Goal: Task Accomplishment & Management: Manage account settings

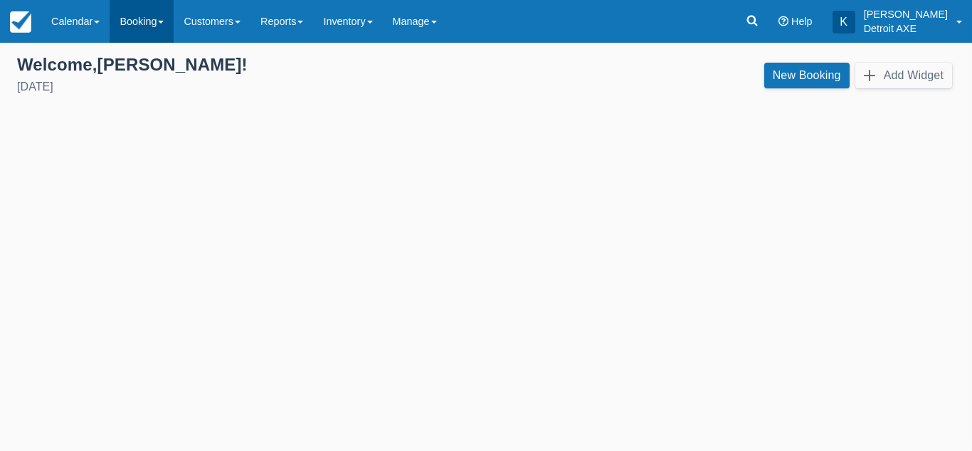
click at [146, 24] on link "Booking" at bounding box center [142, 21] width 64 height 43
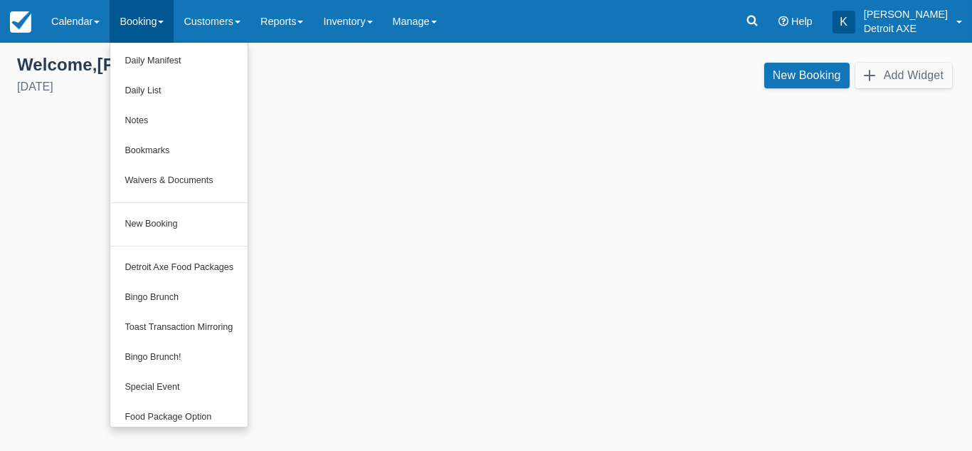
click at [336, 78] on div "Welcome , Kristyn ! Tuesday, August 26th, 2025" at bounding box center [246, 76] width 480 height 44
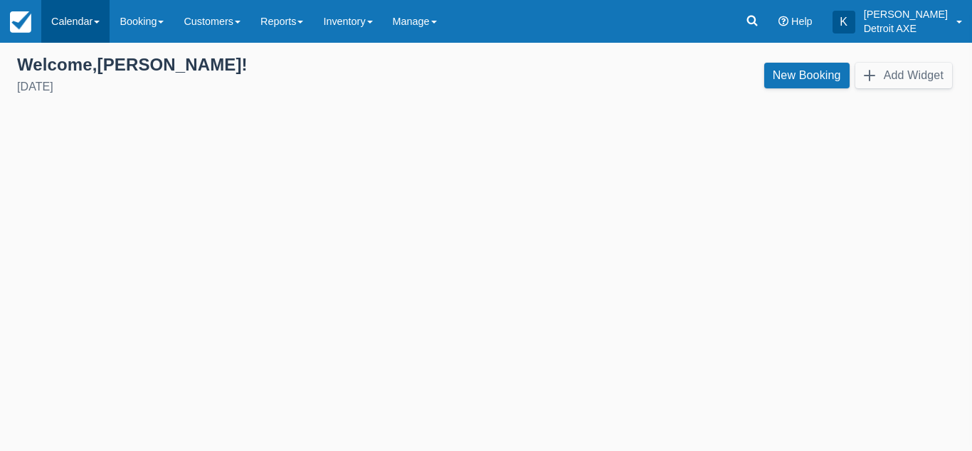
click at [92, 20] on link "Calendar" at bounding box center [75, 21] width 68 height 43
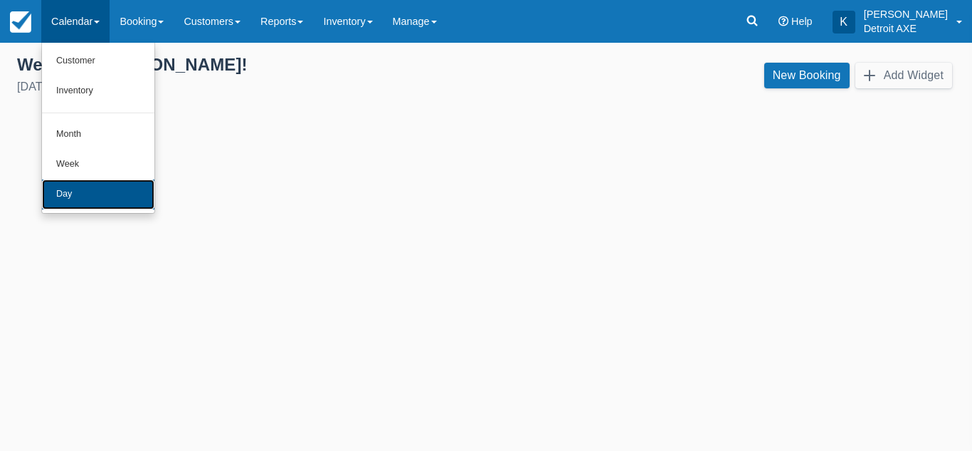
click at [73, 186] on link "Day" at bounding box center [98, 194] width 112 height 30
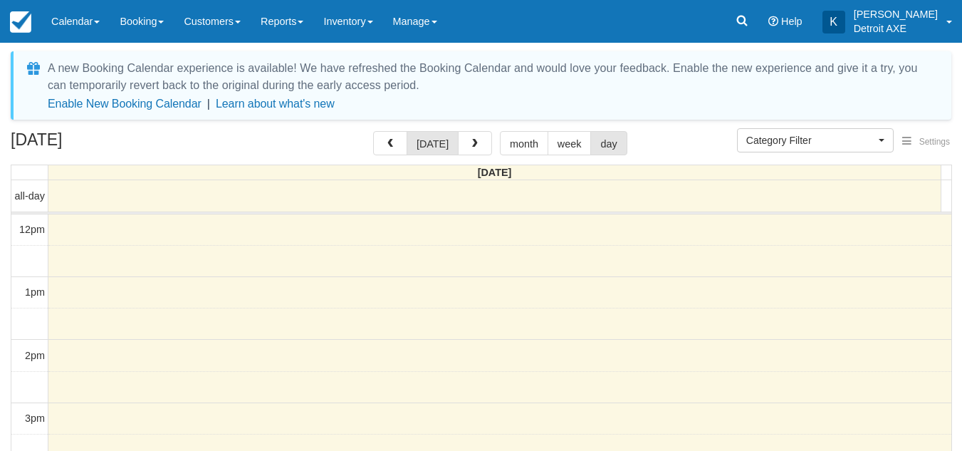
select select
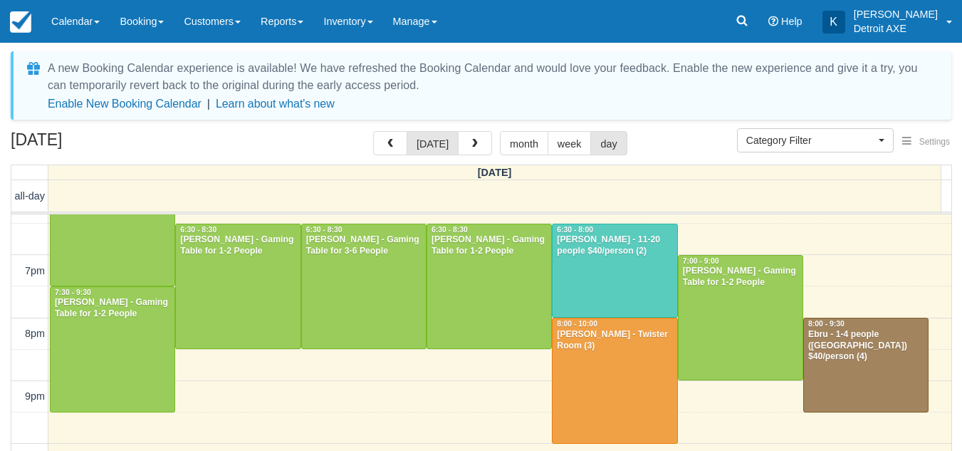
scroll to position [400, 0]
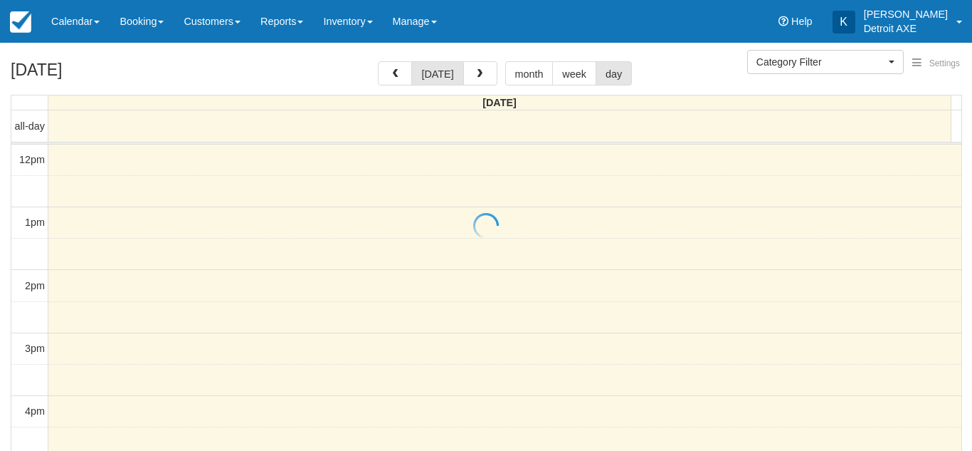
select select
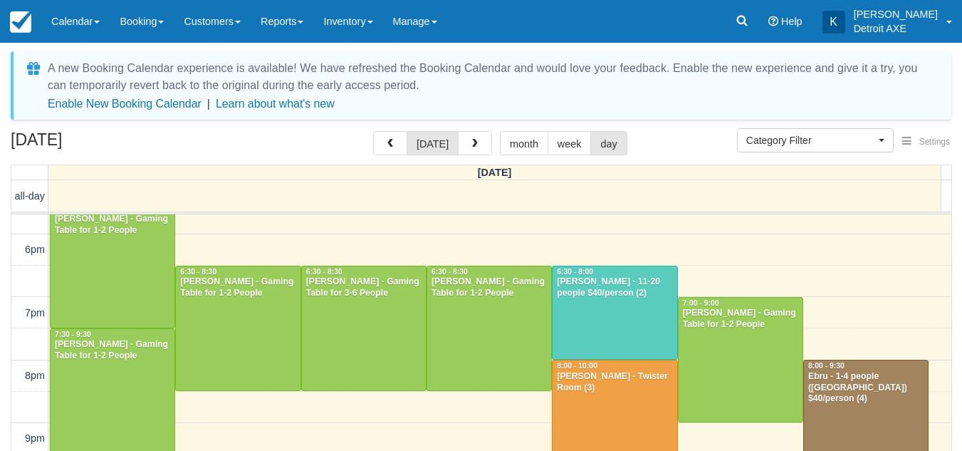
scroll to position [358, 0]
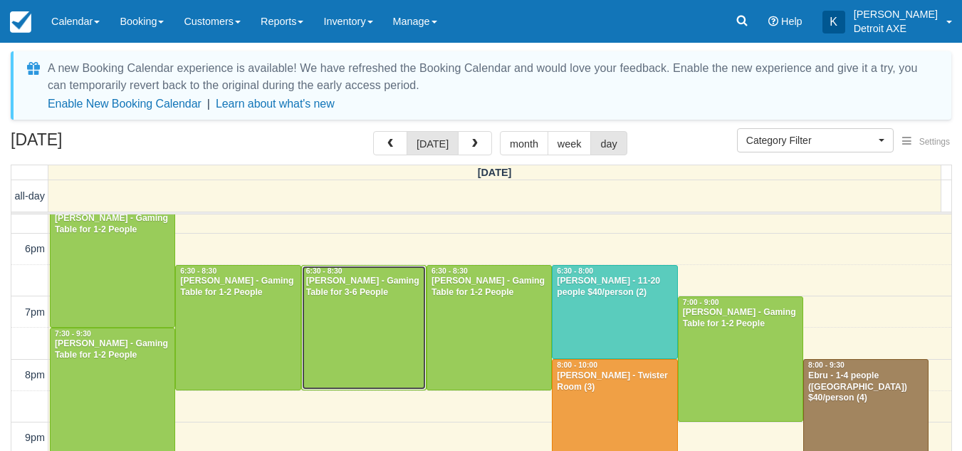
click at [404, 291] on div "[PERSON_NAME] - Gaming Table for 3-6 People" at bounding box center [363, 286] width 117 height 23
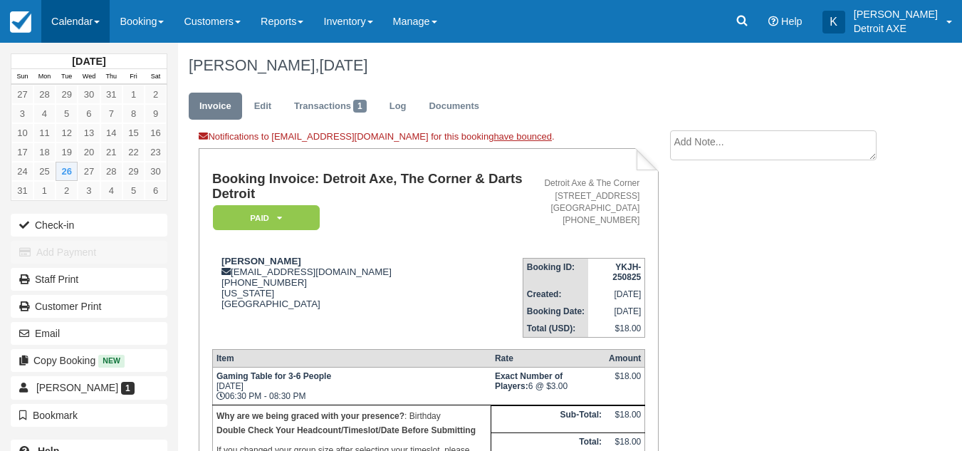
click at [69, 11] on link "Calendar" at bounding box center [75, 21] width 68 height 43
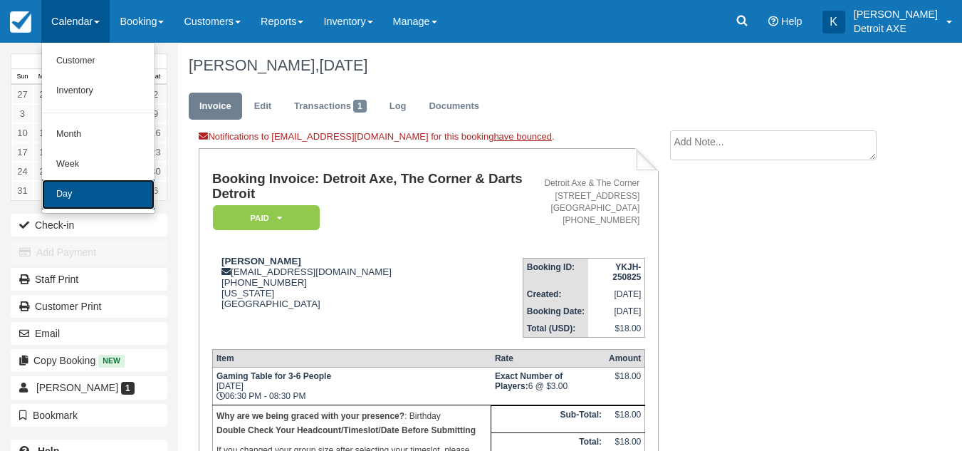
click at [77, 190] on link "Day" at bounding box center [98, 194] width 112 height 30
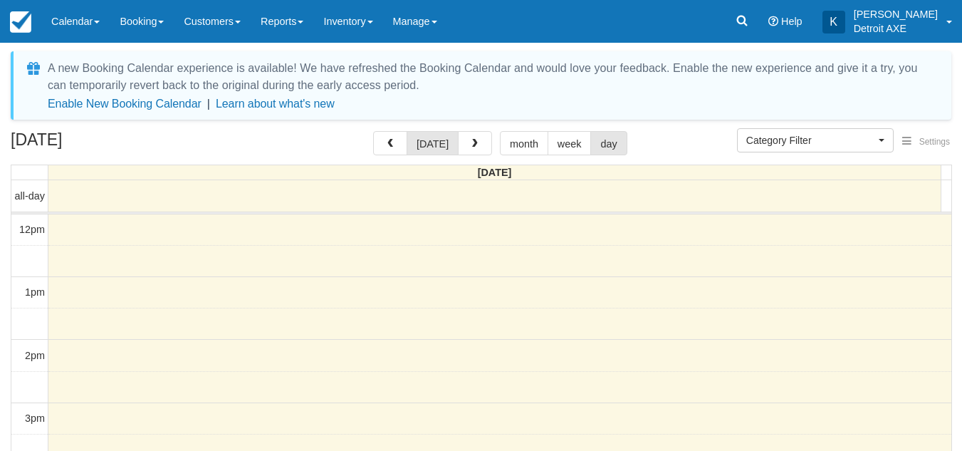
select select
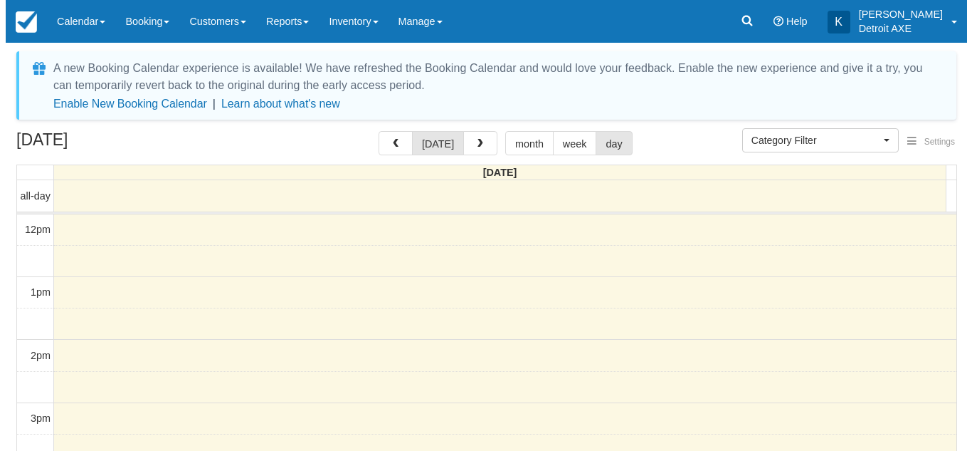
scroll to position [252, 0]
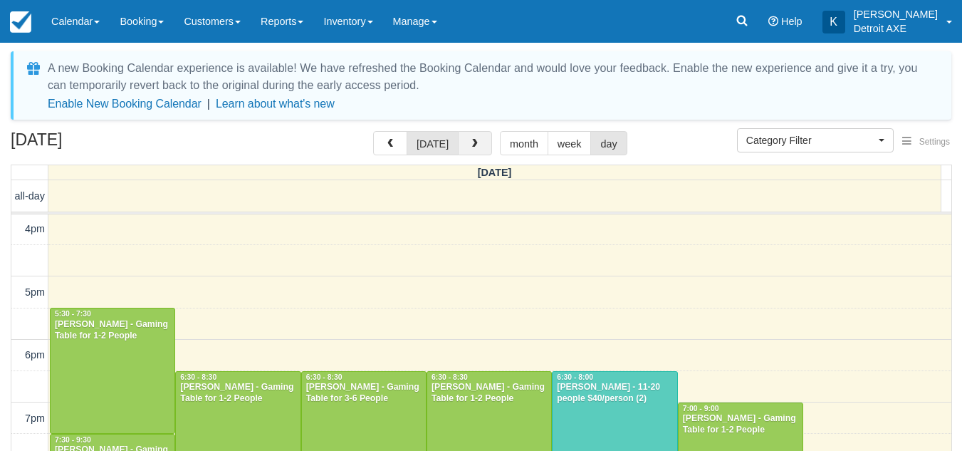
click at [478, 142] on button "button" at bounding box center [475, 143] width 34 height 24
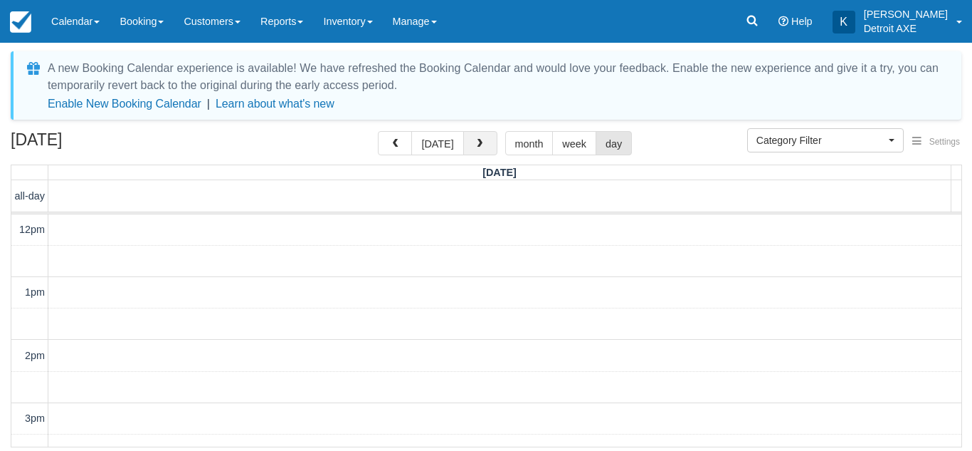
scroll to position [252, 0]
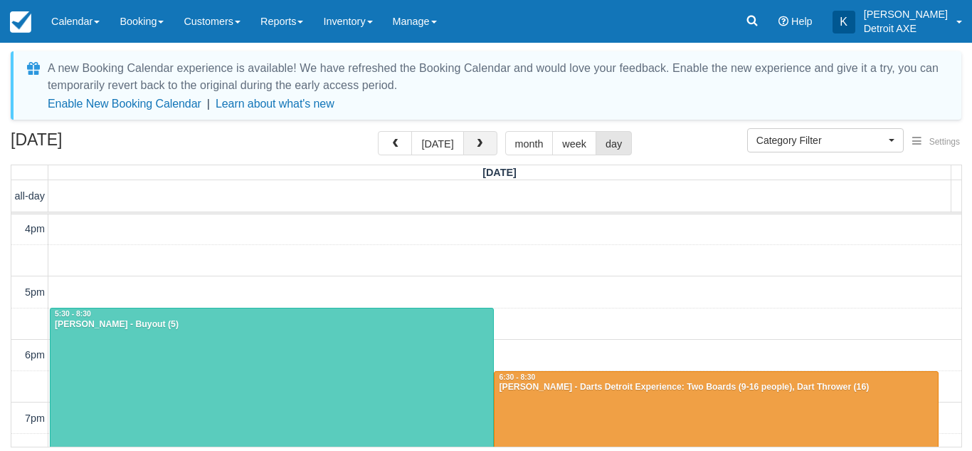
click at [478, 142] on span "button" at bounding box center [480, 144] width 10 height 10
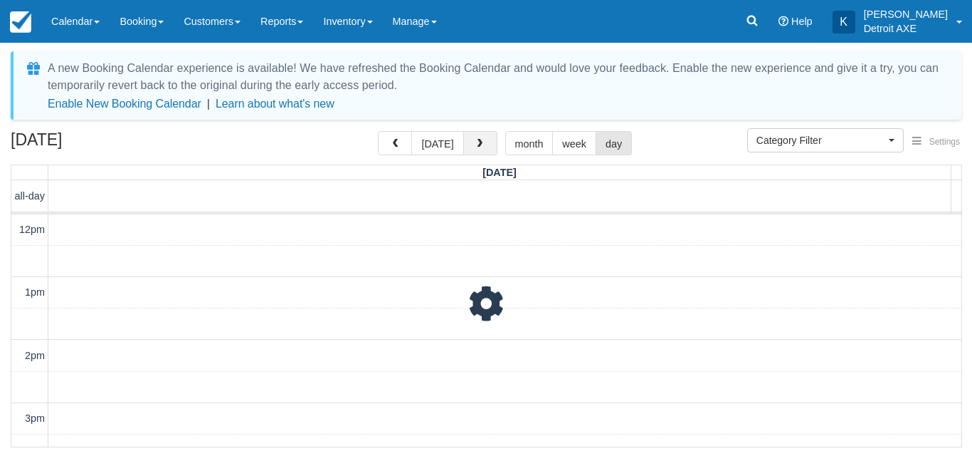
scroll to position [252, 0]
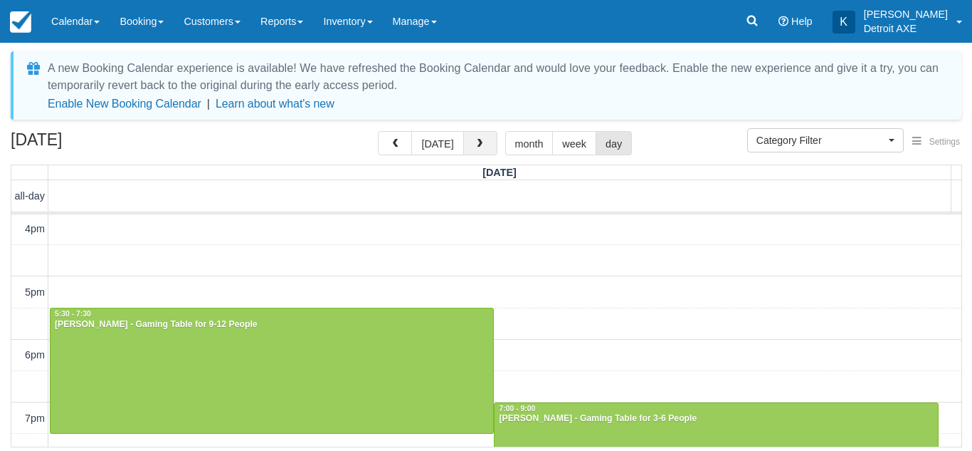
click at [478, 142] on span "button" at bounding box center [480, 144] width 10 height 10
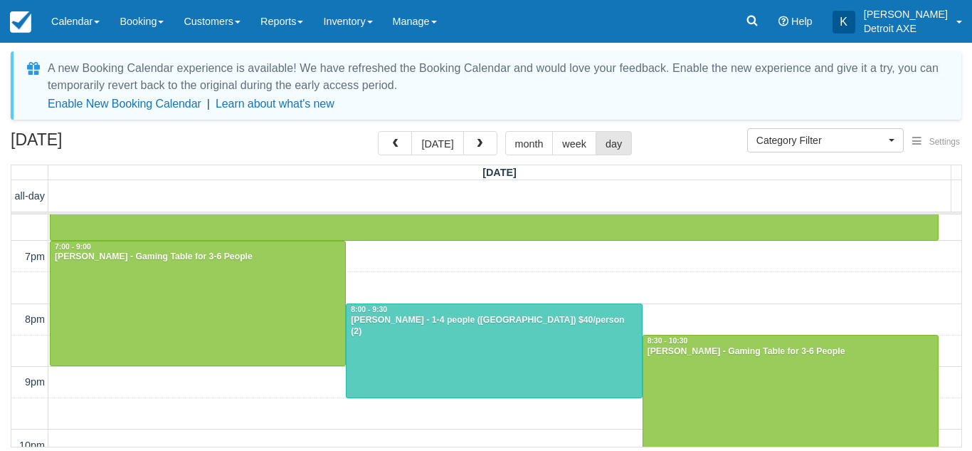
scroll to position [489, 0]
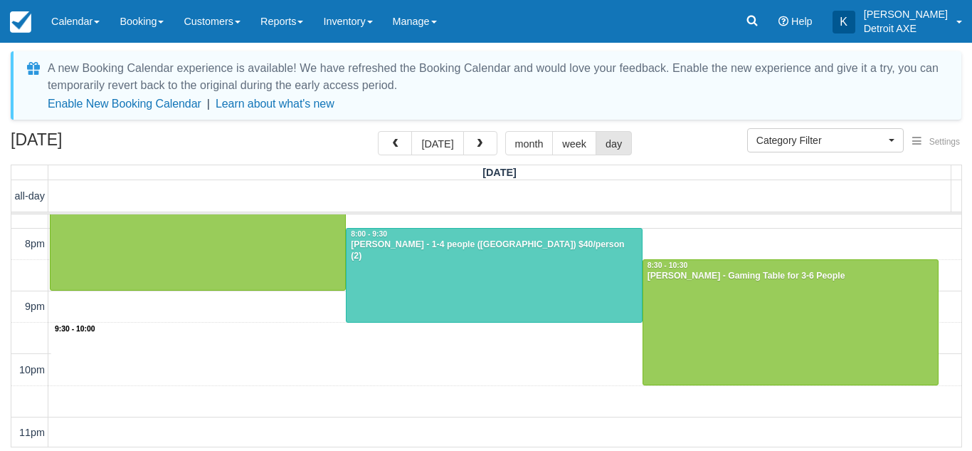
click at [474, 352] on div "12pm 1pm 2pm 3pm 4pm 5pm 6pm 7pm 8pm 9pm 10pm 11pm 9:30 - 10:00 5:00 - 7:00 Meg…" at bounding box center [486, 86] width 950 height 722
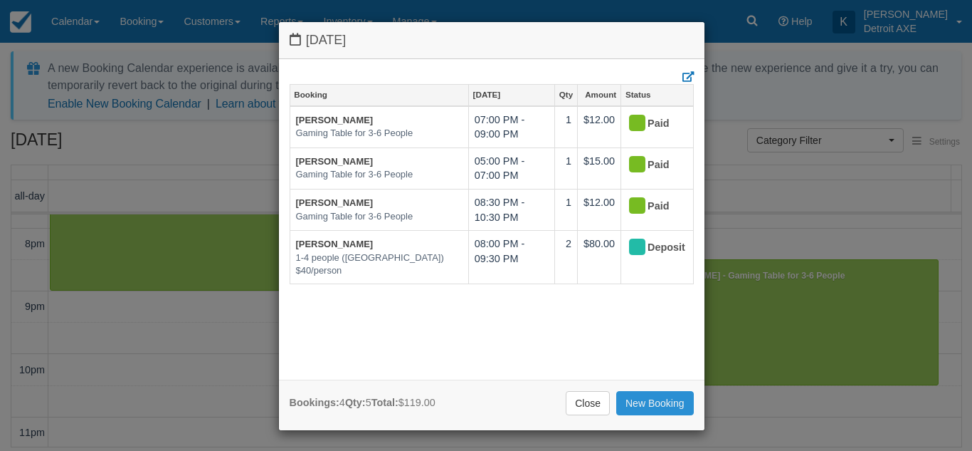
click at [647, 396] on link "New Booking" at bounding box center [655, 403] width 78 height 24
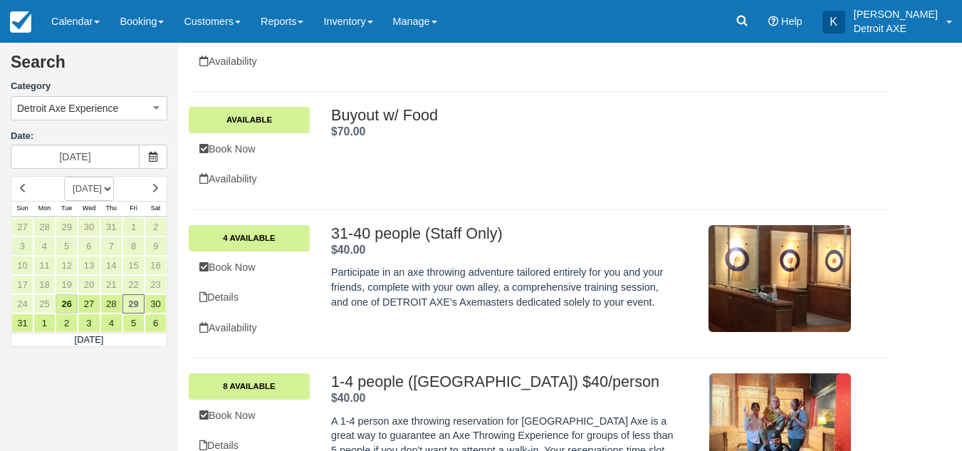
scroll to position [204, 0]
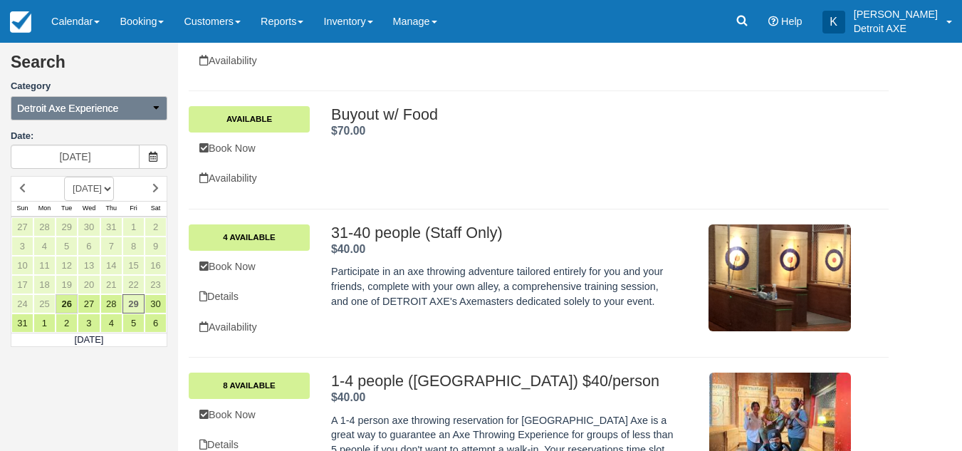
click at [135, 115] on button "Detroit Axe Experience" at bounding box center [89, 108] width 157 height 24
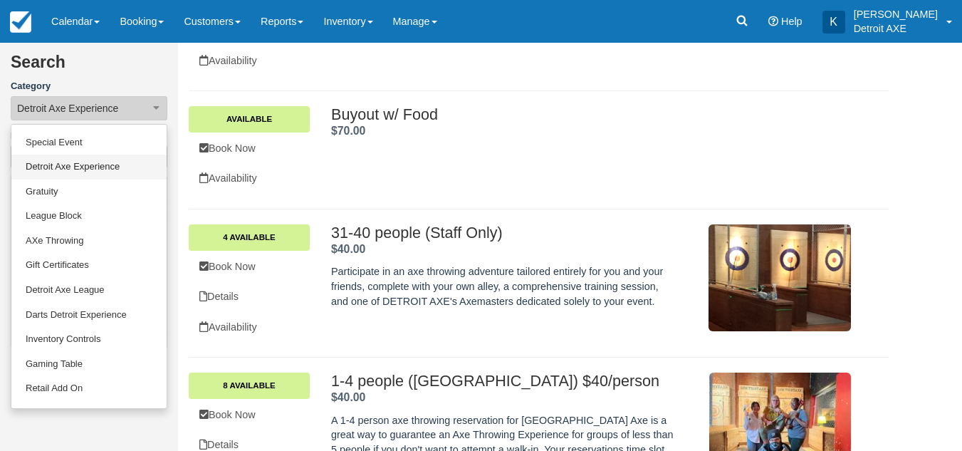
scroll to position [117, 0]
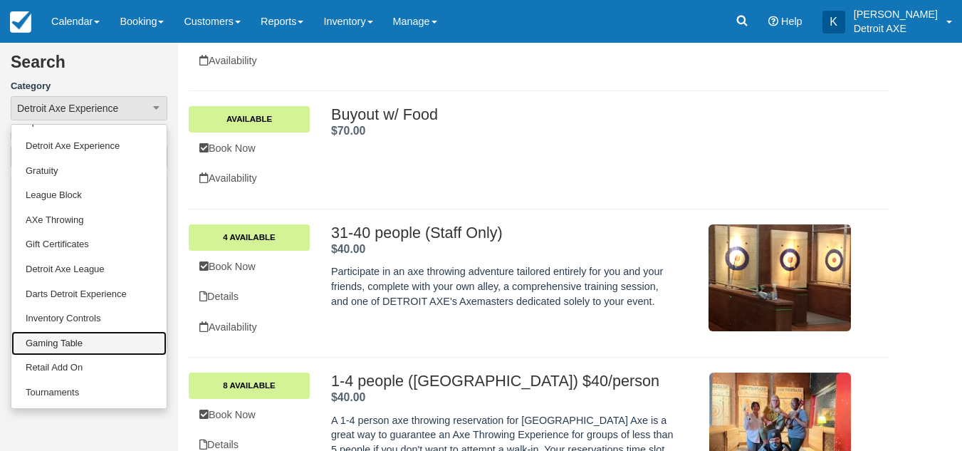
click at [75, 346] on link "Gaming Table" at bounding box center [88, 343] width 155 height 25
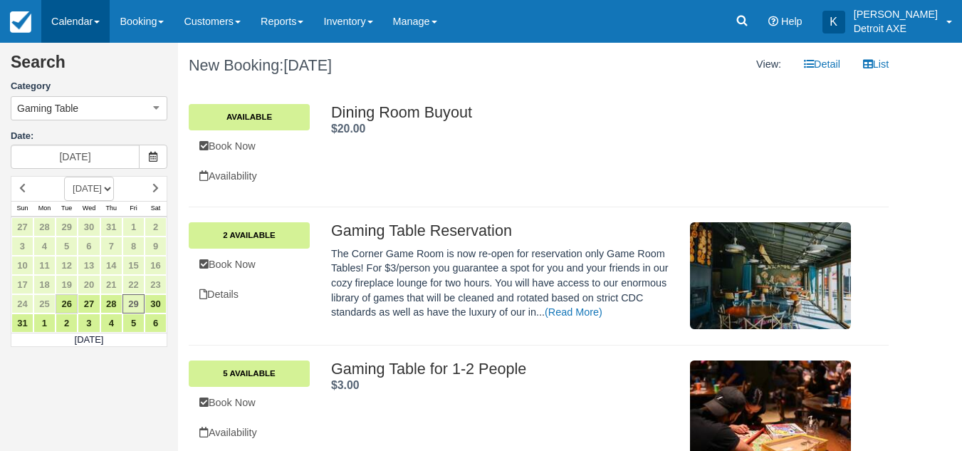
click at [88, 9] on link "Calendar" at bounding box center [75, 21] width 68 height 43
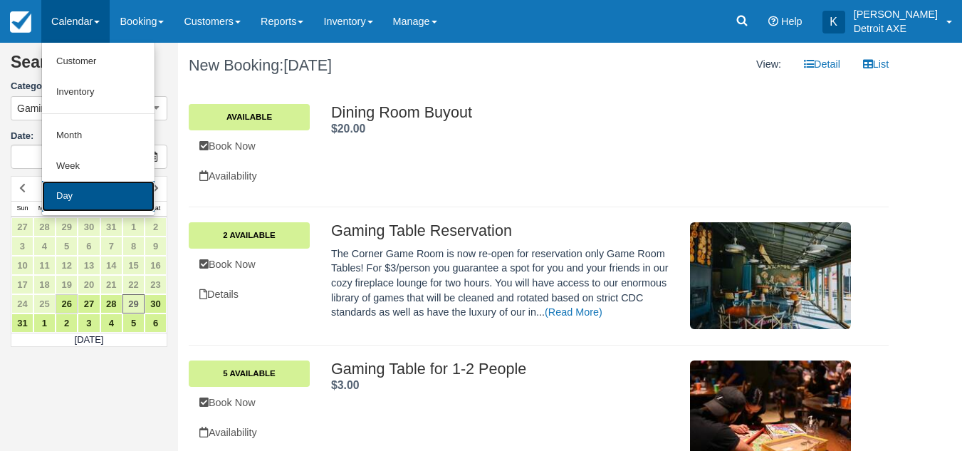
click at [100, 204] on link "Day" at bounding box center [98, 196] width 112 height 31
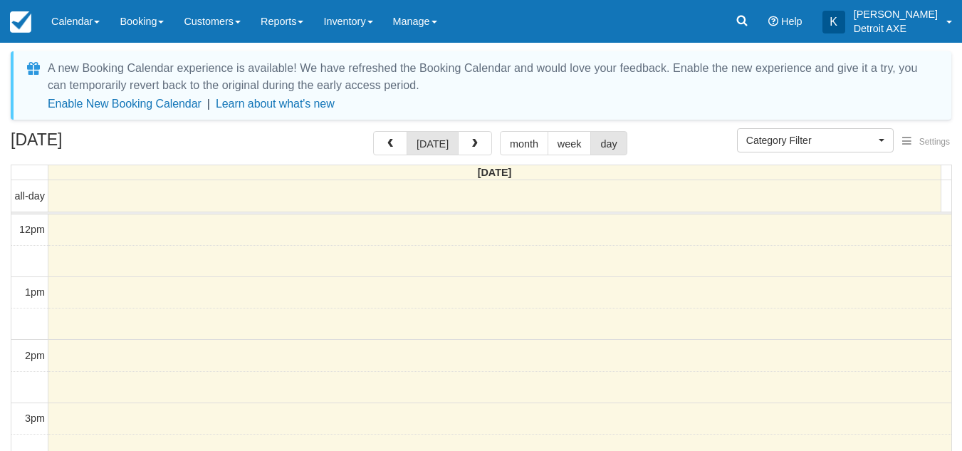
select select
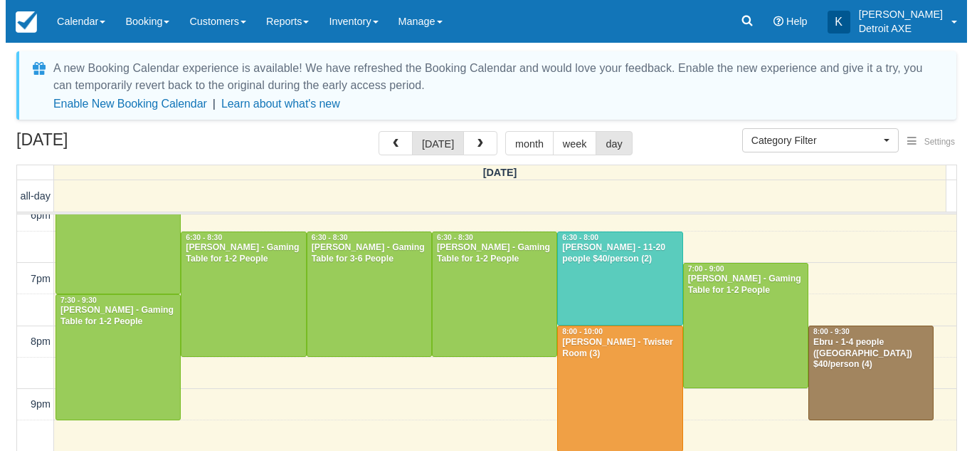
scroll to position [414, 0]
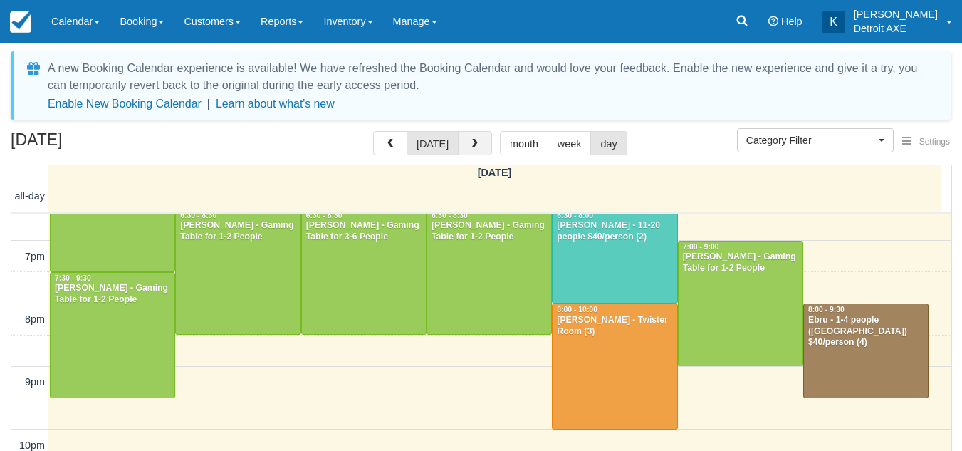
click at [474, 151] on button "button" at bounding box center [475, 143] width 34 height 24
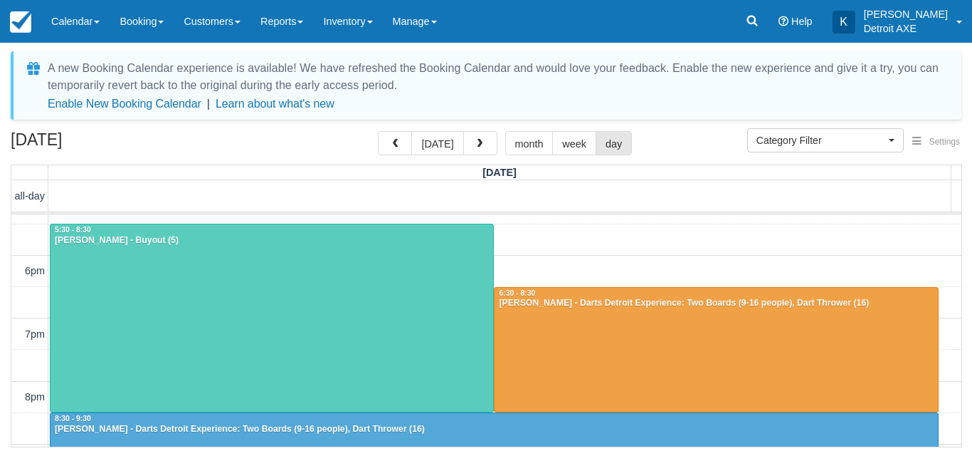
scroll to position [337, 0]
click at [475, 138] on button "button" at bounding box center [480, 143] width 34 height 24
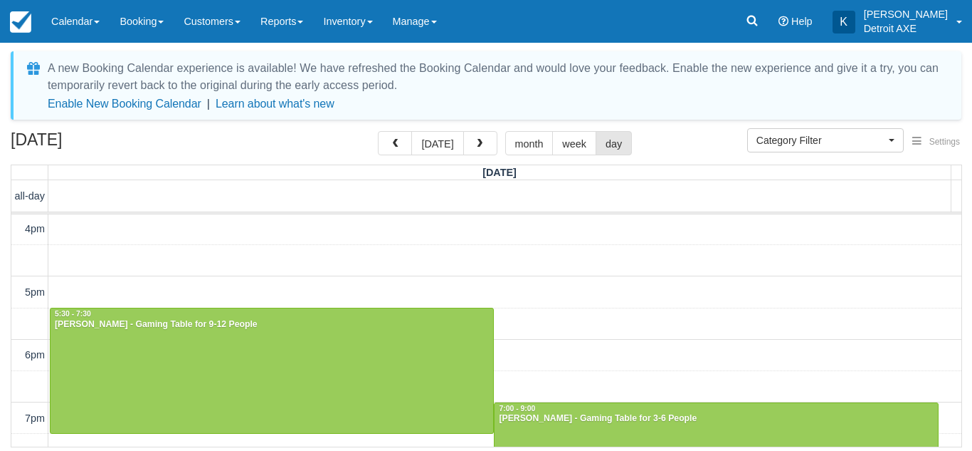
scroll to position [315, 0]
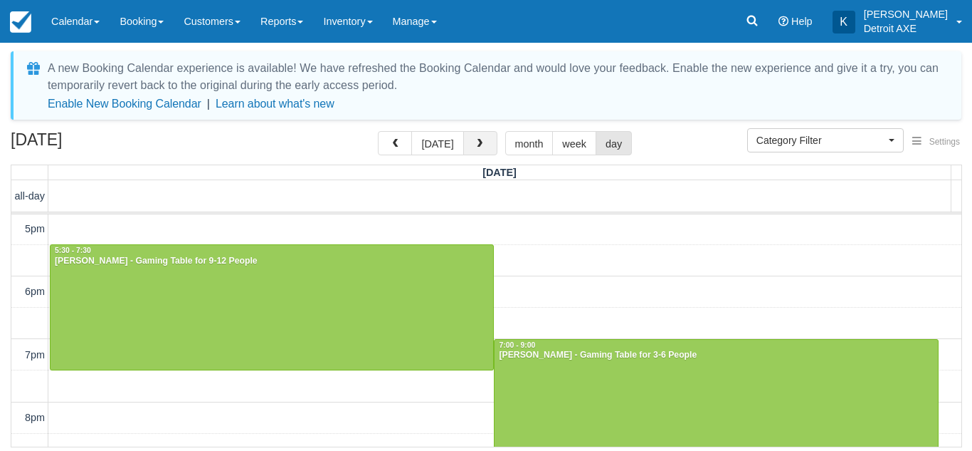
click at [470, 145] on button "button" at bounding box center [480, 143] width 34 height 24
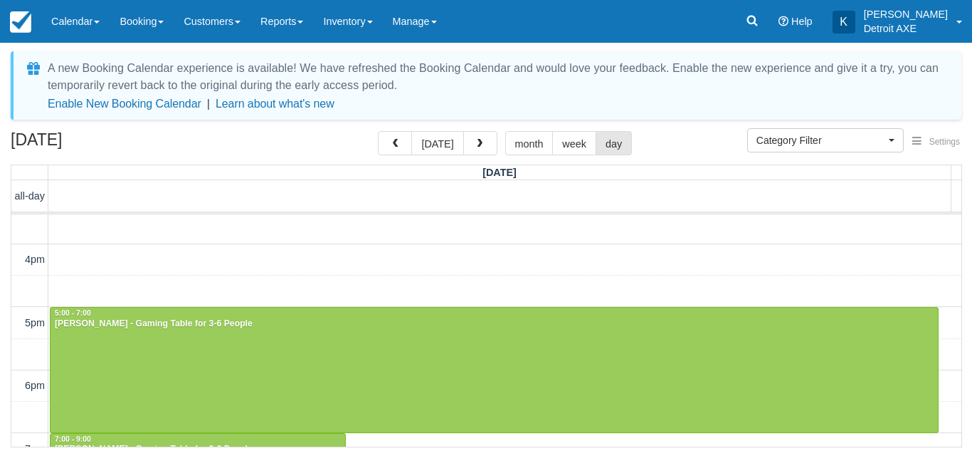
scroll to position [221, 0]
click at [438, 144] on button "today" at bounding box center [437, 143] width 52 height 24
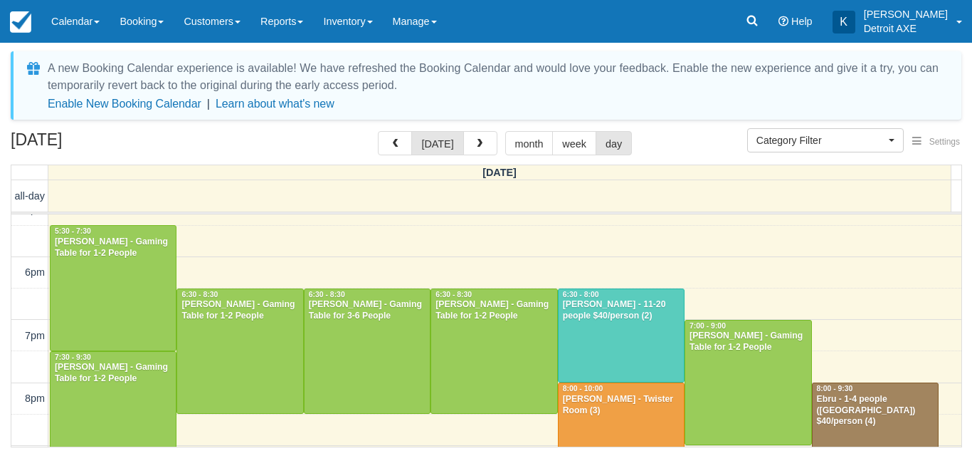
scroll to position [334, 0]
click at [482, 144] on button "button" at bounding box center [480, 143] width 34 height 24
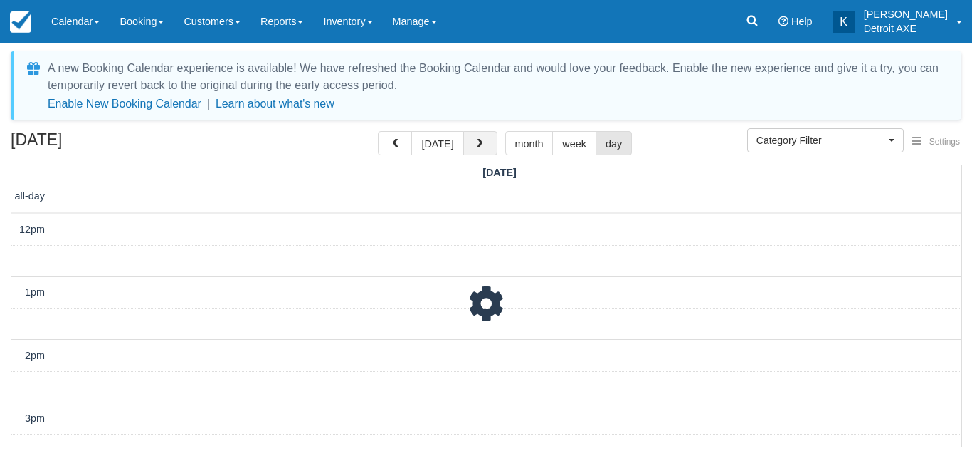
scroll to position [252, 0]
click at [482, 144] on button "button" at bounding box center [480, 143] width 34 height 24
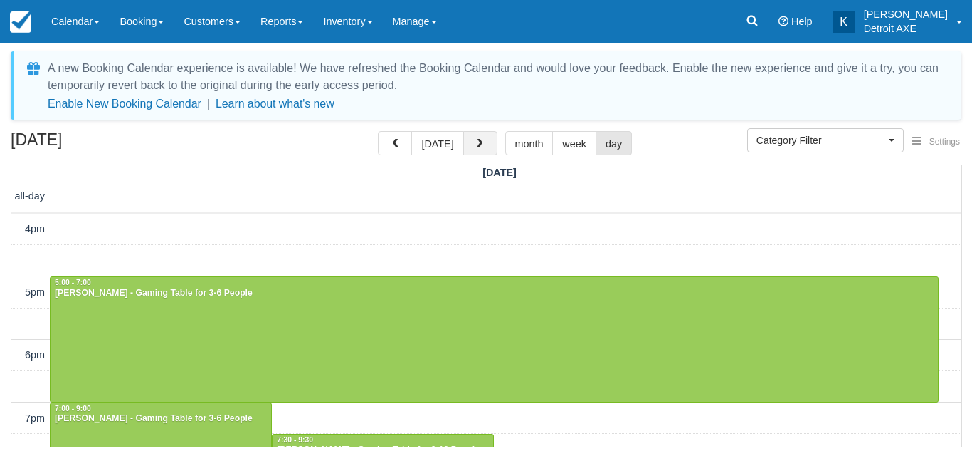
click at [482, 144] on button "button" at bounding box center [480, 143] width 34 height 24
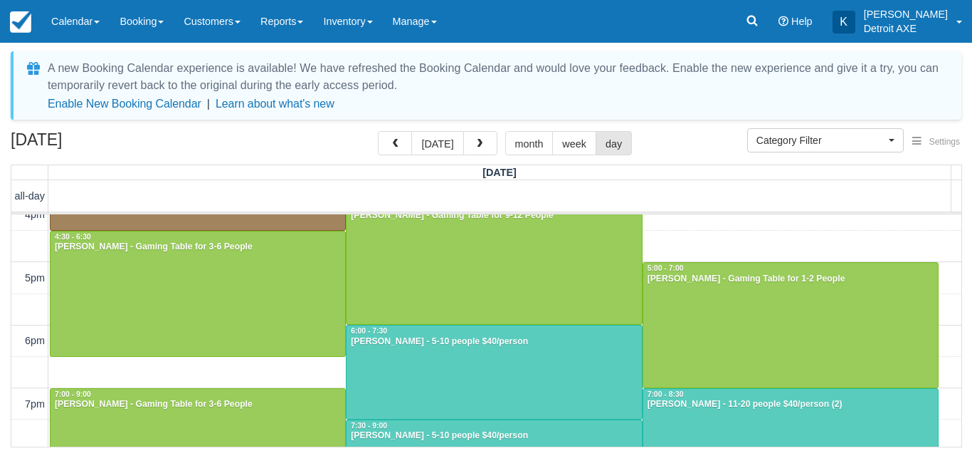
scroll to position [268, 0]
click at [685, 234] on div "12pm 1pm 2pm 3pm 4pm 5pm 6pm 7pm 8pm 9pm 10pm 11pm 12:00 - 2:00 Katie - Brunch …" at bounding box center [486, 309] width 950 height 722
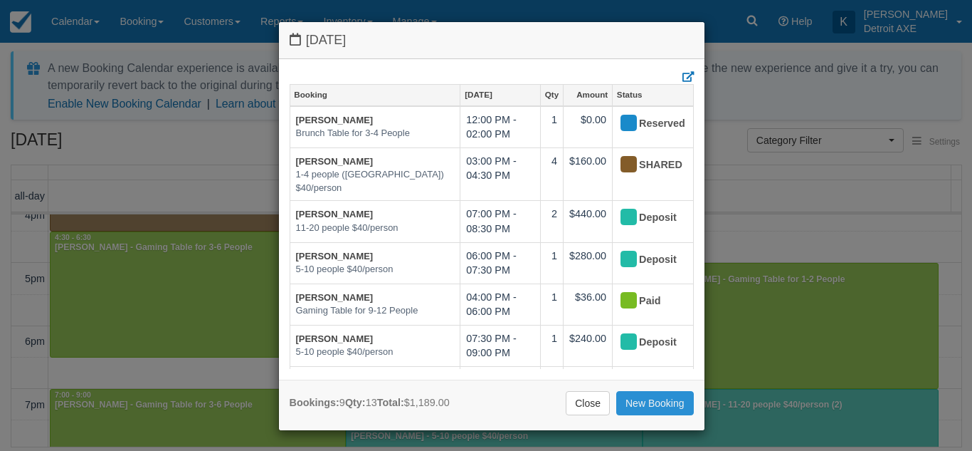
click at [642, 397] on link "New Booking" at bounding box center [655, 403] width 78 height 24
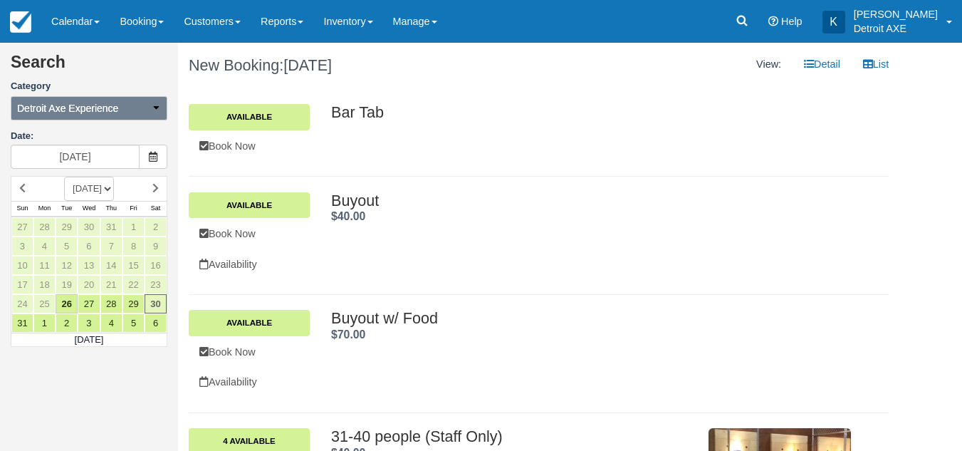
click at [141, 105] on button "Detroit Axe Experience" at bounding box center [89, 108] width 157 height 24
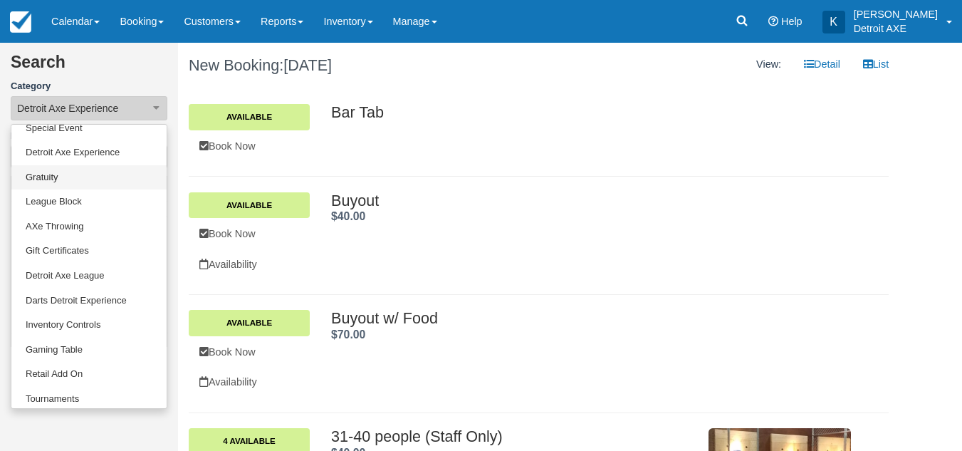
scroll to position [117, 0]
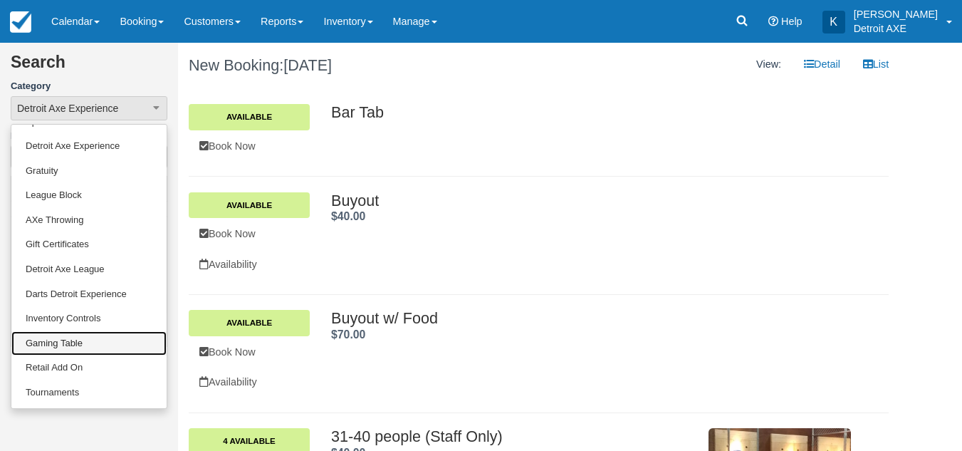
click at [107, 342] on link "Gaming Table" at bounding box center [88, 343] width 155 height 25
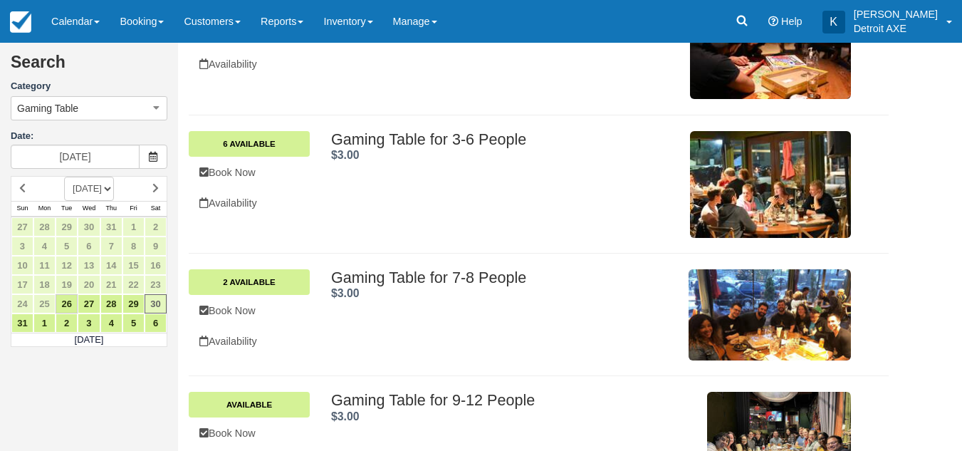
scroll to position [369, 0]
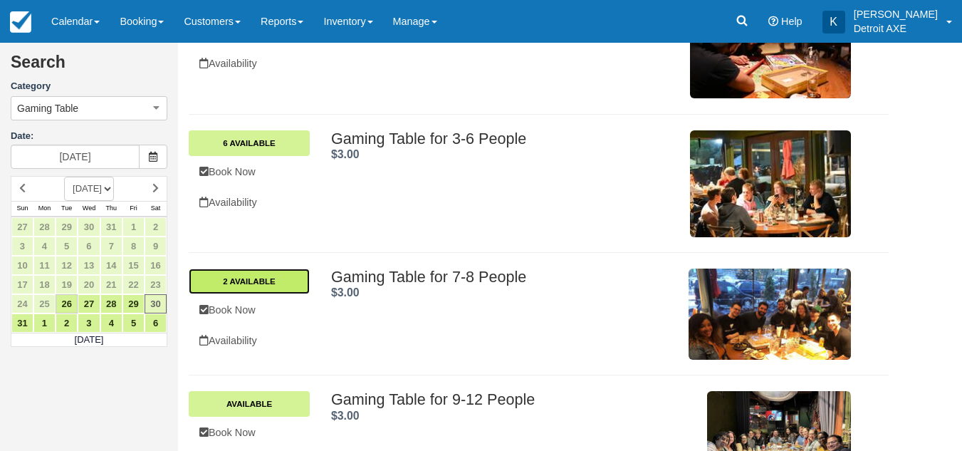
click at [245, 283] on link "2 Available" at bounding box center [249, 281] width 121 height 26
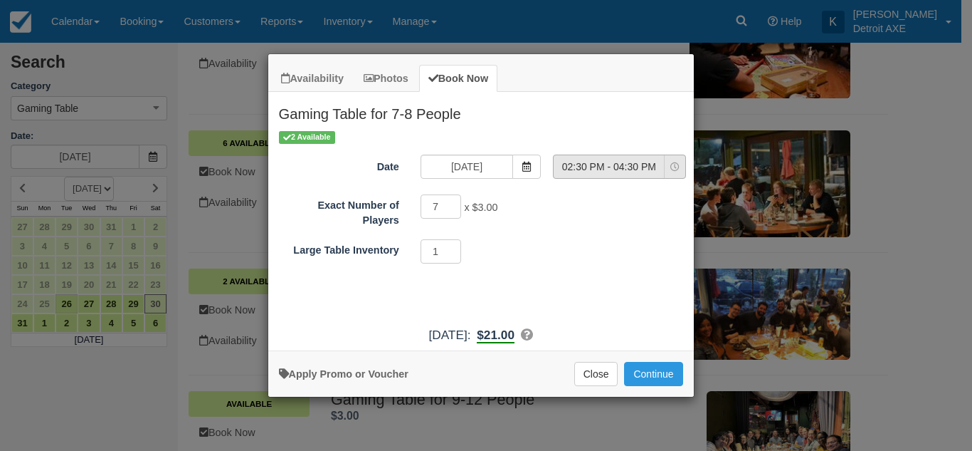
click at [628, 157] on button "02:30 PM - 04:30 PM" at bounding box center [619, 166] width 133 height 24
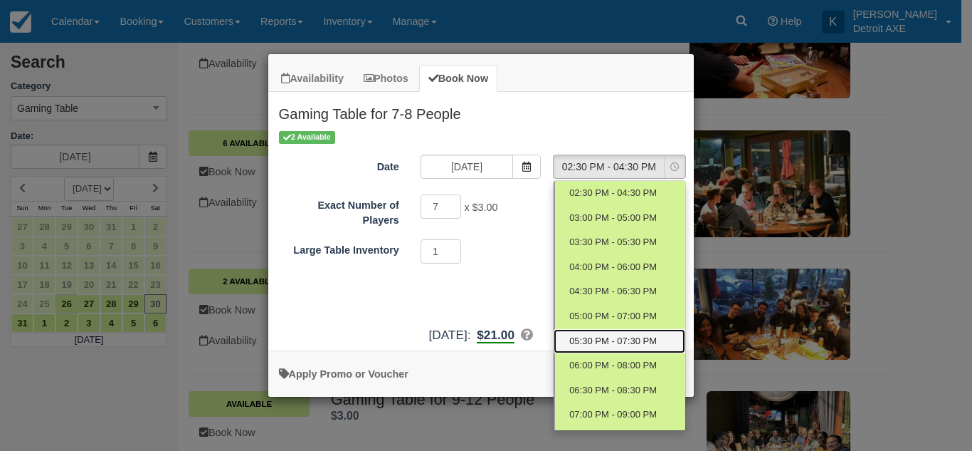
click at [611, 332] on link "05:30 PM - 07:30 PM" at bounding box center [620, 341] width 132 height 25
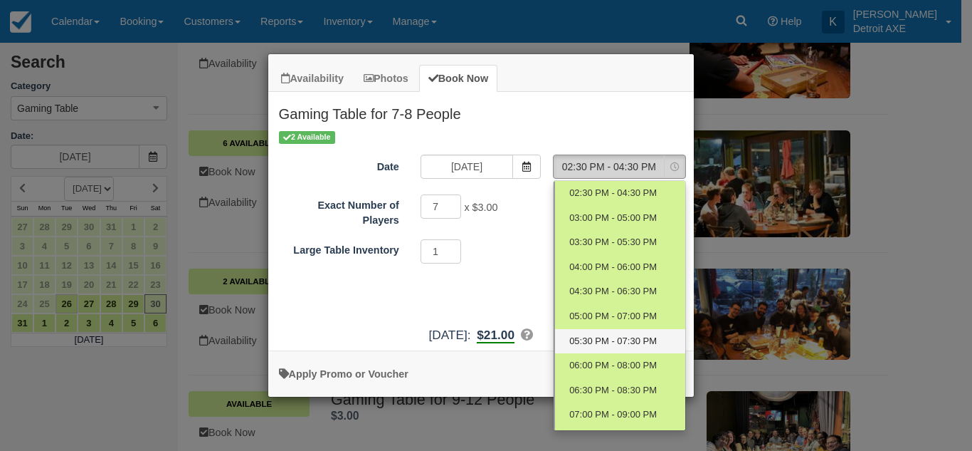
select select "6"
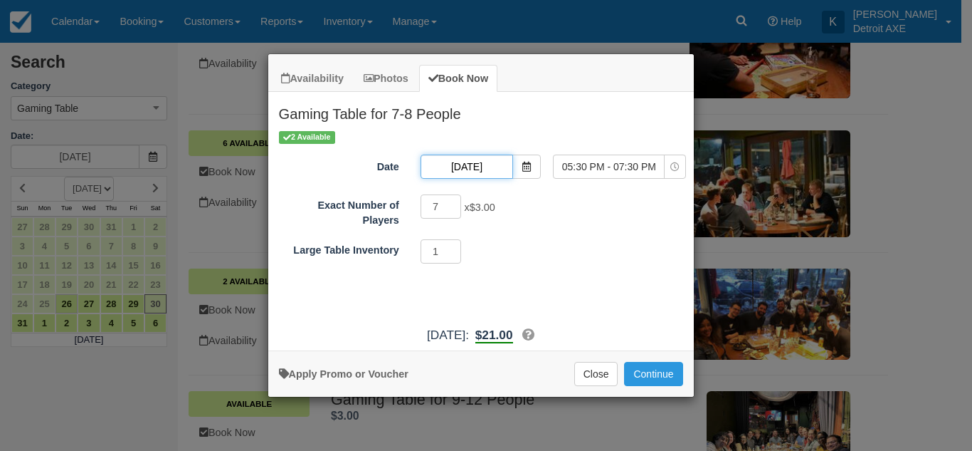
click at [486, 168] on input "[DATE]" at bounding box center [467, 166] width 93 height 24
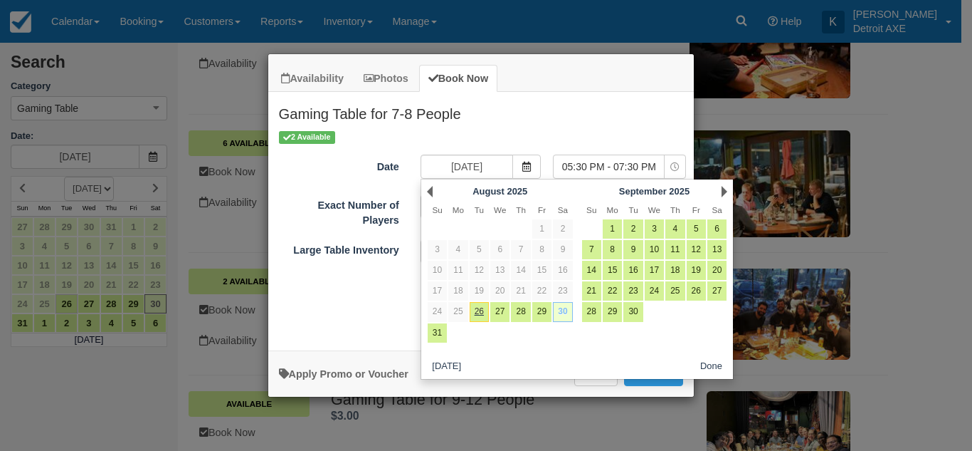
click at [565, 310] on link "30" at bounding box center [562, 311] width 19 height 19
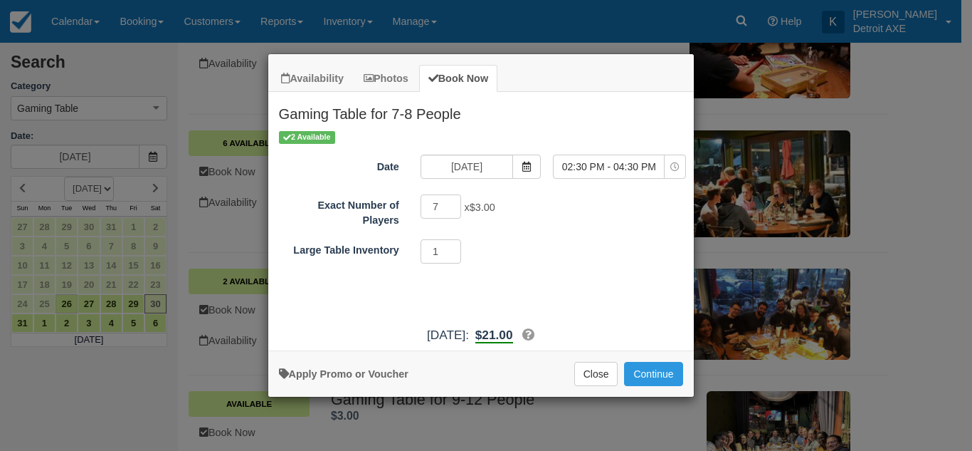
click at [609, 231] on div "Exact Number of Players 7 x $3.00 Minimum of 7Maximum of 8 Large Table Inventor…" at bounding box center [481, 229] width 404 height 73
click at [635, 165] on span "02:30 PM - 04:30 PM" at bounding box center [609, 166] width 110 height 14
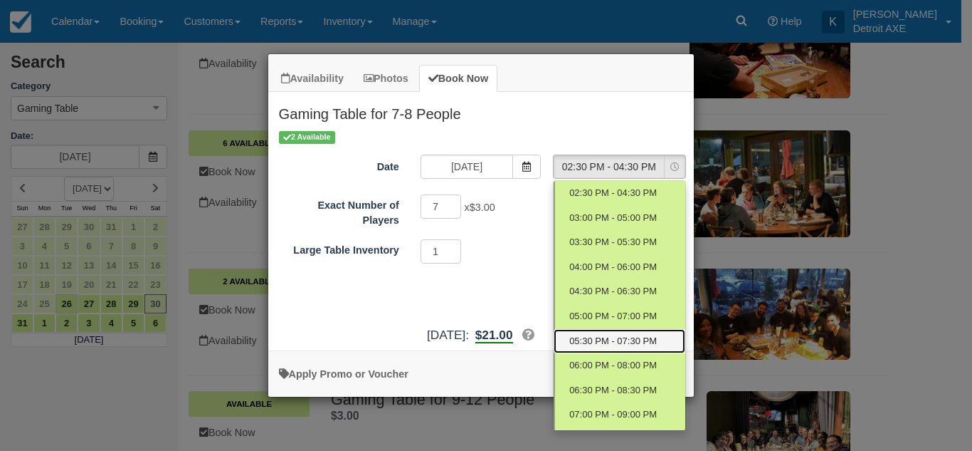
click at [609, 338] on span "05:30 PM - 07:30 PM" at bounding box center [613, 342] width 88 height 14
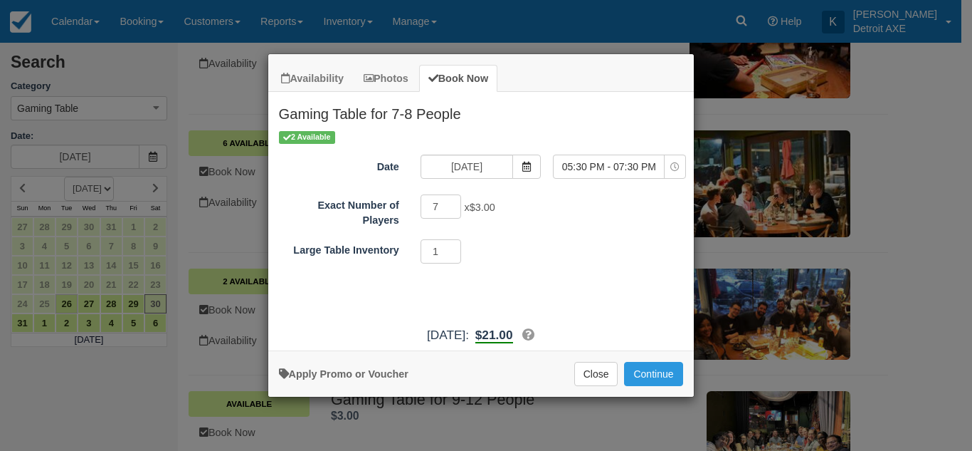
click at [607, 265] on div "1 Required.Maximum of 1" at bounding box center [534, 253] width 248 height 28
click at [600, 167] on span "05:30 PM - 07:30 PM" at bounding box center [609, 166] width 110 height 14
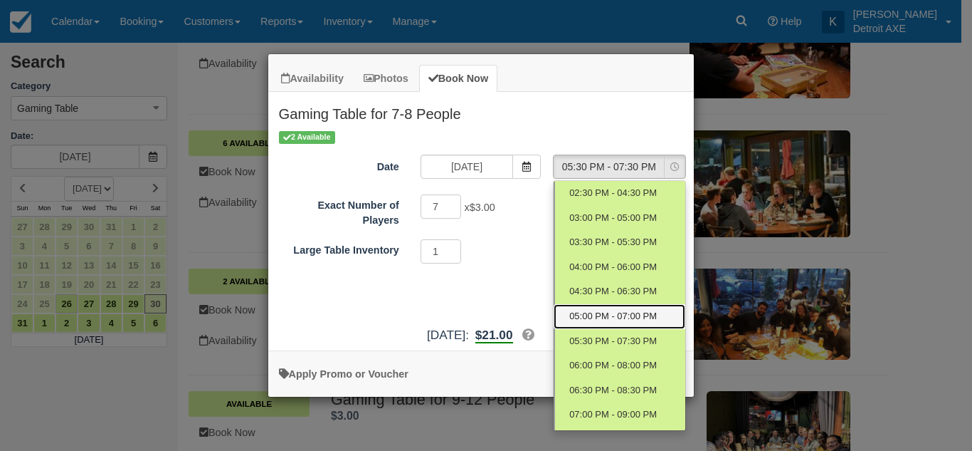
click at [571, 311] on span "05:00 PM - 07:00 PM" at bounding box center [613, 317] width 88 height 14
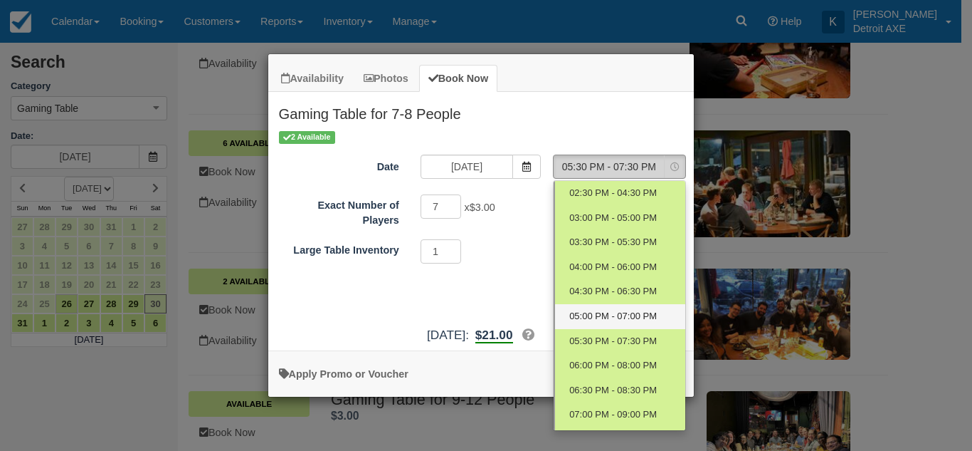
select select "5"
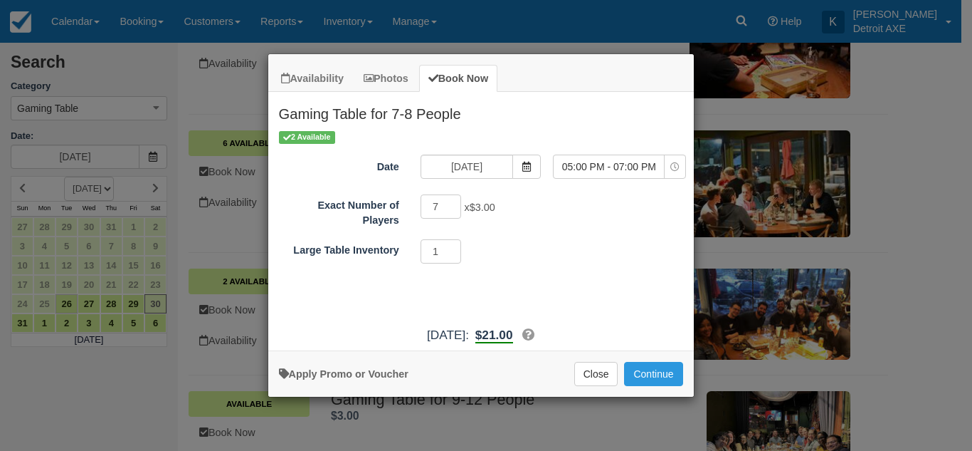
click at [552, 277] on div "2 Available Date [DATE] Time Selector 05:00 PM - 07:00 PM Nothing selected 02:3…" at bounding box center [481, 224] width 426 height 189
click at [599, 367] on button "Close" at bounding box center [596, 374] width 44 height 24
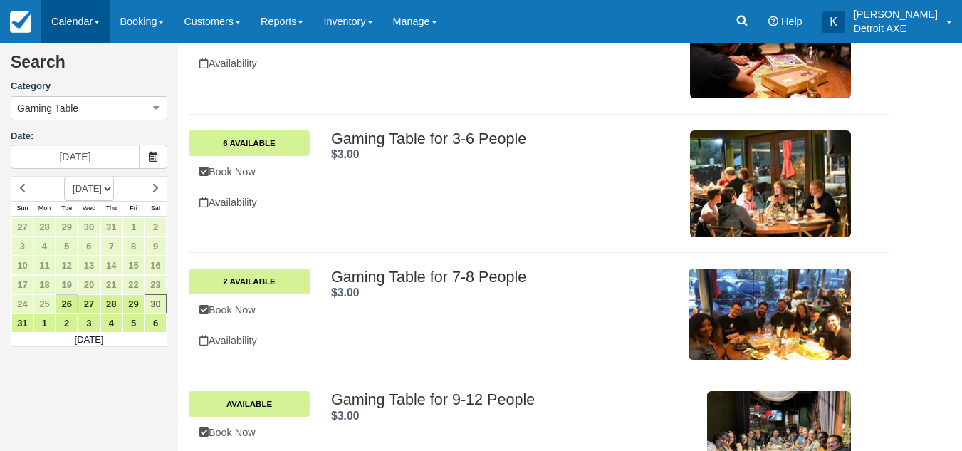
click at [59, 28] on link "Calendar" at bounding box center [75, 21] width 68 height 43
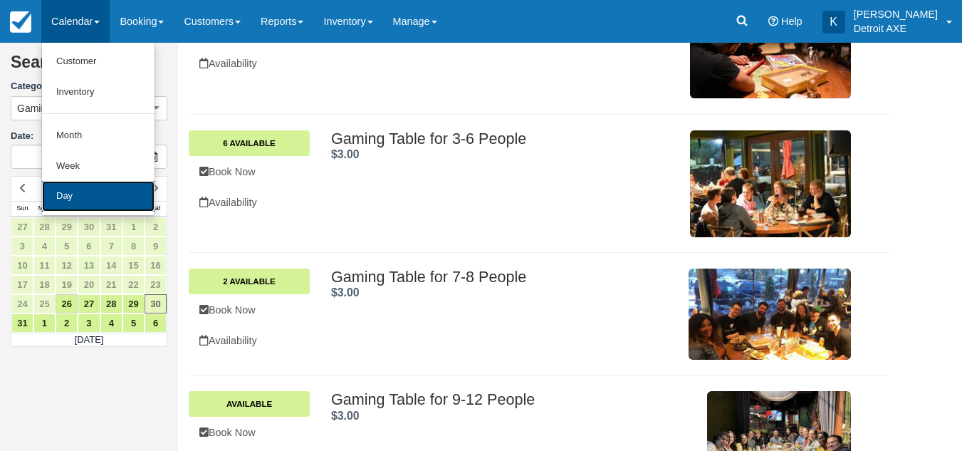
click at [78, 209] on link "Day" at bounding box center [98, 196] width 112 height 31
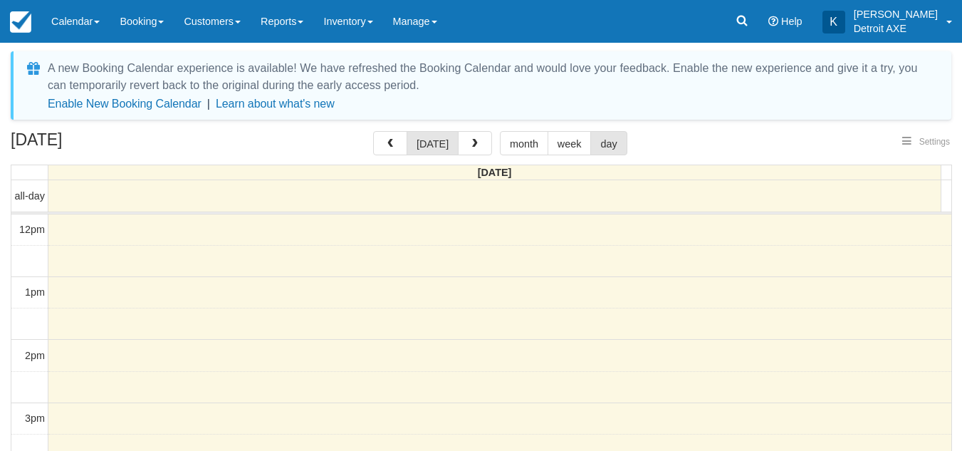
select select
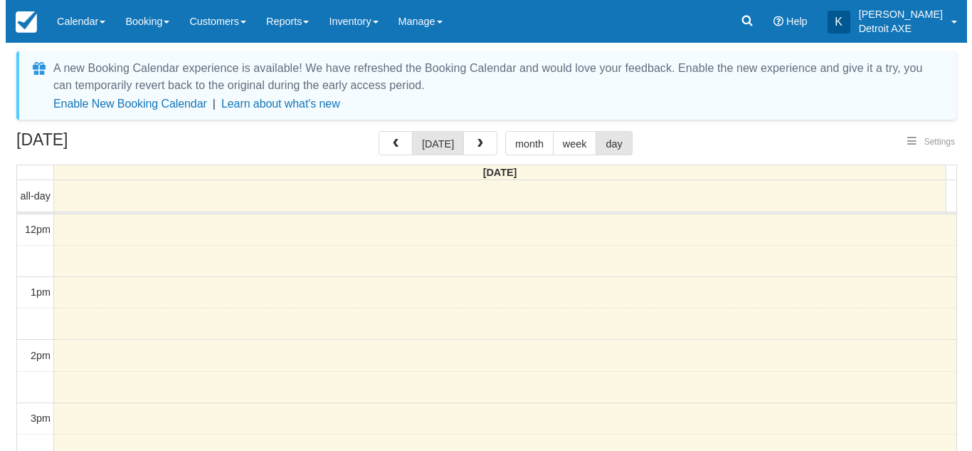
scroll to position [252, 0]
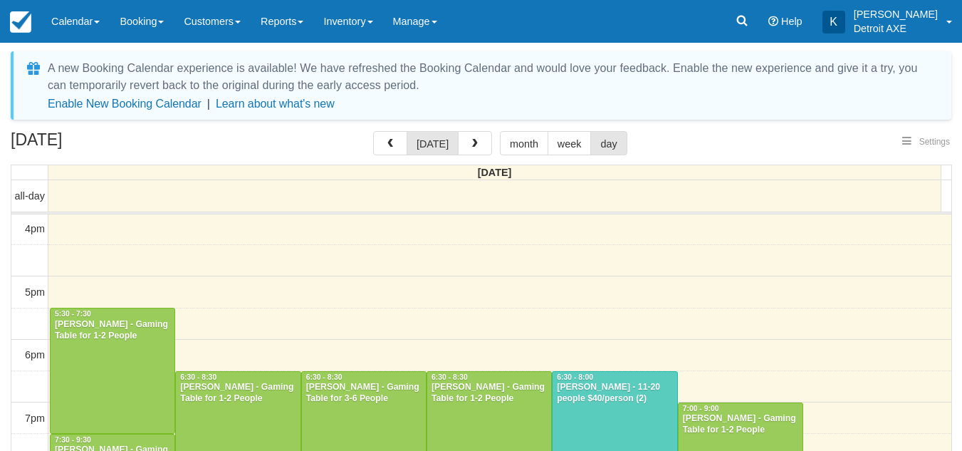
select select
click at [463, 140] on button "button" at bounding box center [475, 143] width 34 height 24
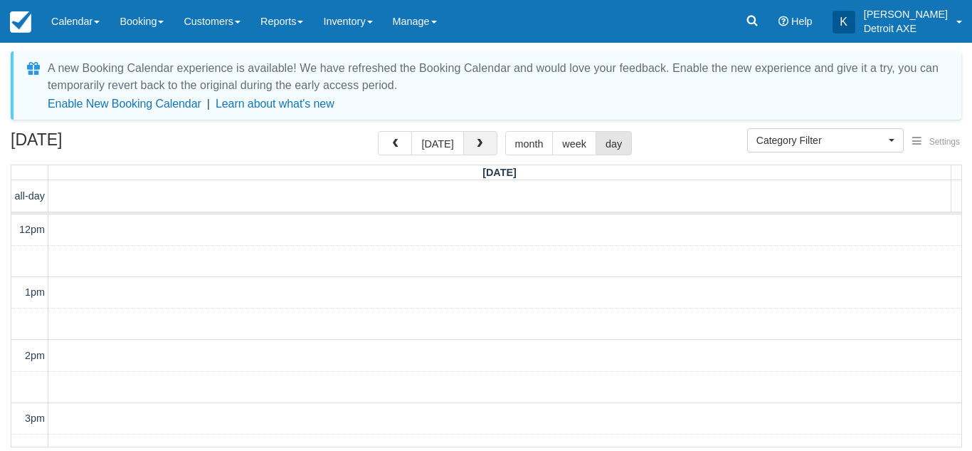
click at [463, 140] on button "button" at bounding box center [480, 143] width 34 height 24
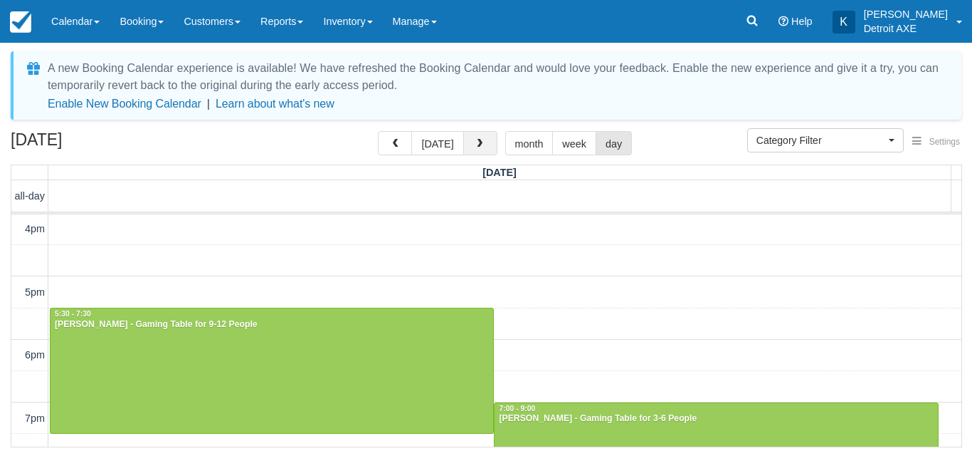
click at [475, 142] on span "button" at bounding box center [480, 144] width 10 height 10
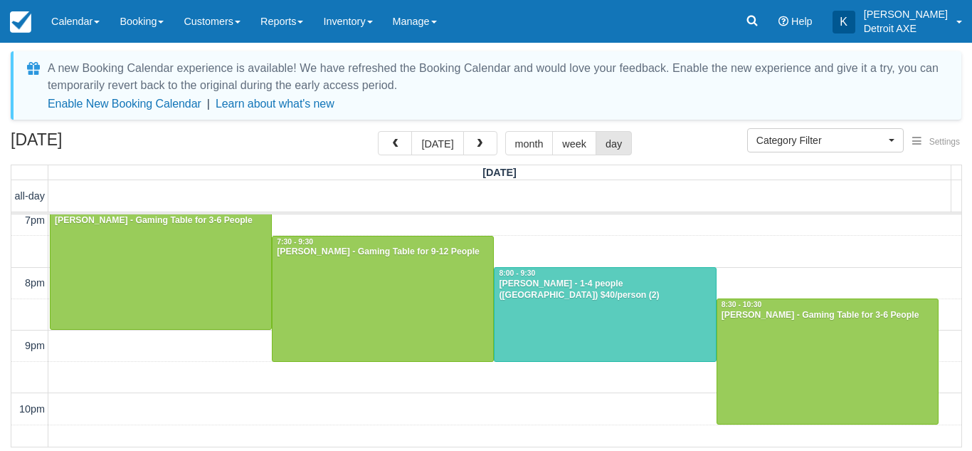
scroll to position [433, 0]
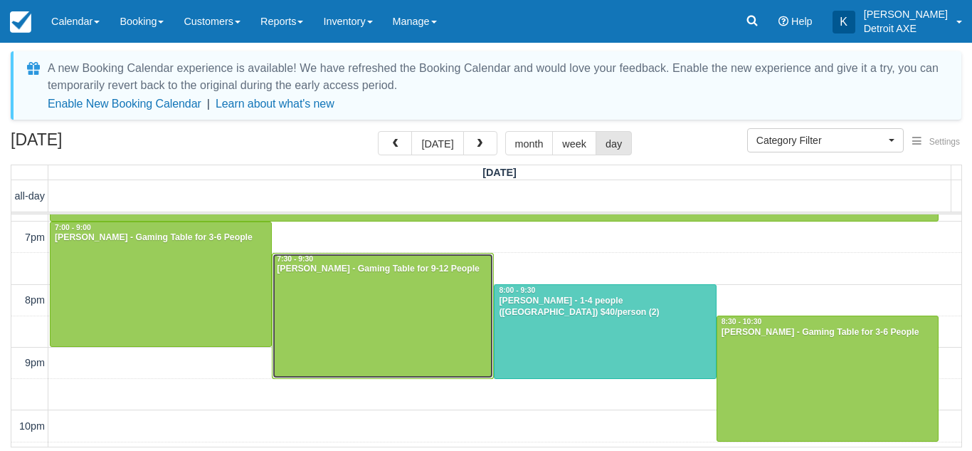
click at [404, 300] on div at bounding box center [383, 315] width 221 height 125
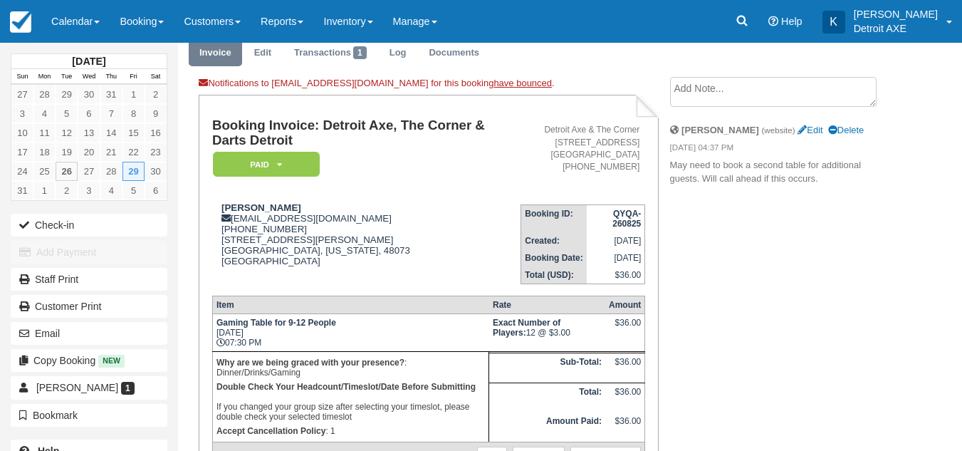
scroll to position [52, 0]
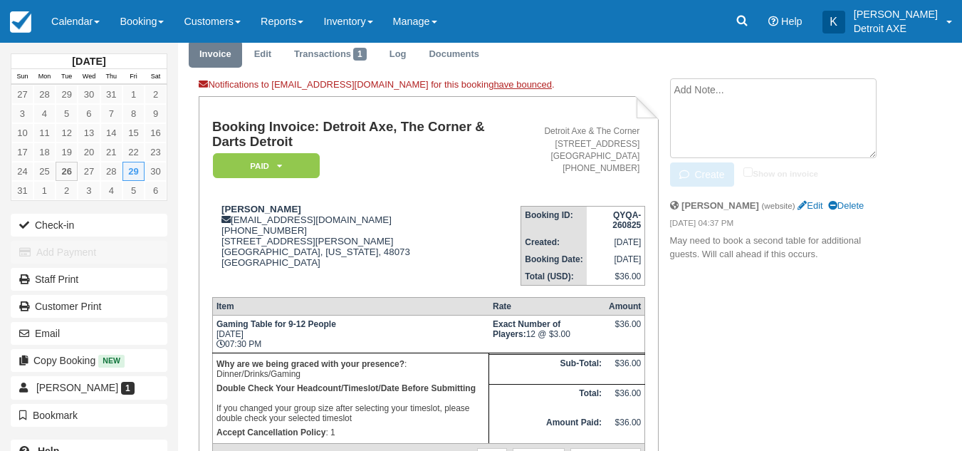
click at [745, 88] on textarea at bounding box center [773, 118] width 206 height 80
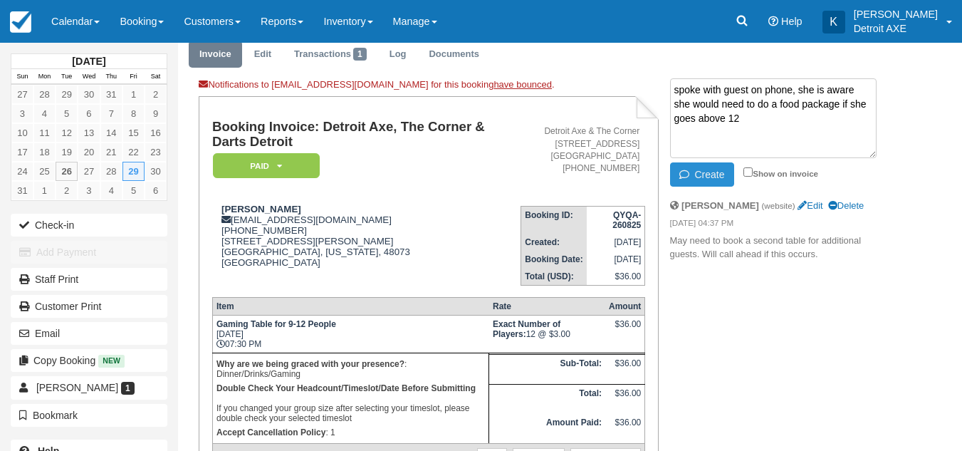
type textarea "spoke with guest on phone, she is aware she would need to do a food package if …"
click at [697, 170] on button "Create" at bounding box center [702, 174] width 64 height 24
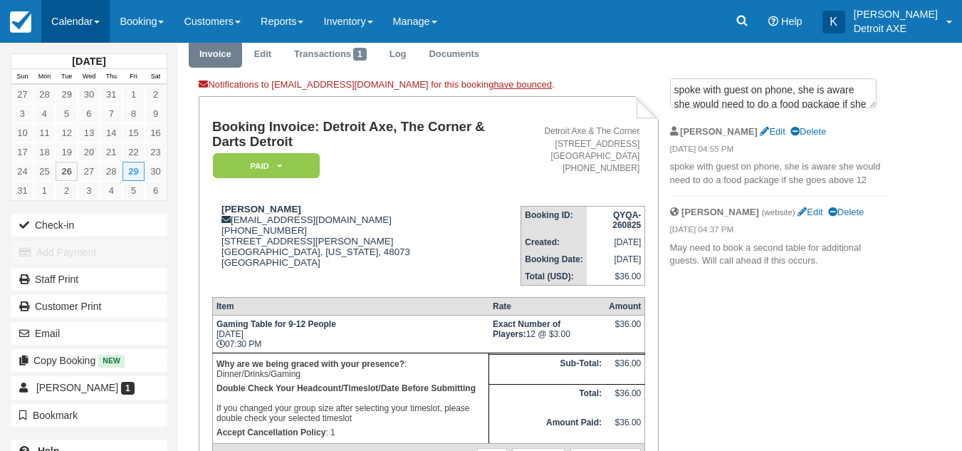
click at [97, 13] on link "Calendar" at bounding box center [75, 21] width 68 height 43
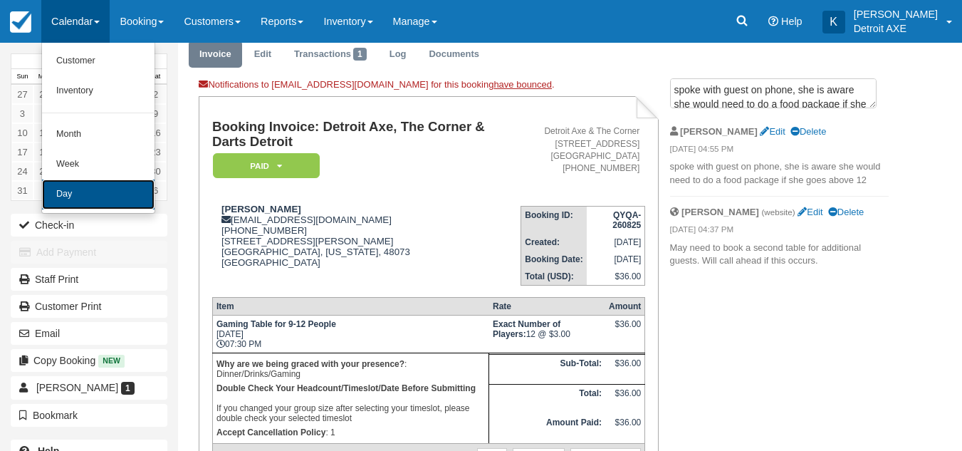
click at [75, 184] on link "Day" at bounding box center [98, 194] width 112 height 30
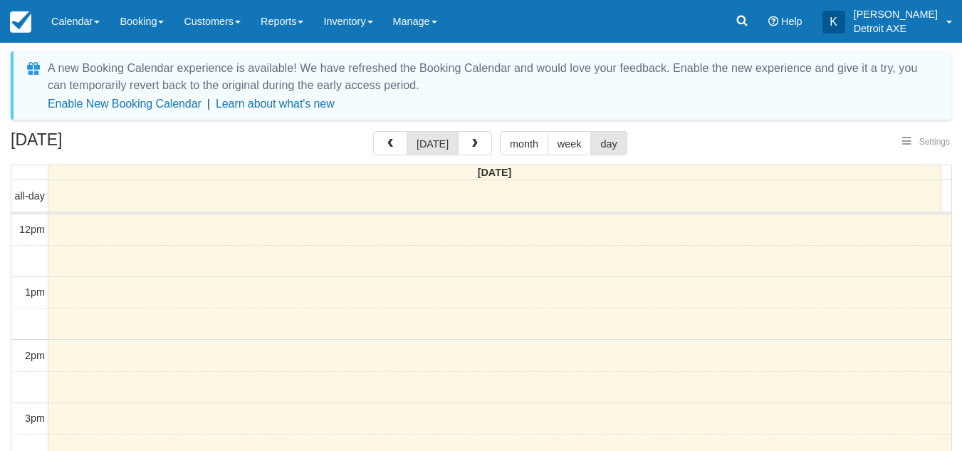
select select
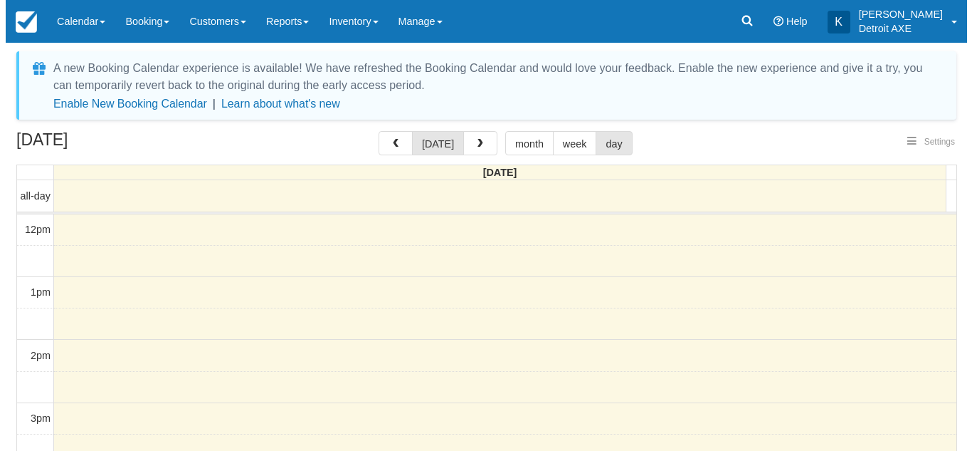
scroll to position [252, 0]
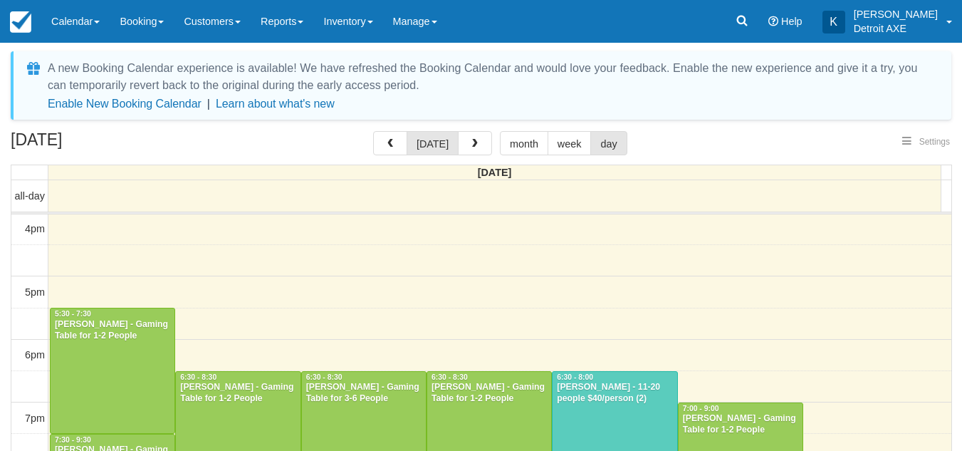
select select
click at [473, 136] on button "button" at bounding box center [475, 143] width 34 height 24
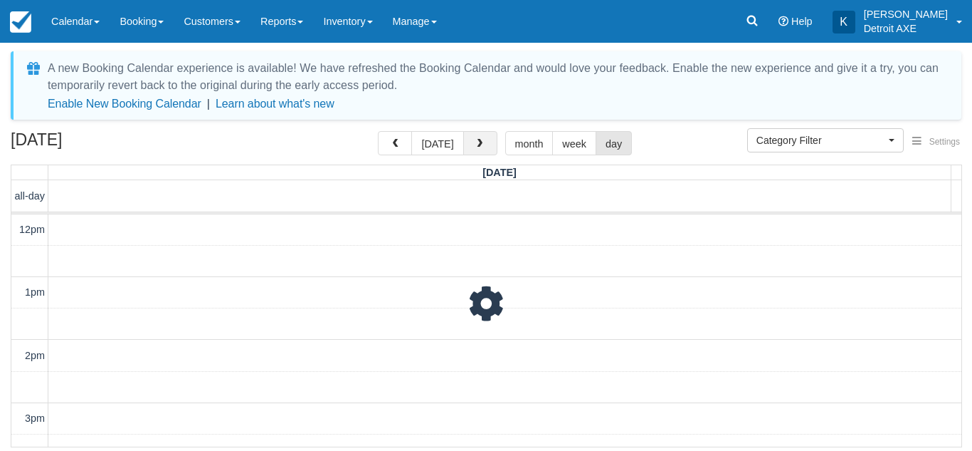
scroll to position [252, 0]
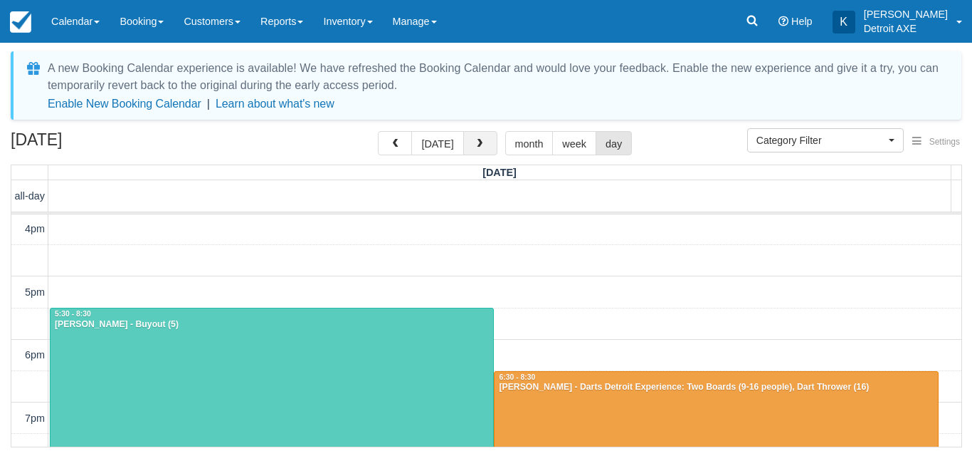
click at [473, 138] on button "button" at bounding box center [480, 143] width 34 height 24
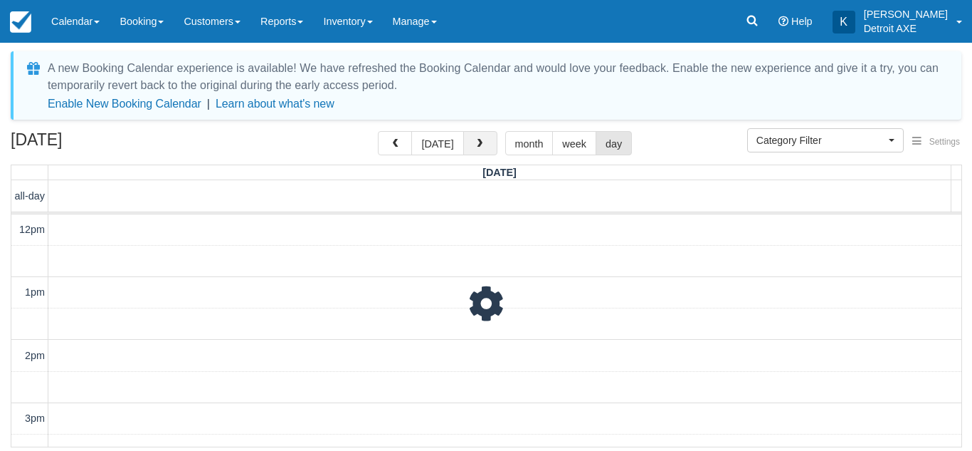
scroll to position [252, 0]
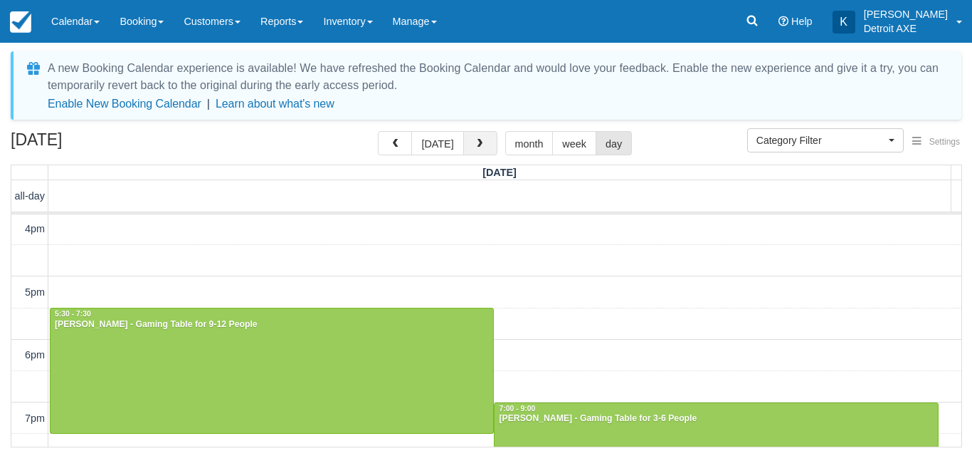
click at [473, 138] on button "button" at bounding box center [480, 143] width 34 height 24
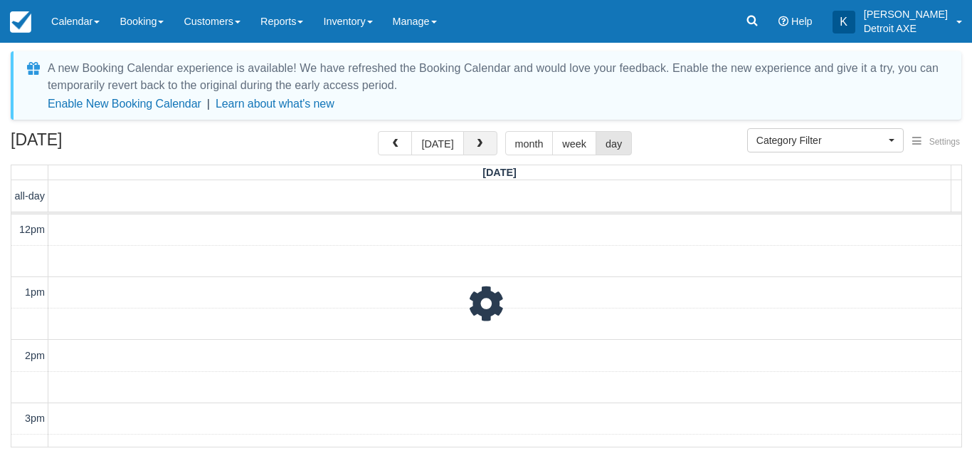
scroll to position [252, 0]
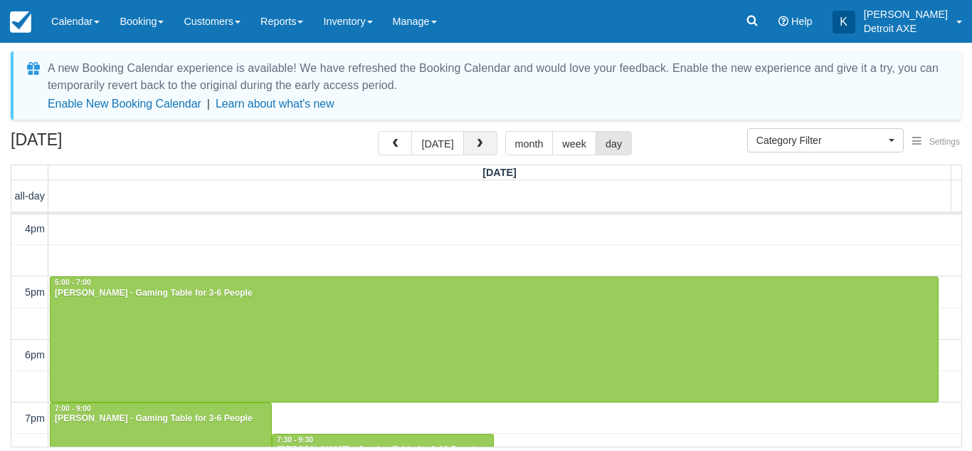
click at [474, 151] on button "button" at bounding box center [480, 143] width 34 height 24
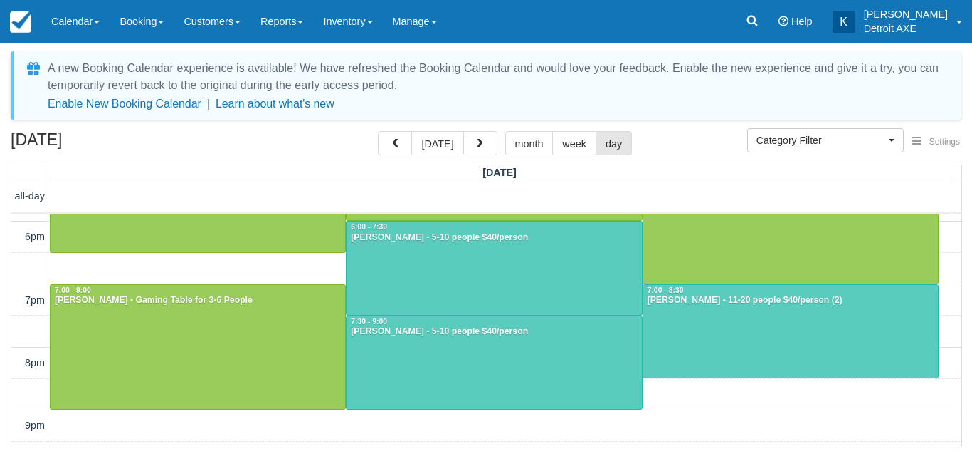
scroll to position [371, 0]
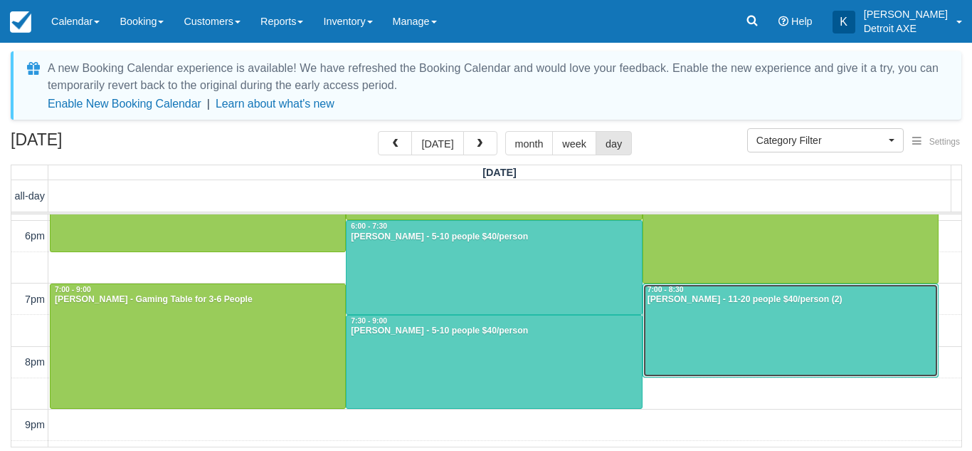
click at [689, 320] on div at bounding box center [790, 330] width 295 height 93
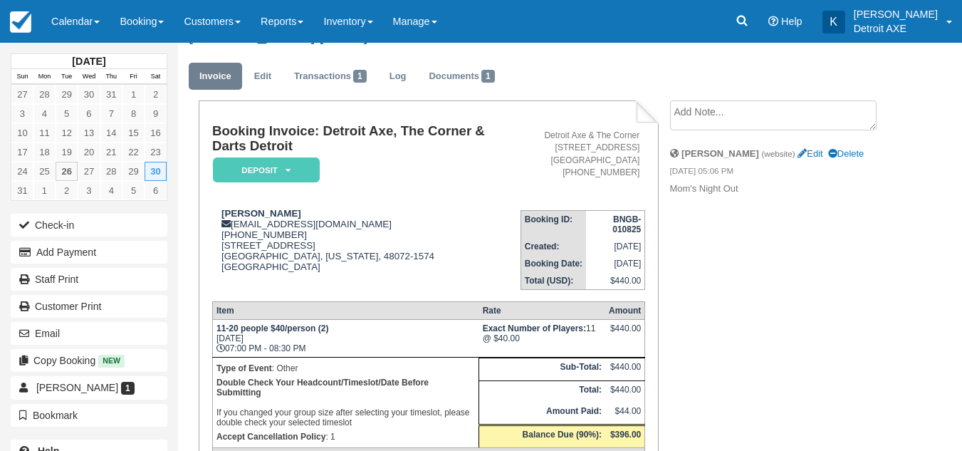
scroll to position [29, 0]
click at [274, 70] on link "Edit" at bounding box center [262, 77] width 38 height 28
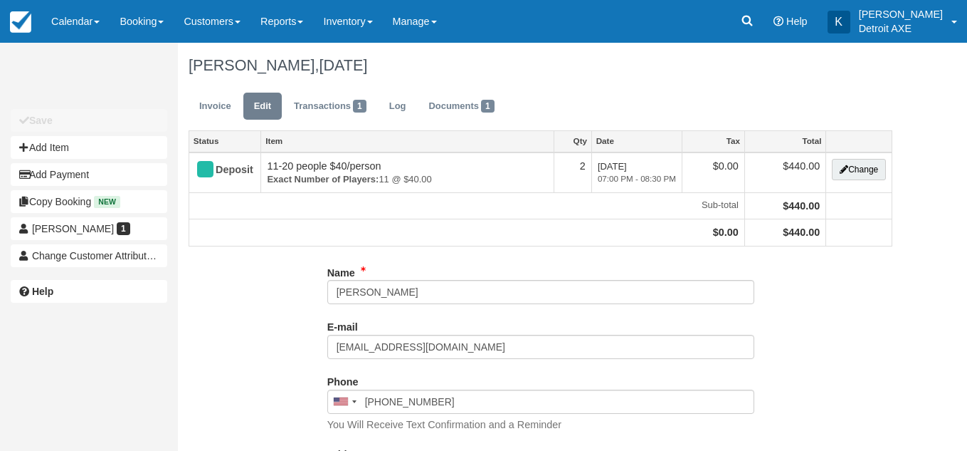
type input "[PHONE_NUMBER]"
click at [212, 102] on link "Invoice" at bounding box center [215, 107] width 53 height 28
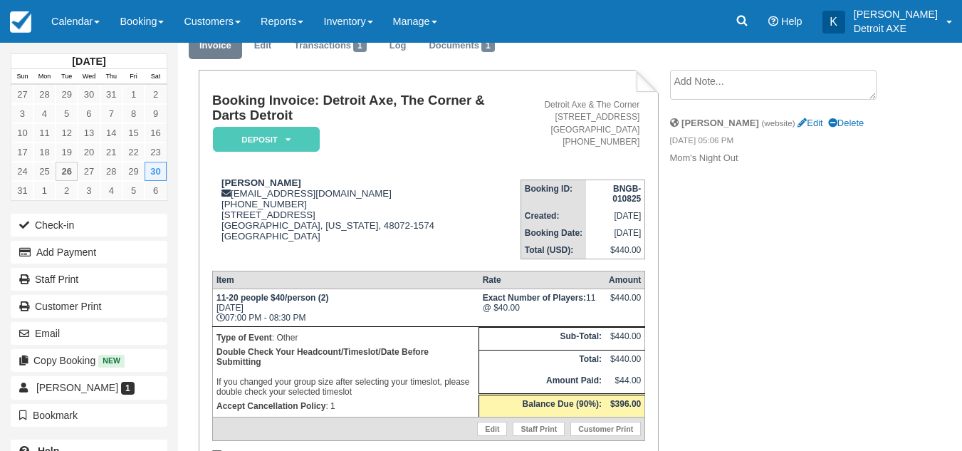
scroll to position [6, 0]
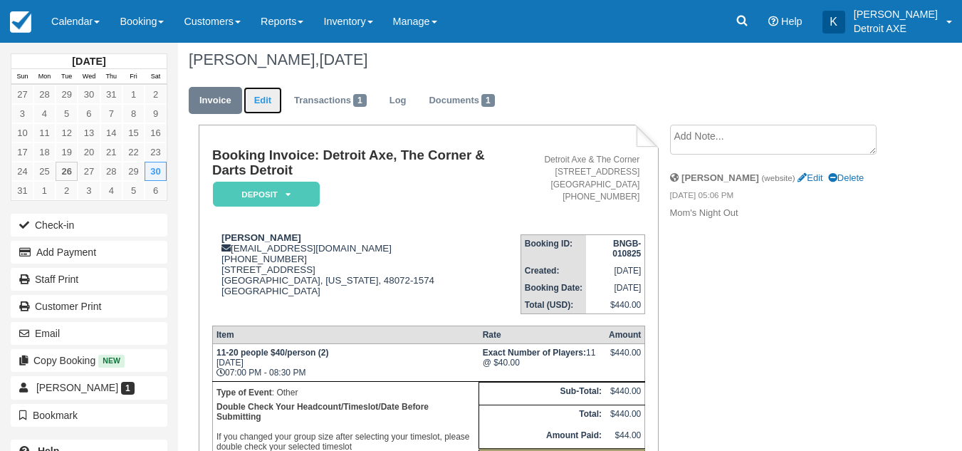
click at [275, 100] on link "Edit" at bounding box center [262, 101] width 38 height 28
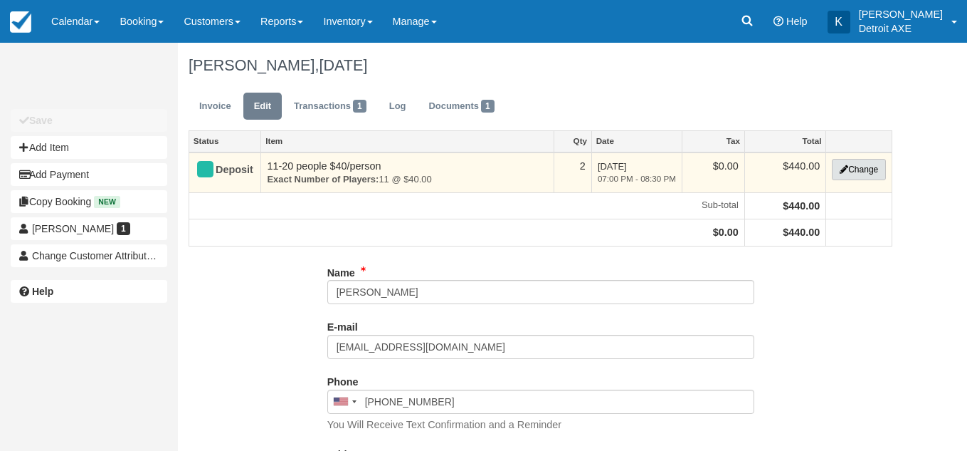
click at [848, 171] on button "Change" at bounding box center [859, 169] width 54 height 21
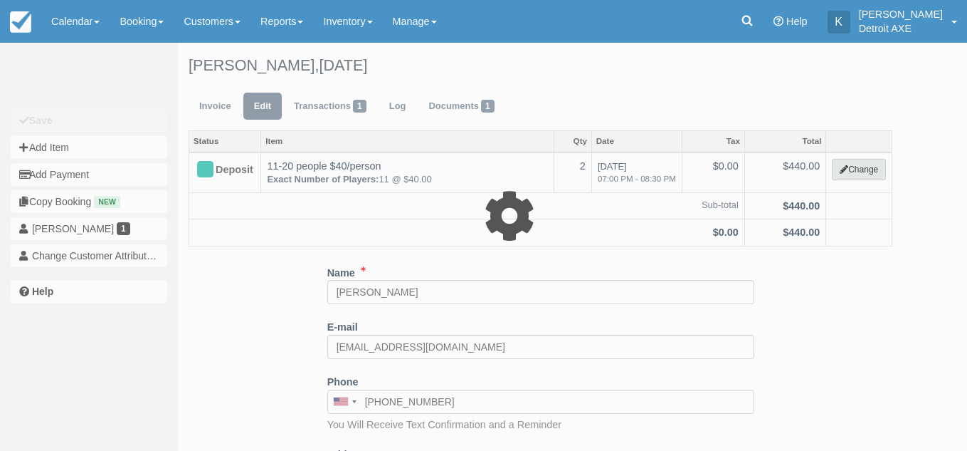
select select "14"
type input "440.00"
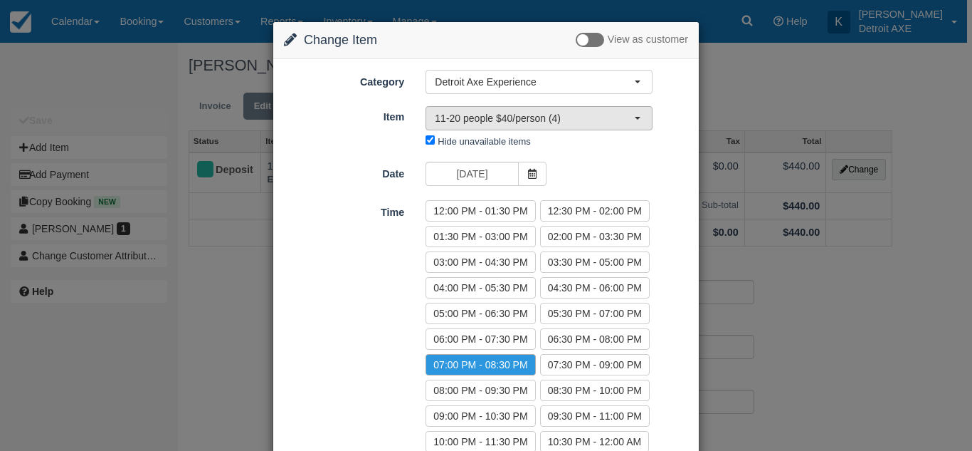
click at [562, 117] on span "11-20 people $40/person (4)" at bounding box center [534, 118] width 199 height 14
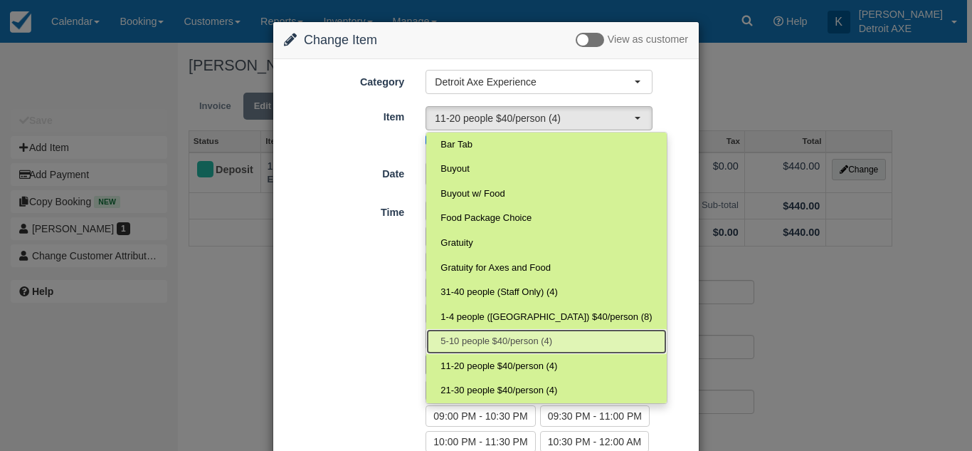
click at [482, 344] on span "5-10 people $40/person (4)" at bounding box center [497, 342] width 112 height 14
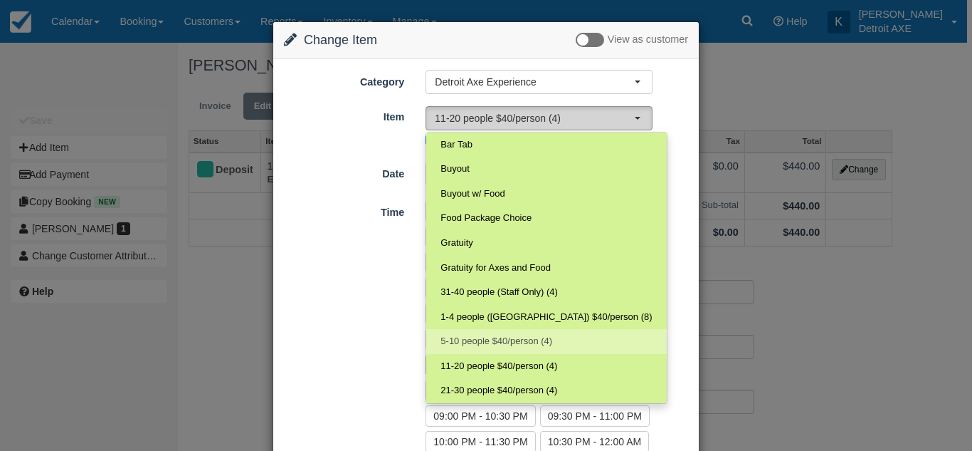
select select "103"
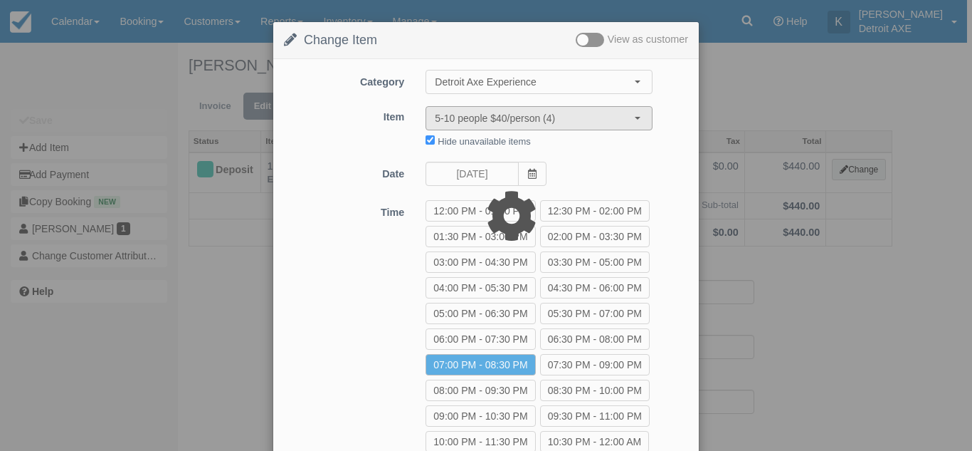
type input "400.00"
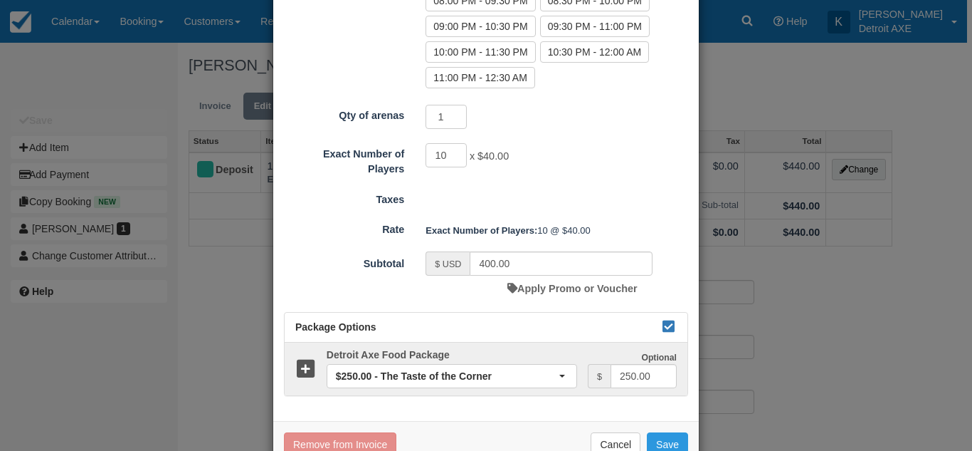
scroll to position [390, 0]
click at [659, 435] on button "Save" at bounding box center [667, 443] width 41 height 24
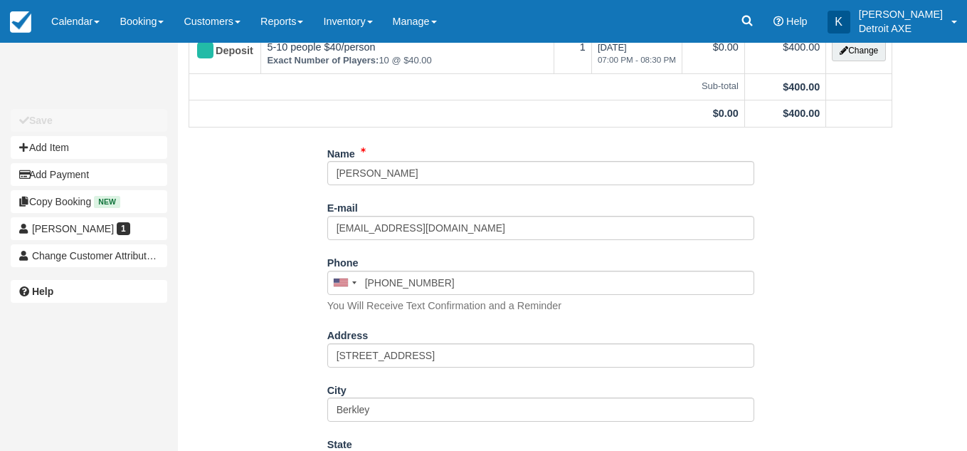
scroll to position [120, 0]
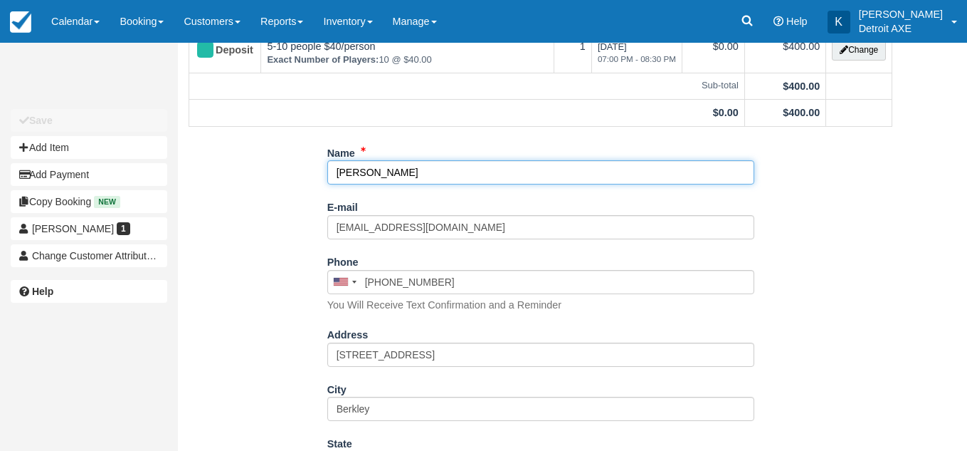
drag, startPoint x: 433, startPoint y: 169, endPoint x: 208, endPoint y: 134, distance: 228.4
click at [208, 134] on div "Kaitlyn Gasque, August 30 2025 Invoice Edit Transactions 1 Log Documents 1 Stat…" at bounding box center [540, 384] width 725 height 922
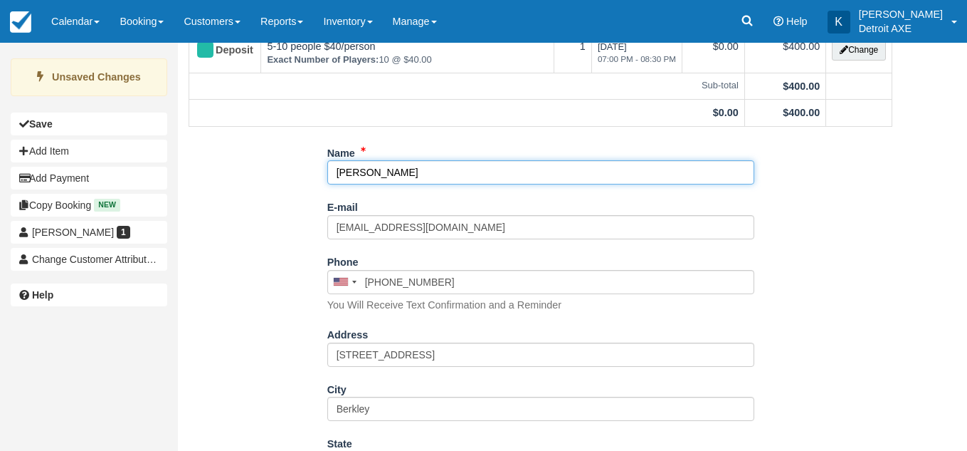
type input "[PERSON_NAME]"
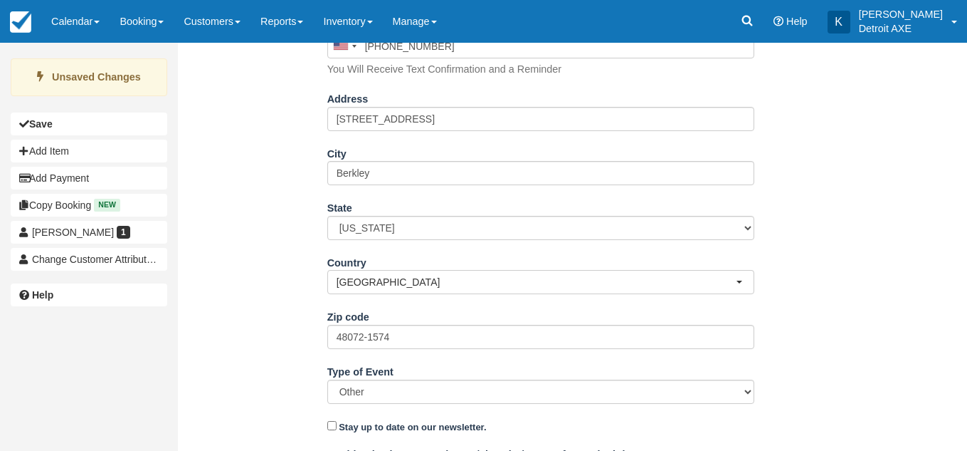
scroll to position [515, 0]
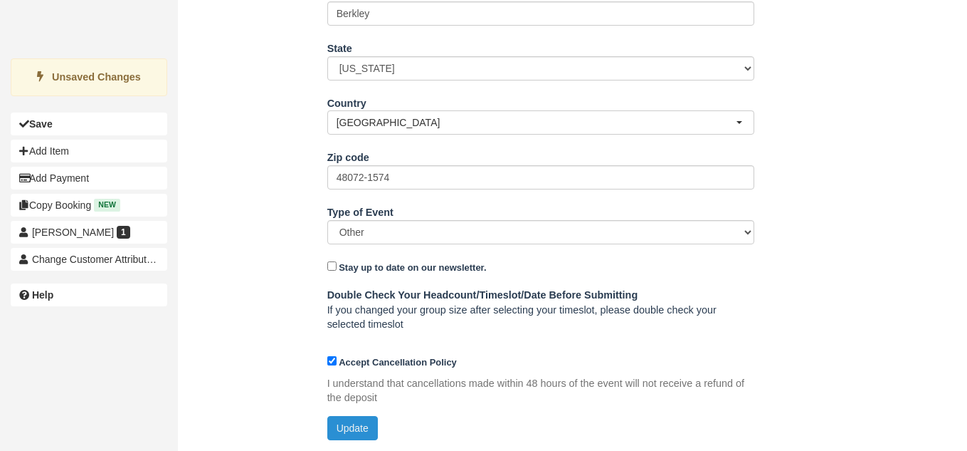
click at [346, 421] on button "Update" at bounding box center [352, 428] width 51 height 24
type input "+12488081520"
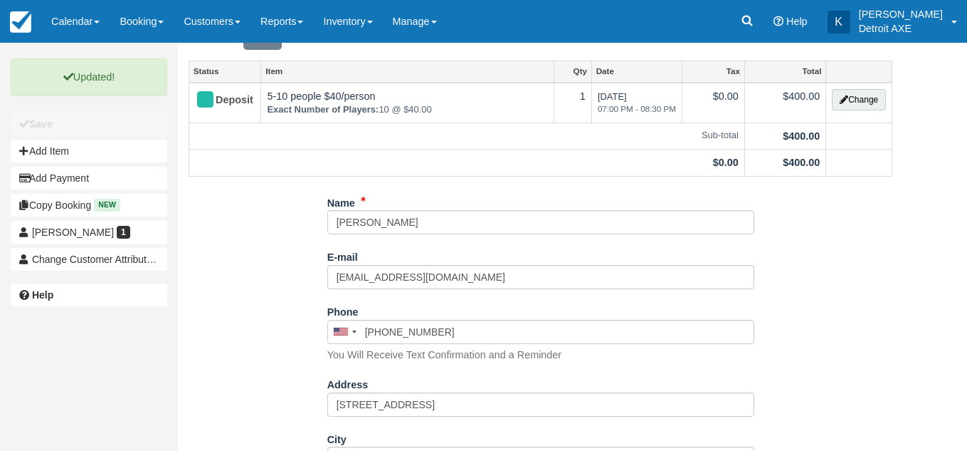
scroll to position [0, 0]
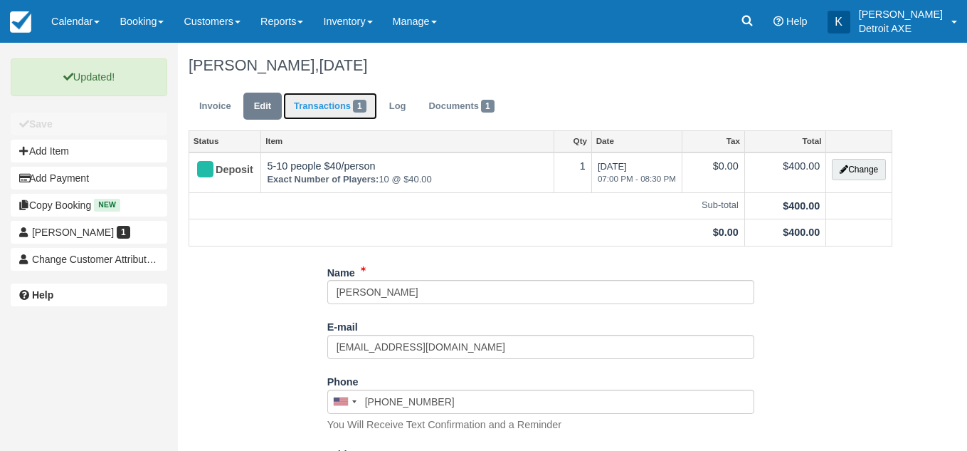
click at [349, 112] on link "Transactions 1" at bounding box center [330, 107] width 94 height 28
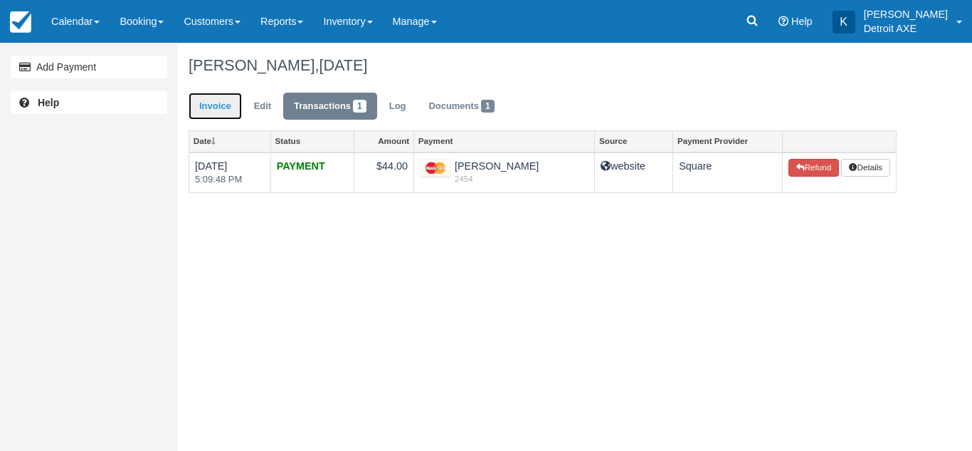
click at [241, 93] on link "Invoice" at bounding box center [215, 107] width 53 height 28
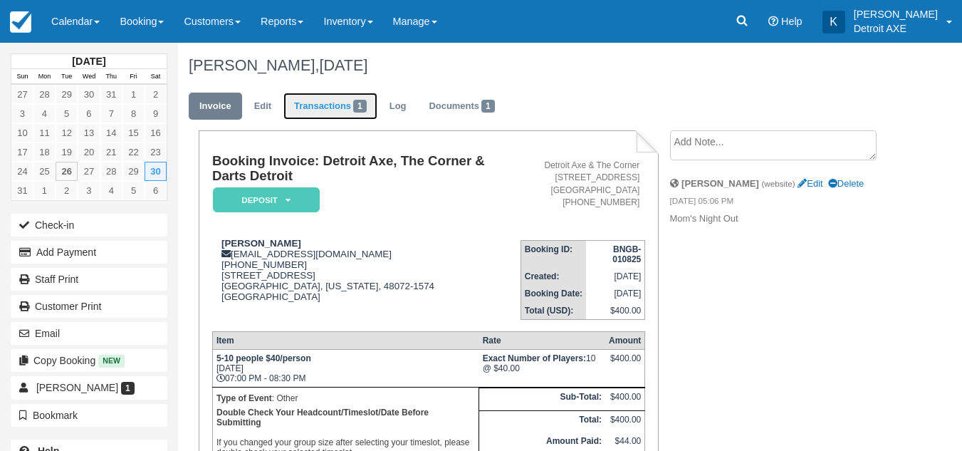
click at [308, 102] on link "Transactions 1" at bounding box center [330, 107] width 94 height 28
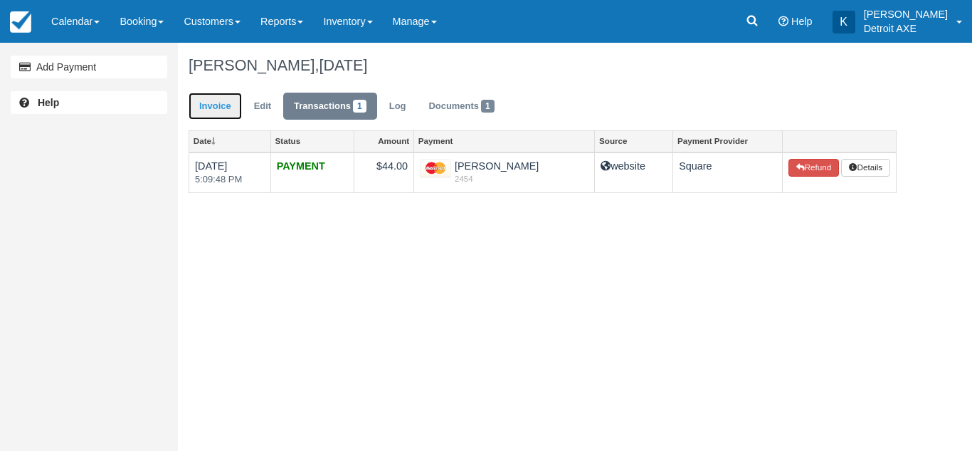
click at [220, 114] on link "Invoice" at bounding box center [215, 107] width 53 height 28
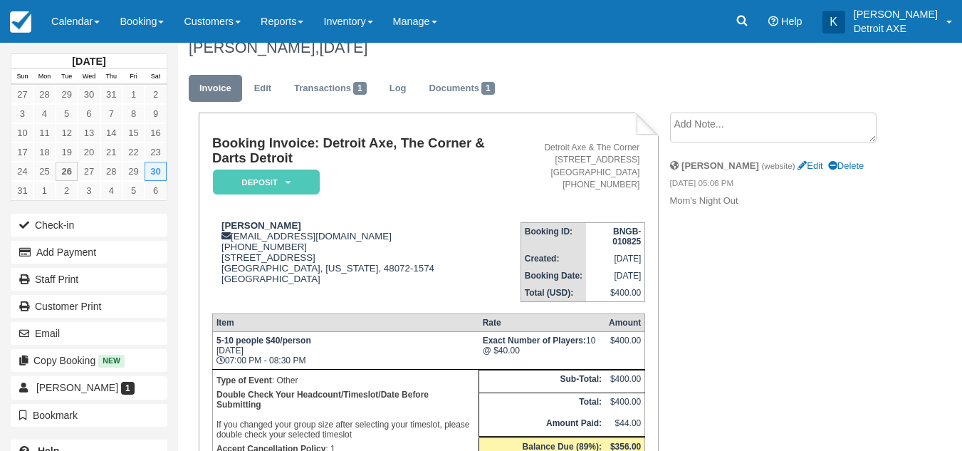
scroll to position [17, 0]
click at [348, 88] on link "Transactions 1" at bounding box center [330, 89] width 94 height 28
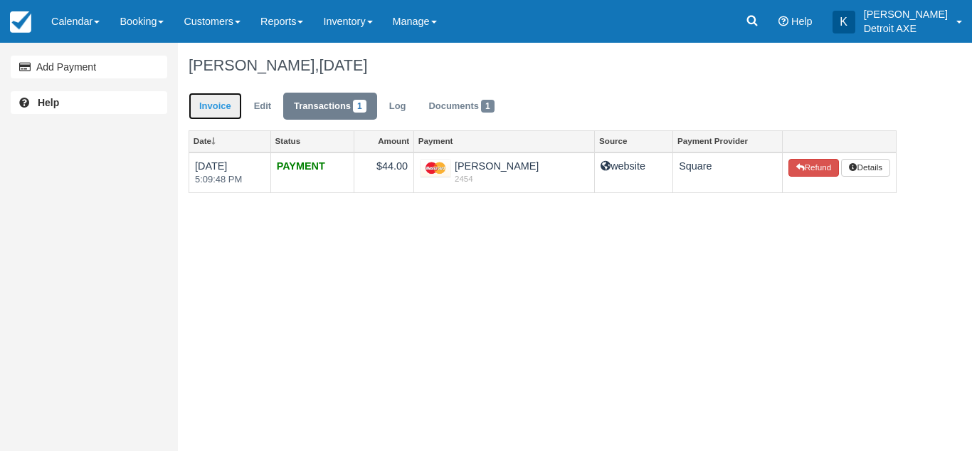
click at [228, 110] on link "Invoice" at bounding box center [215, 107] width 53 height 28
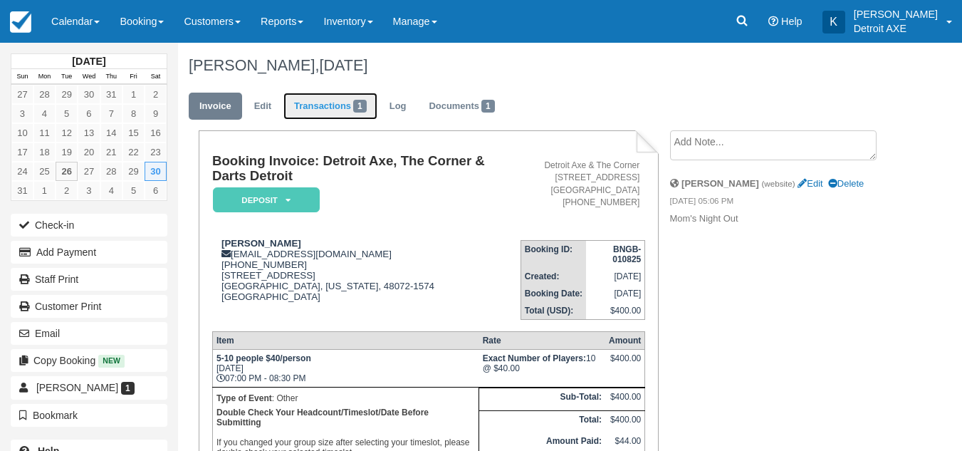
click at [353, 105] on link "Transactions 1" at bounding box center [330, 107] width 94 height 28
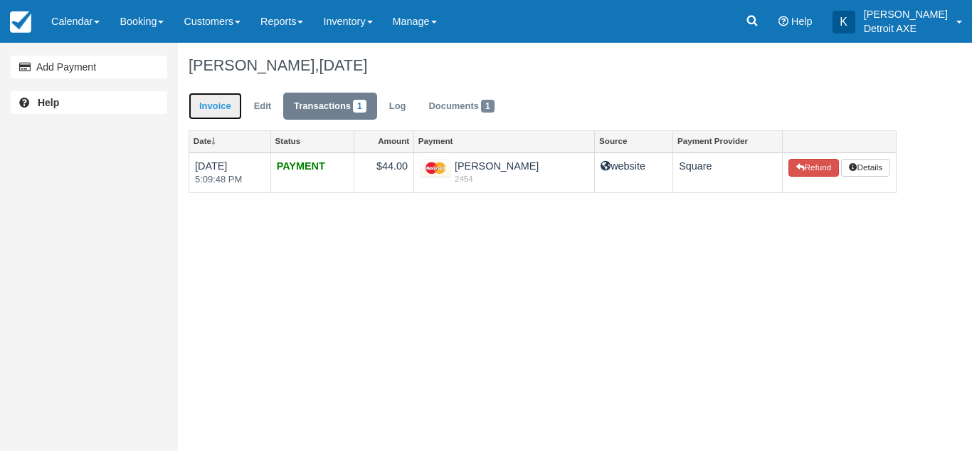
click at [226, 98] on link "Invoice" at bounding box center [215, 107] width 53 height 28
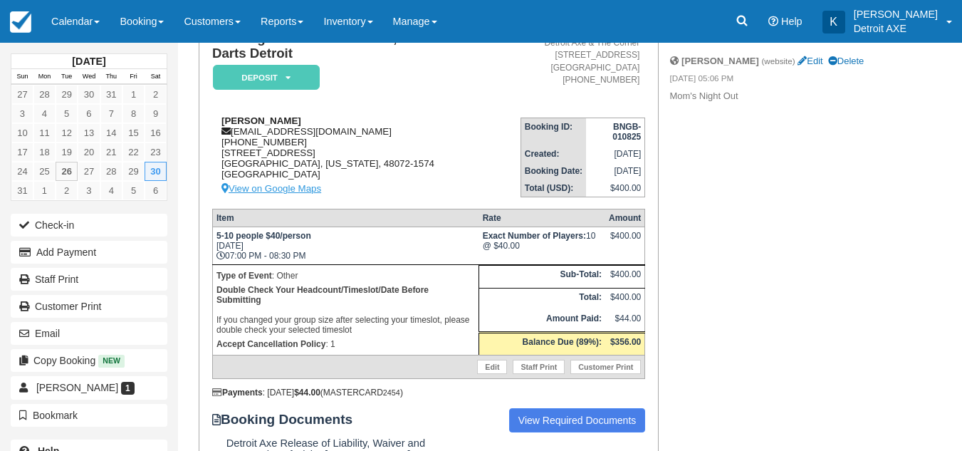
scroll to position [1, 0]
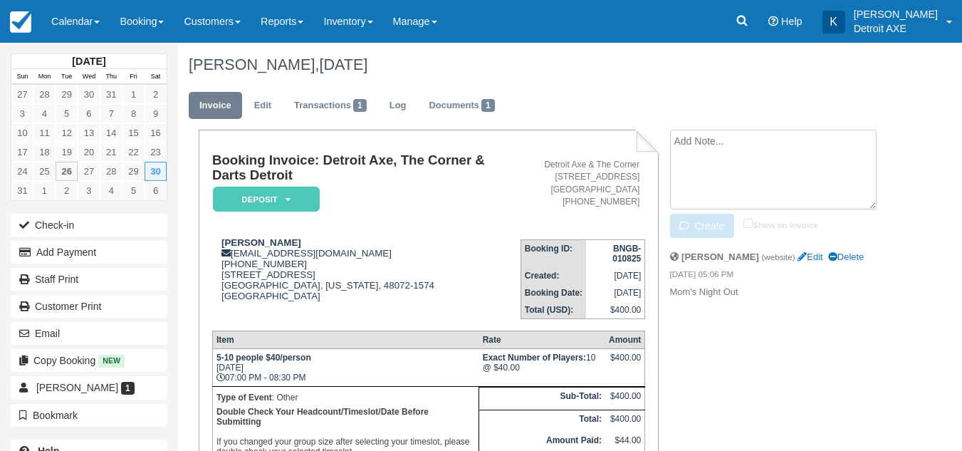
click at [693, 154] on textarea at bounding box center [773, 170] width 206 height 80
type textarea "r"
type textarea "c"
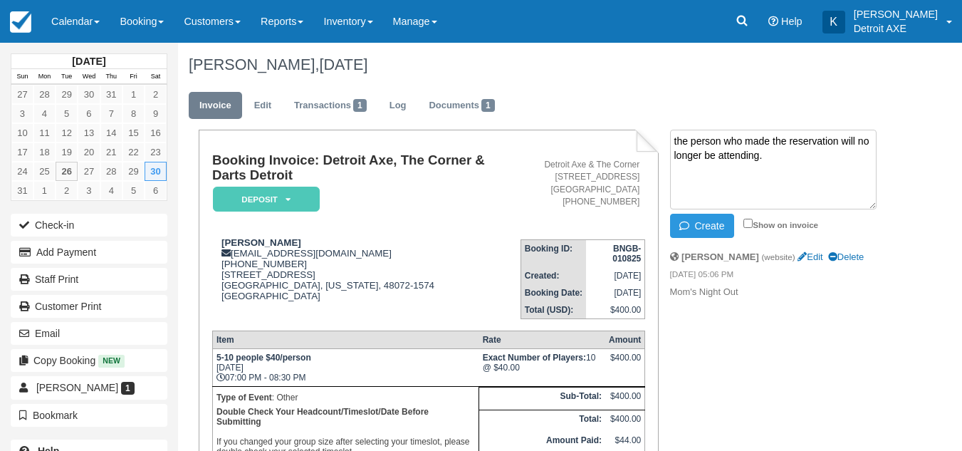
click at [743, 173] on textarea "the person who made the reservation will no longer be attending." at bounding box center [773, 170] width 206 height 80
type textarea "the person who made the reservation will no longer be attending."
click at [77, 26] on link "Calendar" at bounding box center [75, 21] width 68 height 43
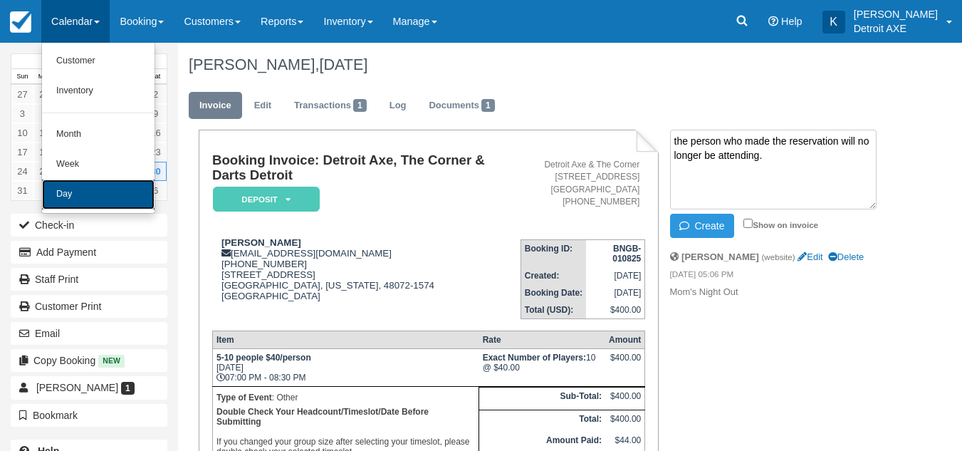
click at [65, 195] on link "Day" at bounding box center [98, 194] width 112 height 30
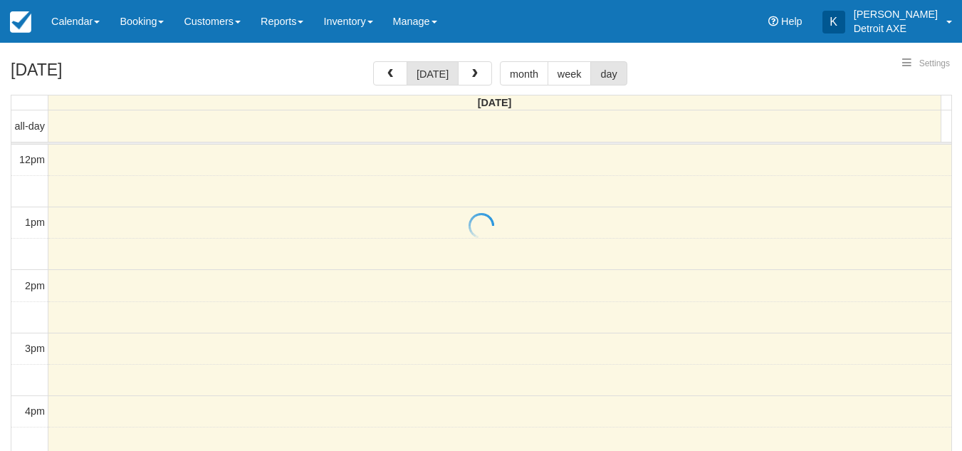
select select
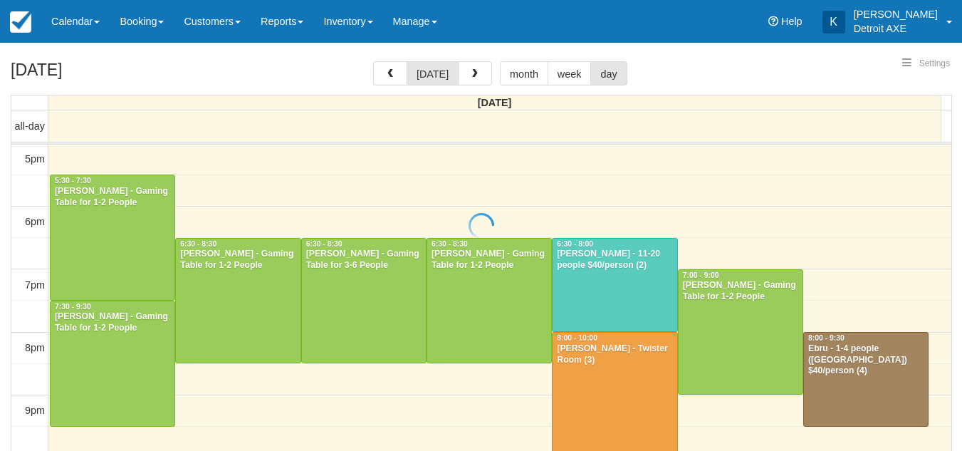
select select
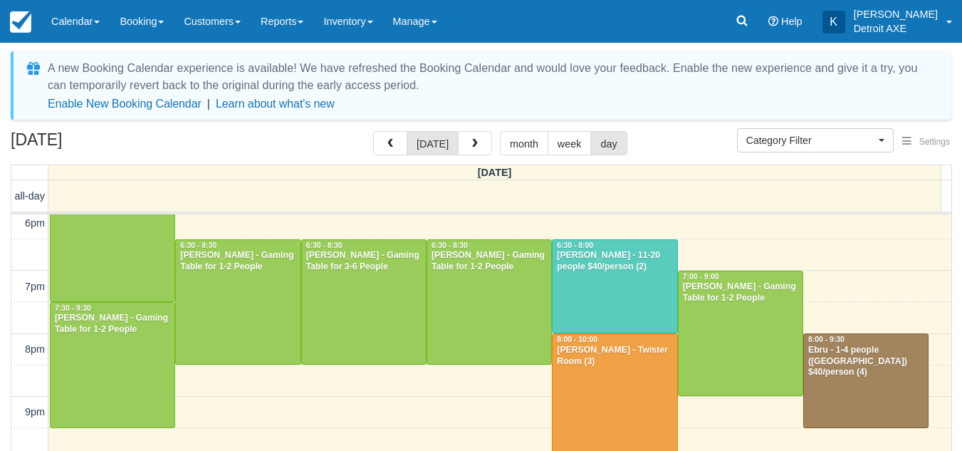
scroll to position [414, 0]
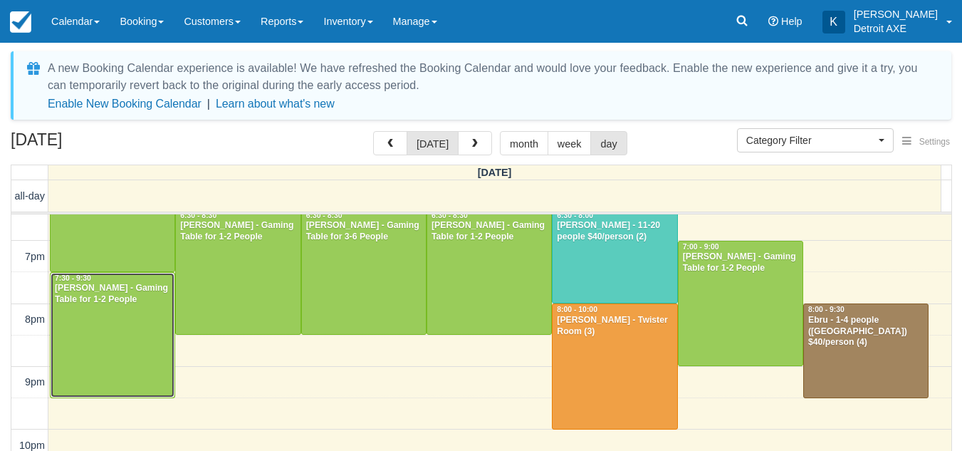
click at [76, 357] on div at bounding box center [113, 335] width 124 height 125
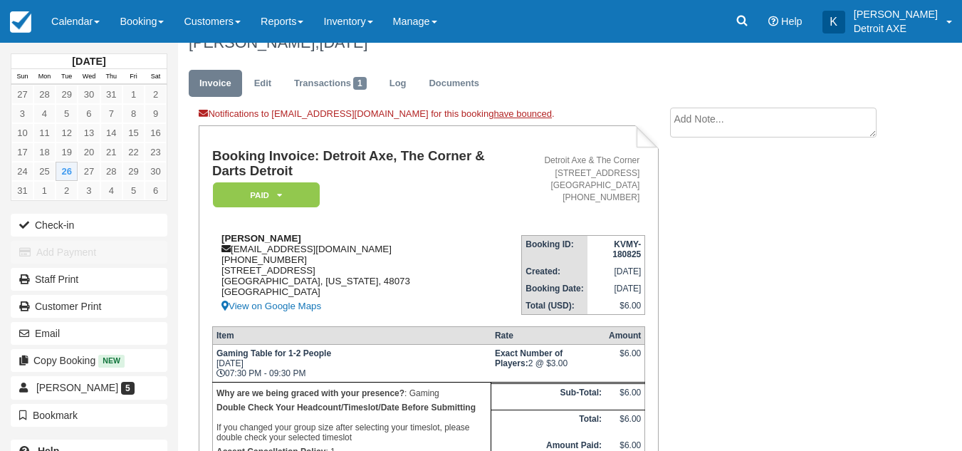
scroll to position [23, 0]
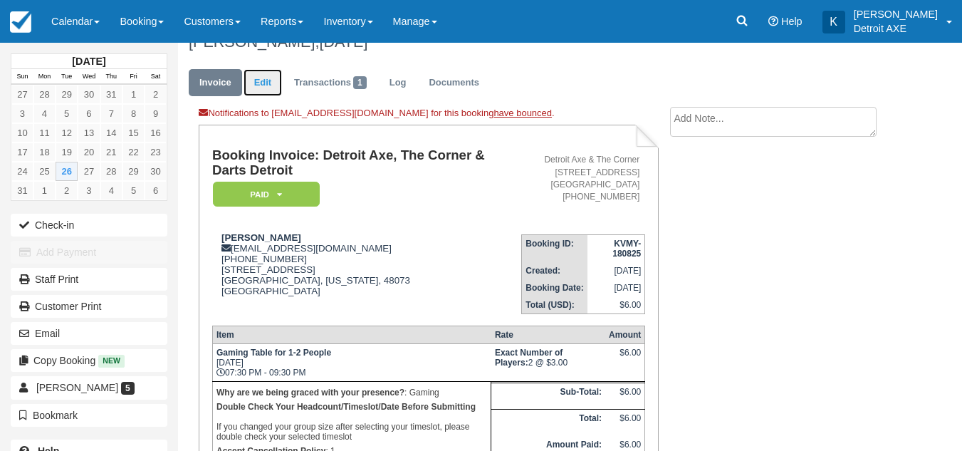
click at [275, 78] on link "Edit" at bounding box center [262, 83] width 38 height 28
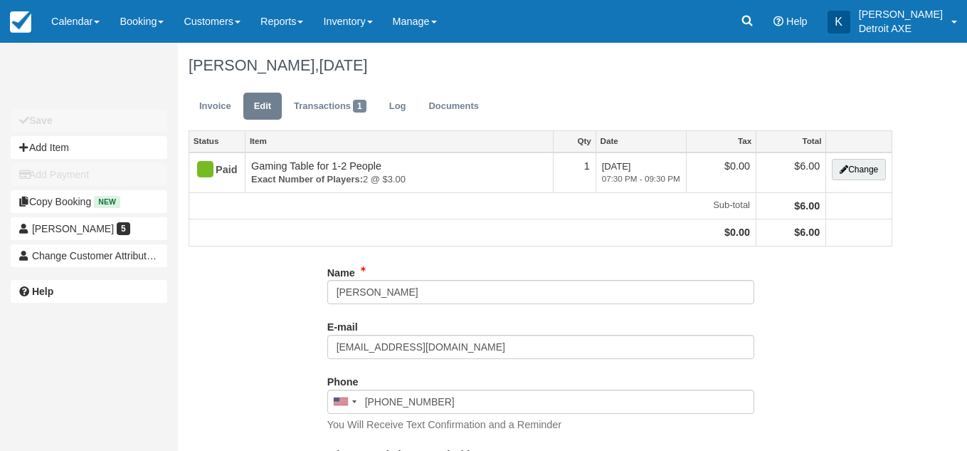
select select "Gaming"
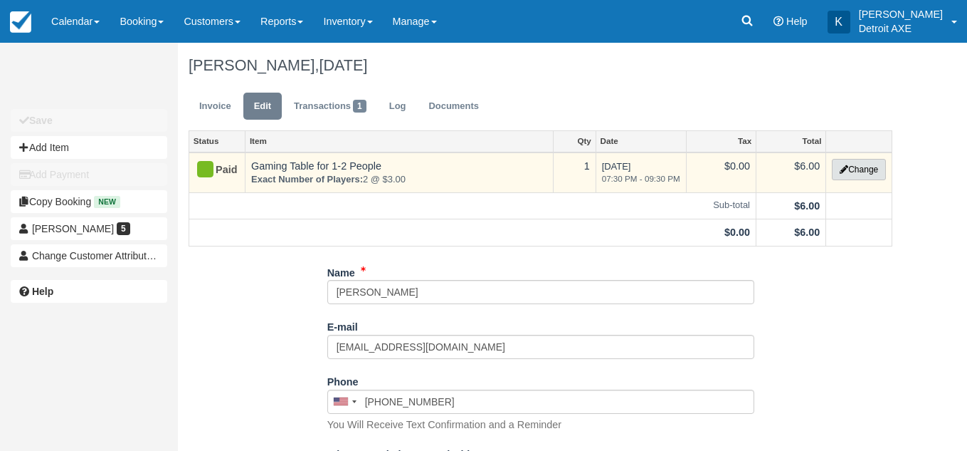
click at [848, 169] on button "Change" at bounding box center [859, 169] width 54 height 21
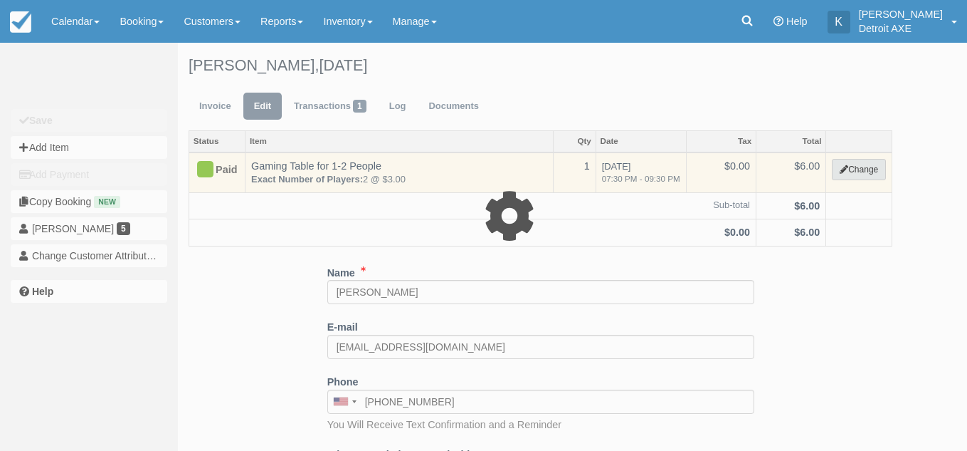
select select "6"
type input "6.00"
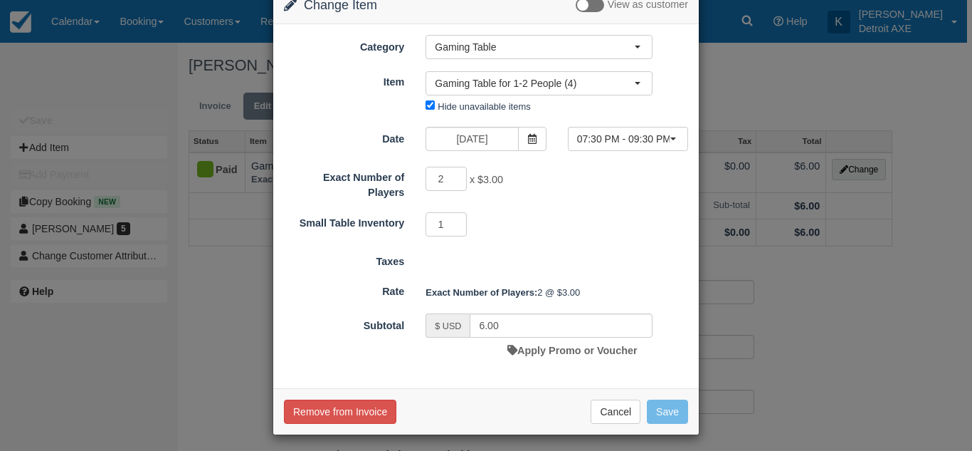
scroll to position [36, 0]
click at [520, 132] on span at bounding box center [532, 138] width 28 height 24
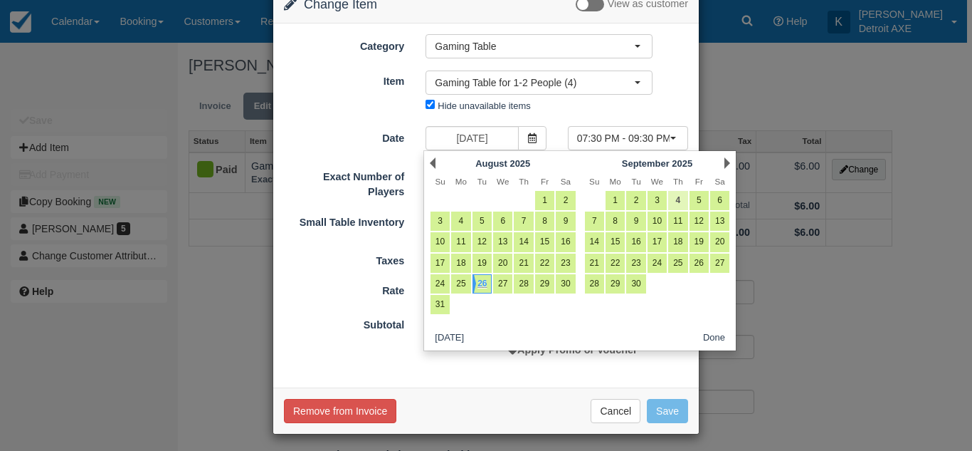
click at [678, 199] on link "4" at bounding box center [677, 200] width 19 height 19
type input "09/04/25"
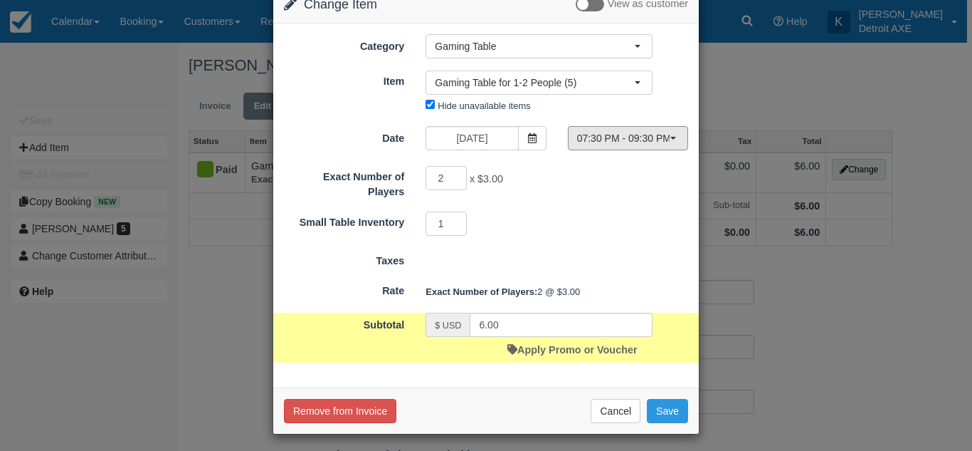
click at [616, 143] on span "07:30 PM - 09:30 PM" at bounding box center [623, 138] width 93 height 14
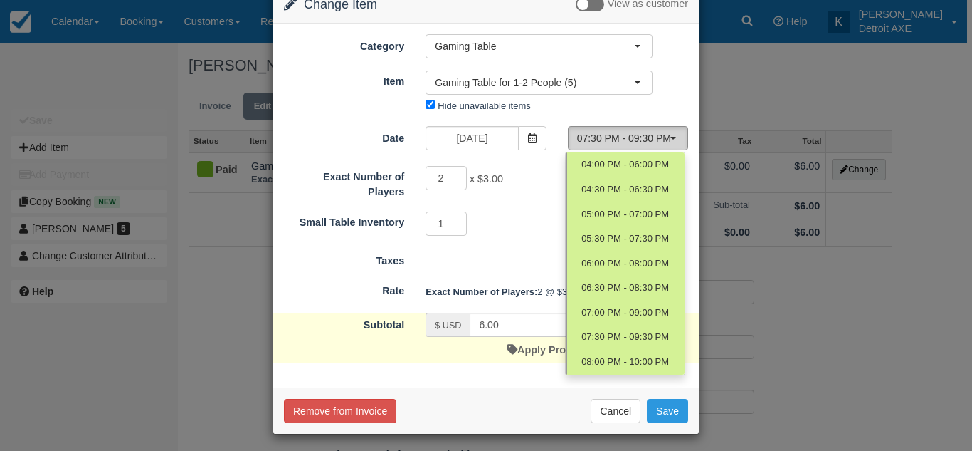
click at [615, 140] on span "07:30 PM - 09:30 PM" at bounding box center [623, 138] width 93 height 14
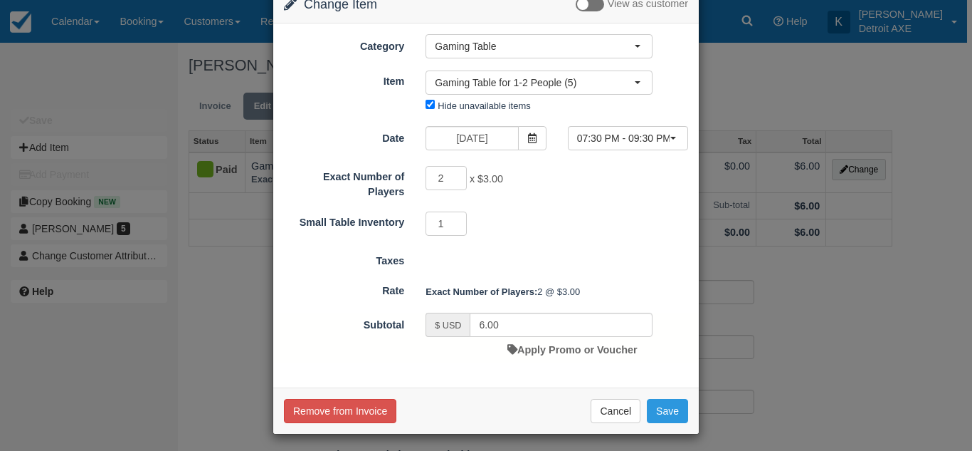
click at [574, 199] on div "Exact Number of Players 2 x $3.00 Required.Maximum of 2" at bounding box center [486, 181] width 426 height 34
click at [670, 412] on button "Save" at bounding box center [667, 411] width 41 height 24
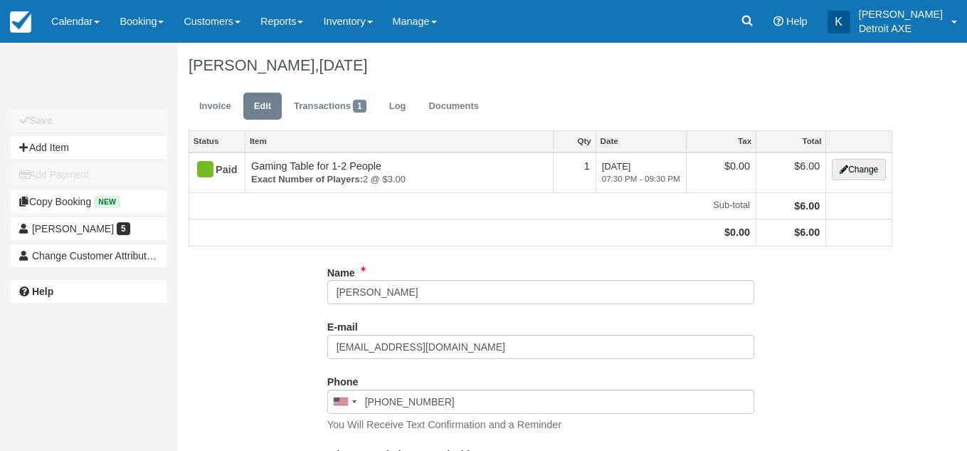
select select "Gaming"
click at [226, 112] on link "Invoice" at bounding box center [215, 107] width 53 height 28
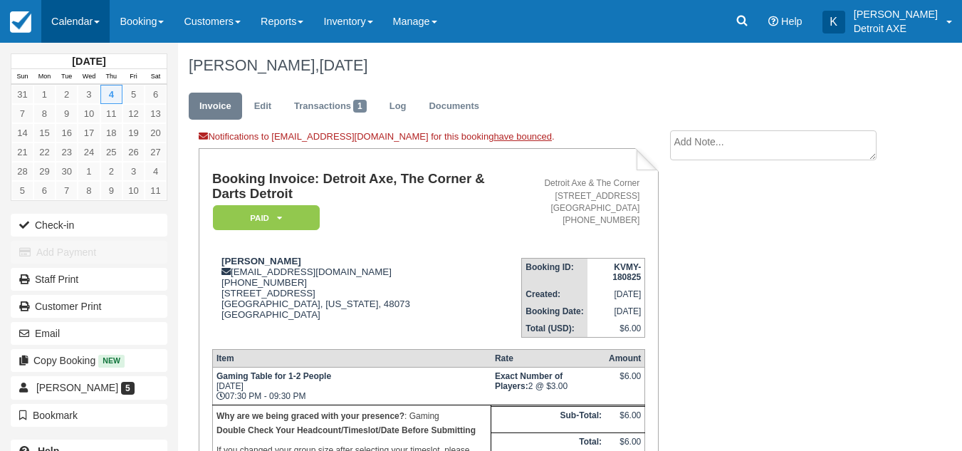
click at [86, 16] on link "Calendar" at bounding box center [75, 21] width 68 height 43
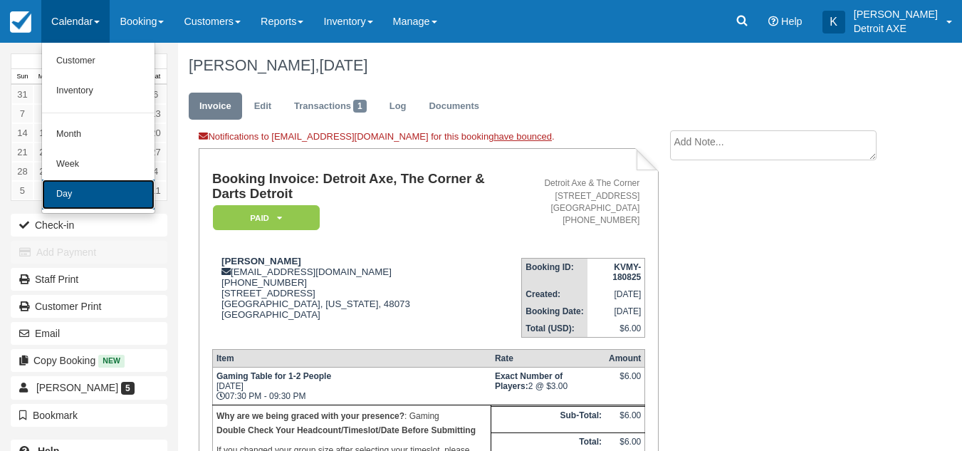
click at [78, 187] on link "Day" at bounding box center [98, 194] width 112 height 30
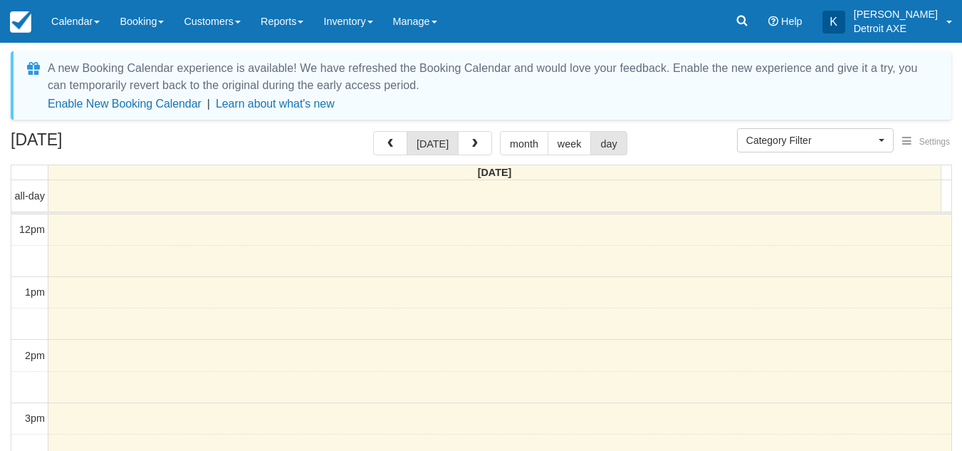
select select
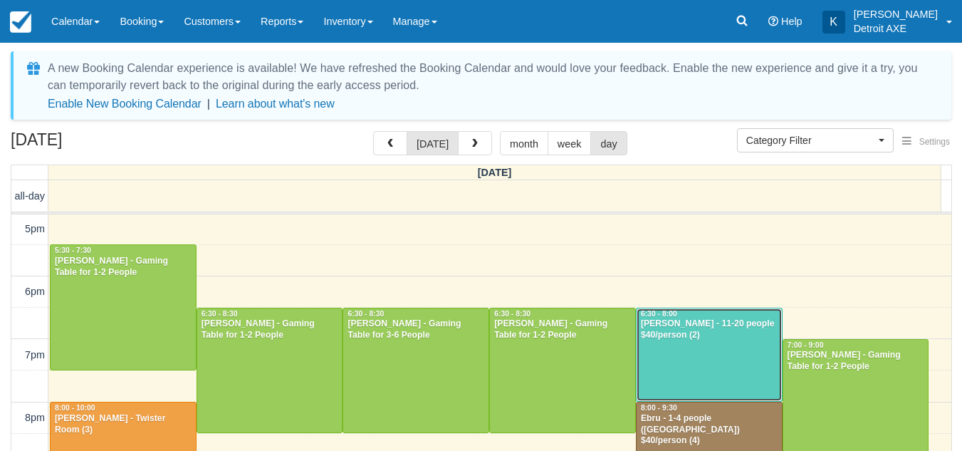
click at [663, 370] on div at bounding box center [708, 354] width 145 height 93
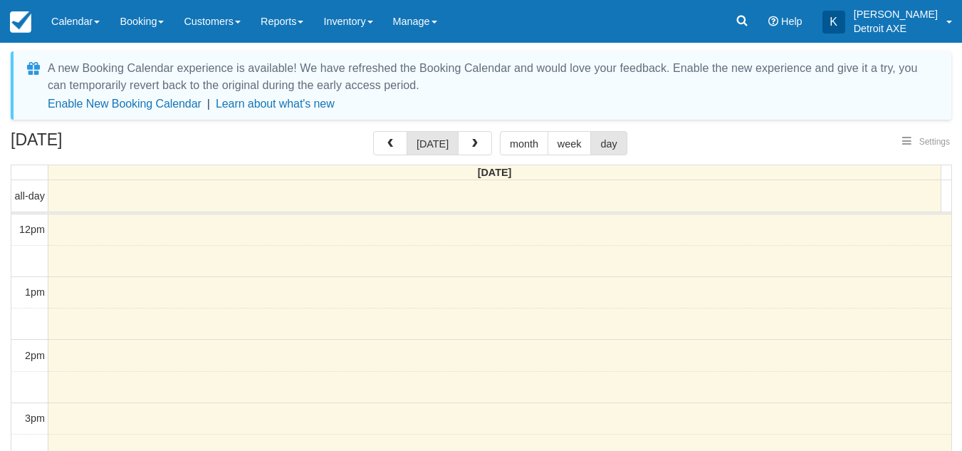
select select
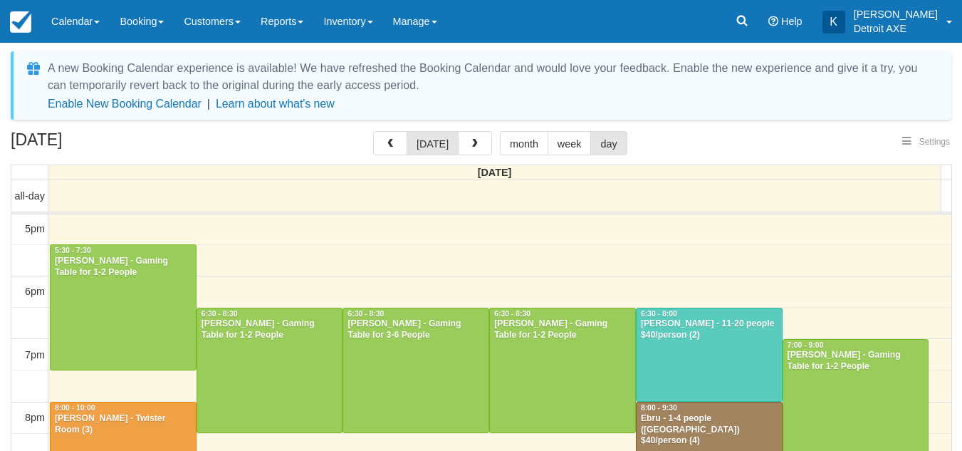
select select
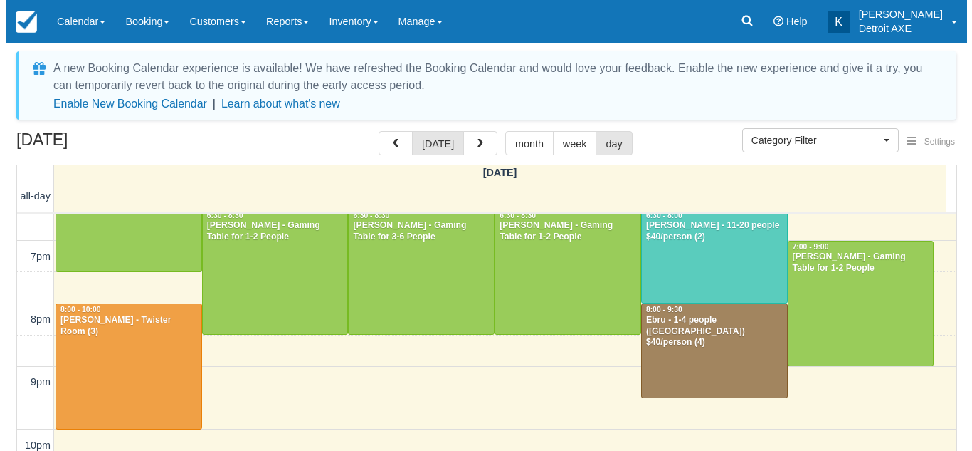
scroll to position [349, 0]
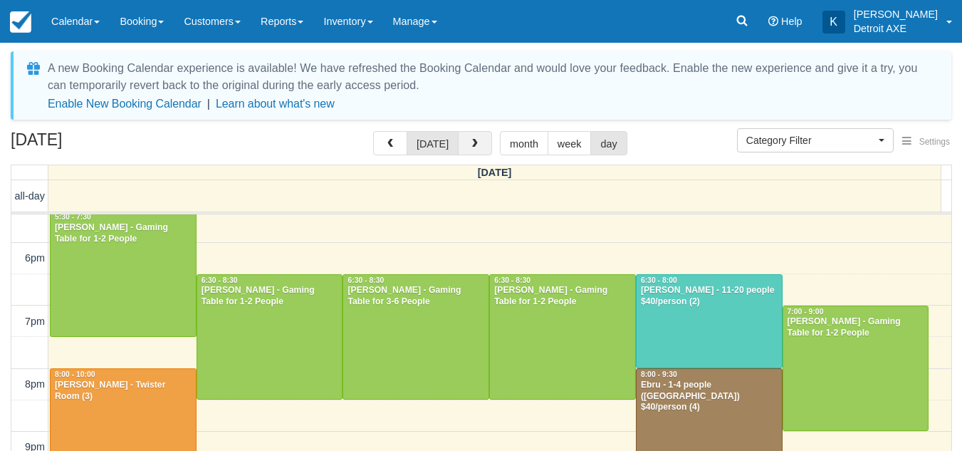
click at [470, 146] on span "button" at bounding box center [475, 144] width 10 height 10
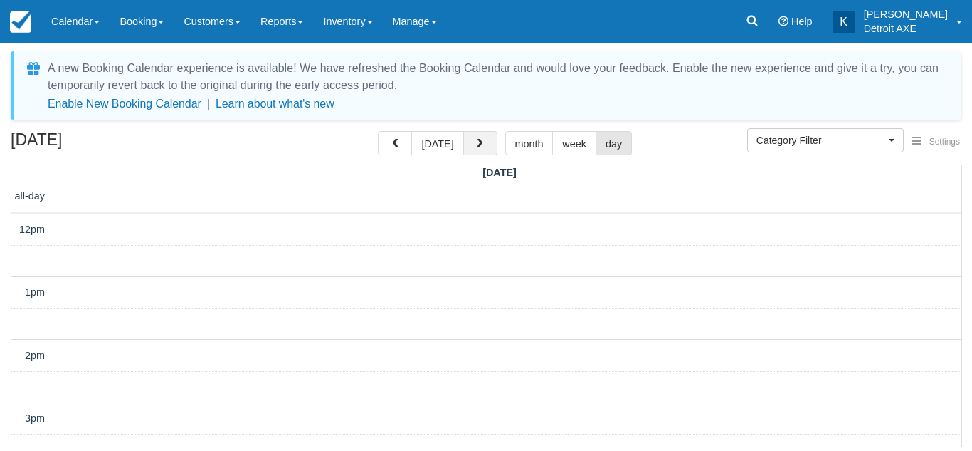
scroll to position [315, 0]
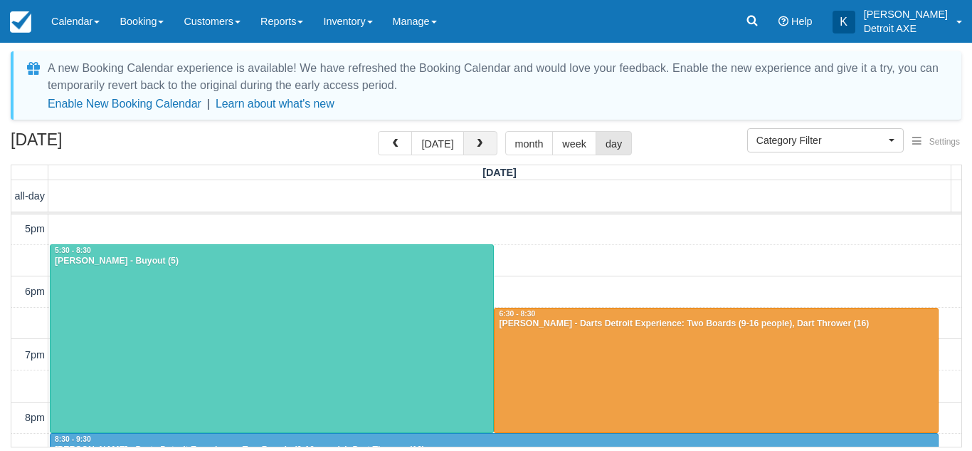
click at [470, 146] on button "button" at bounding box center [480, 143] width 34 height 24
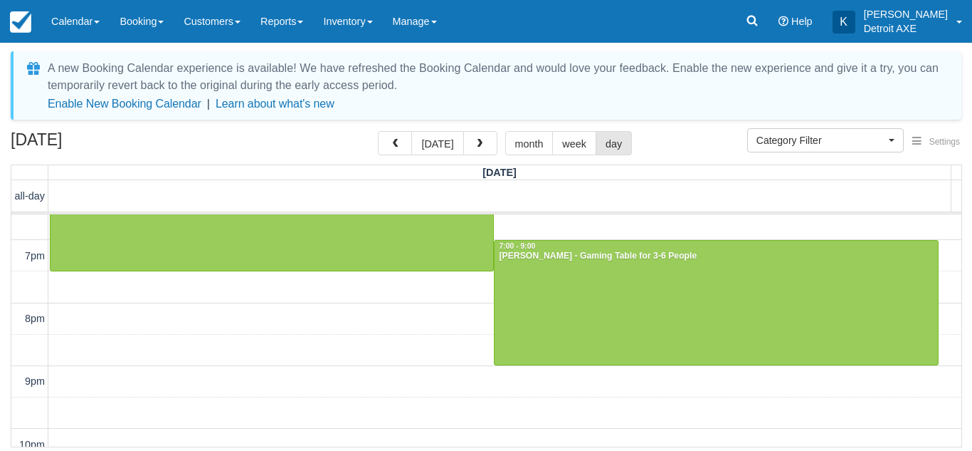
scroll to position [415, 0]
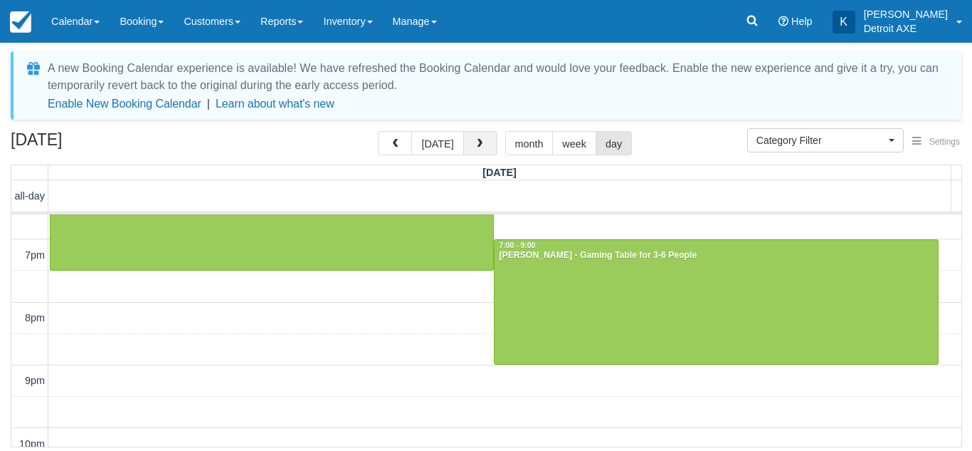
click at [483, 149] on button "button" at bounding box center [480, 143] width 34 height 24
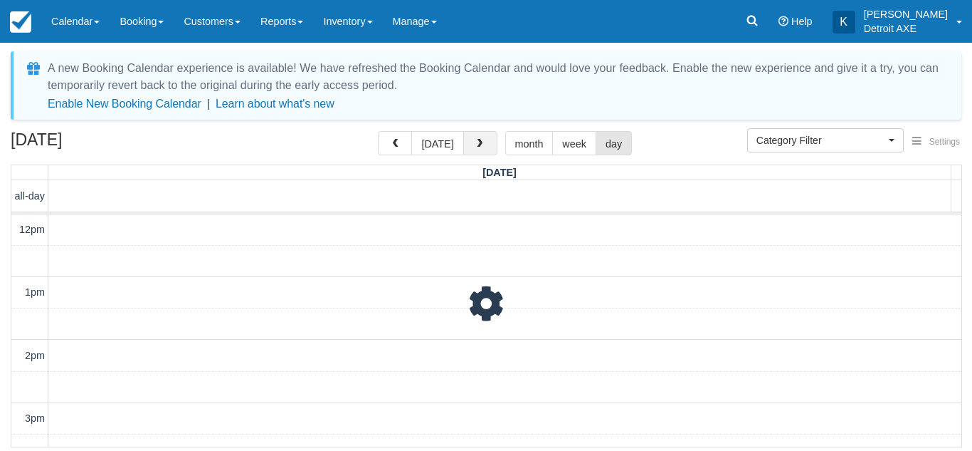
scroll to position [315, 0]
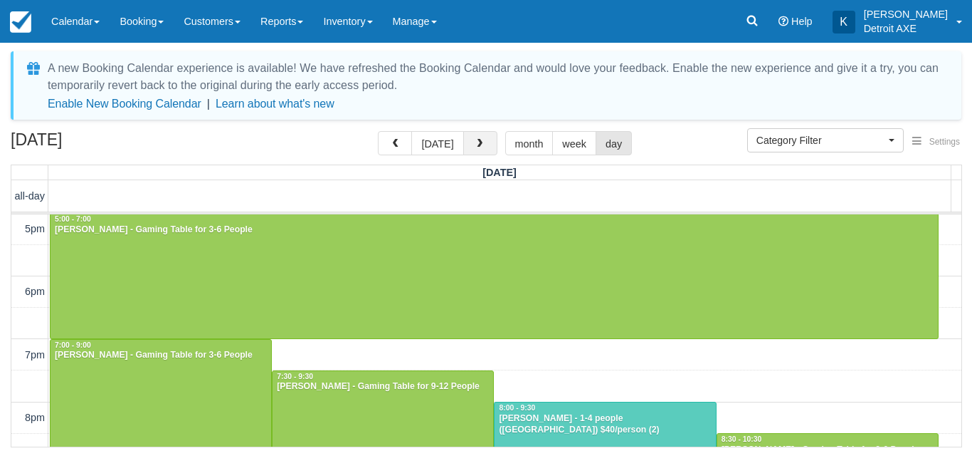
click at [483, 149] on button "button" at bounding box center [480, 143] width 34 height 24
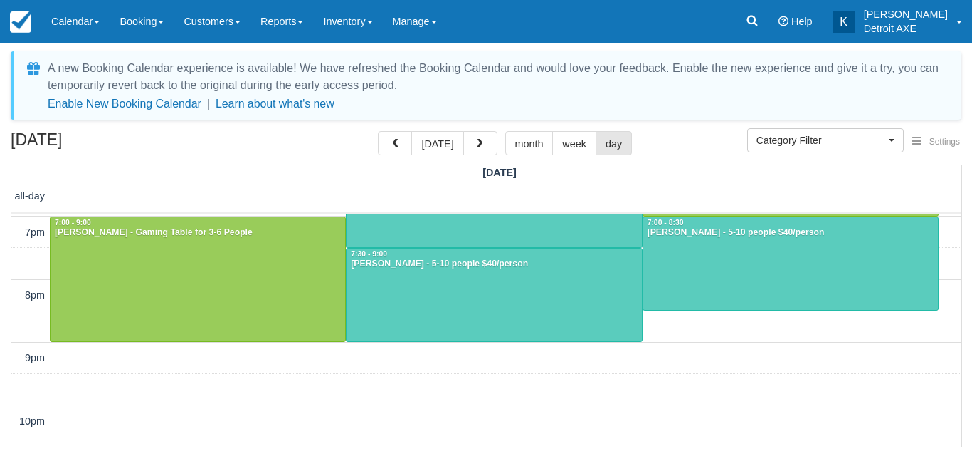
scroll to position [438, 0]
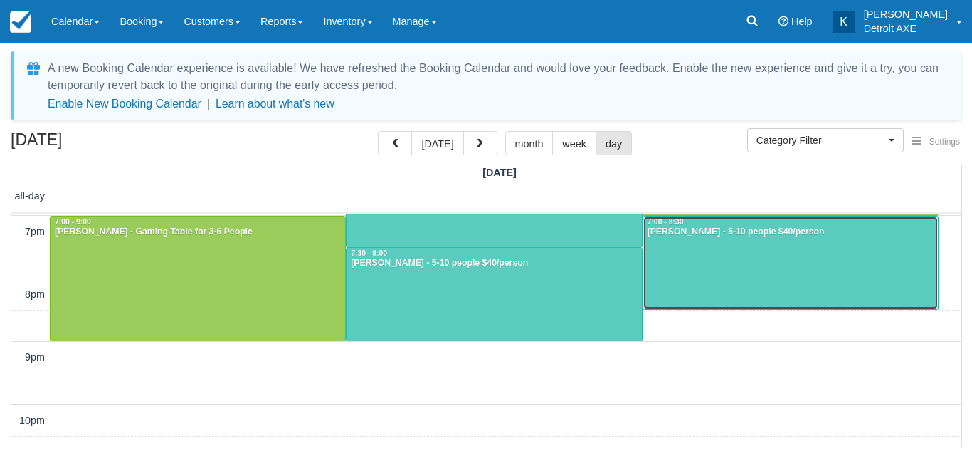
click at [766, 288] on div at bounding box center [790, 262] width 295 height 93
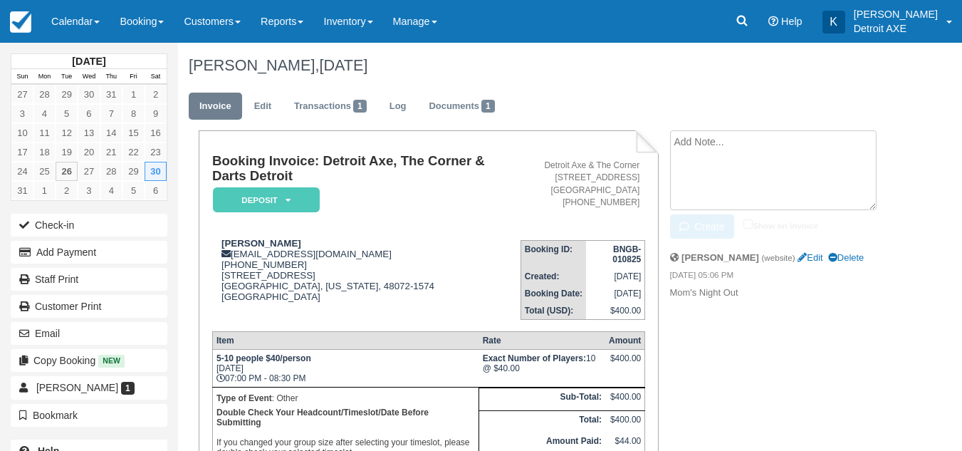
click at [764, 148] on textarea at bounding box center [773, 170] width 206 height 80
type textarea "p"
type textarea "g"
type textarea "d"
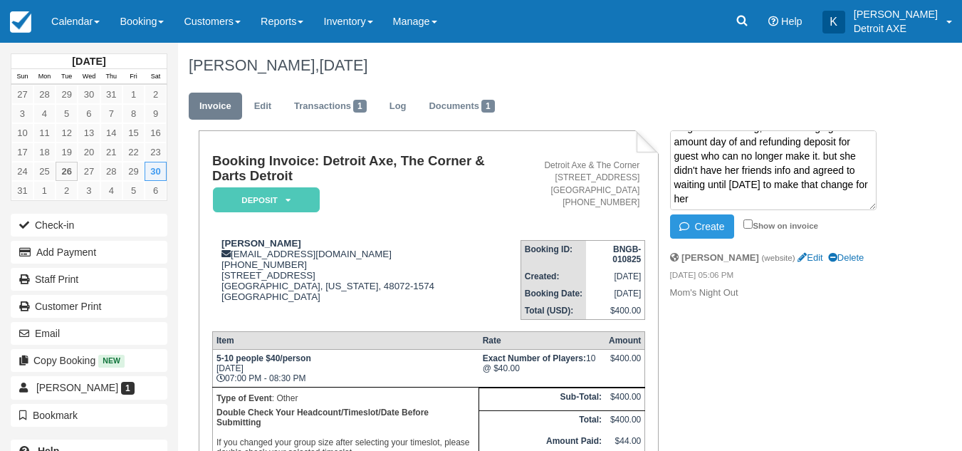
scroll to position [28, 0]
type textarea "person who made the reservation will no longer be attending, will be charging w…"
click at [695, 229] on button "Create" at bounding box center [702, 226] width 64 height 24
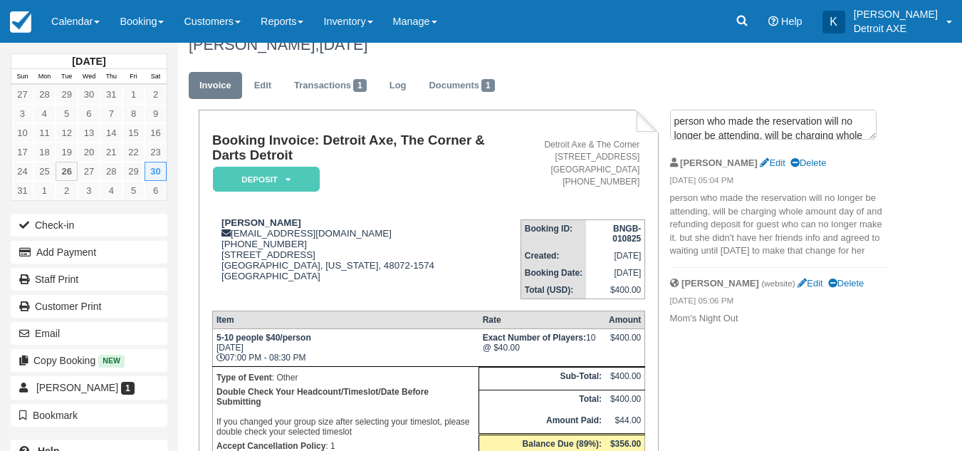
scroll to position [9, 0]
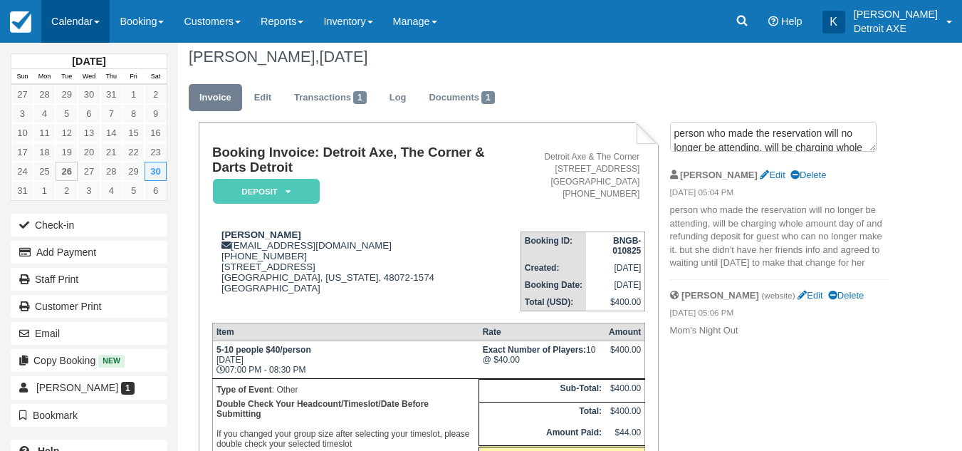
click at [84, 23] on link "Calendar" at bounding box center [75, 21] width 68 height 43
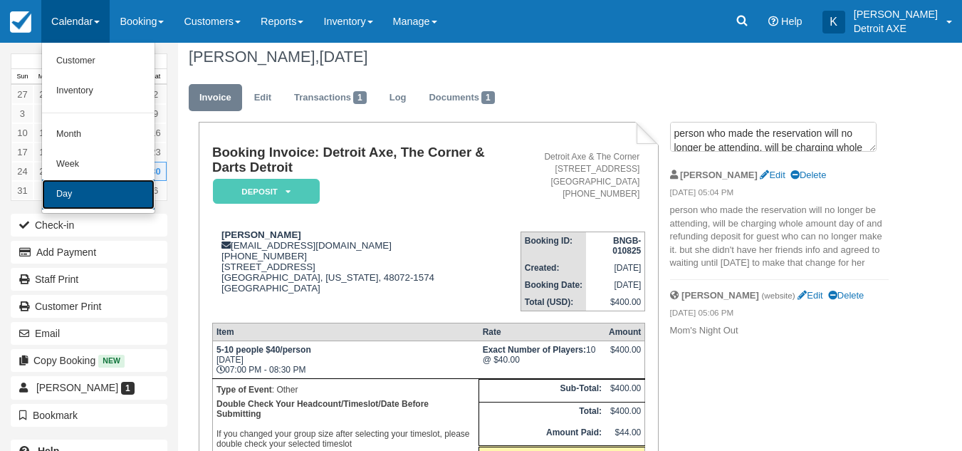
click at [56, 195] on link "Day" at bounding box center [98, 194] width 112 height 30
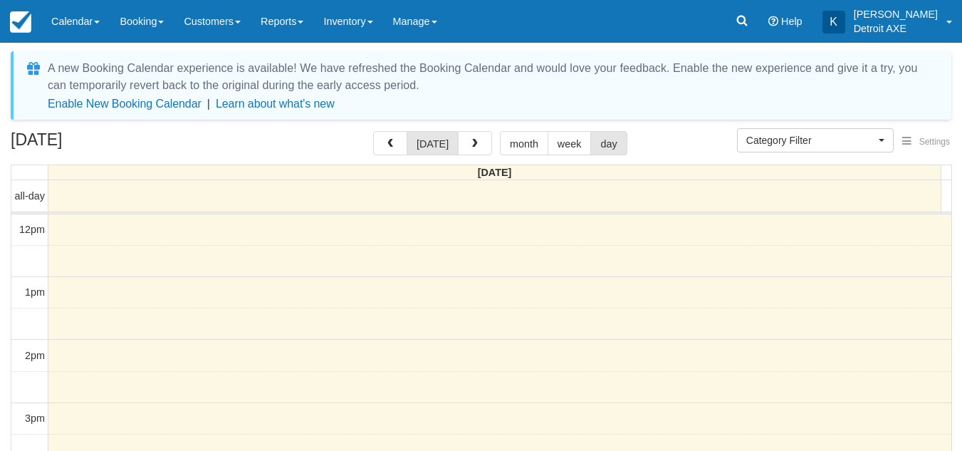
select select
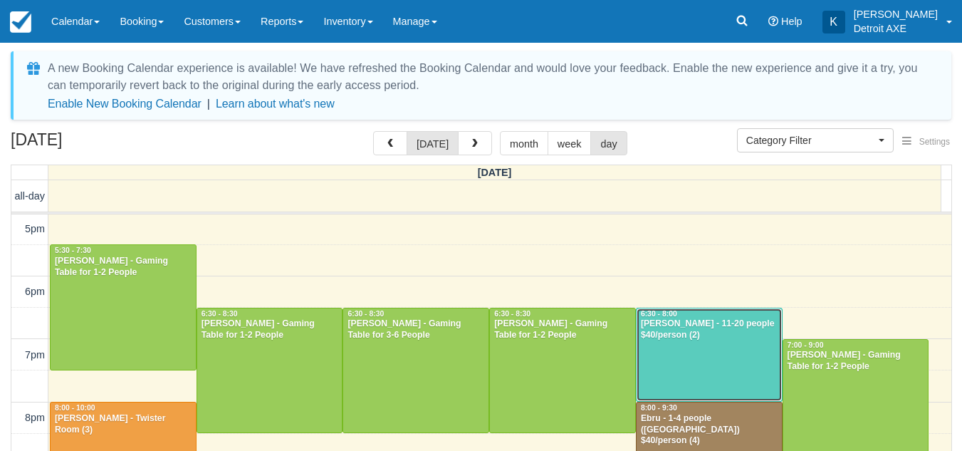
click at [673, 361] on div at bounding box center [708, 354] width 145 height 93
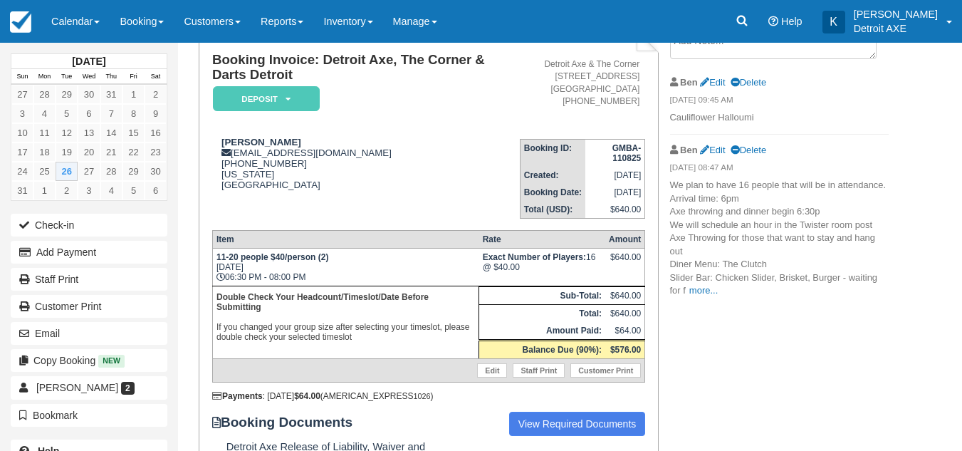
scroll to position [102, 0]
click at [700, 287] on link "more..." at bounding box center [703, 289] width 28 height 11
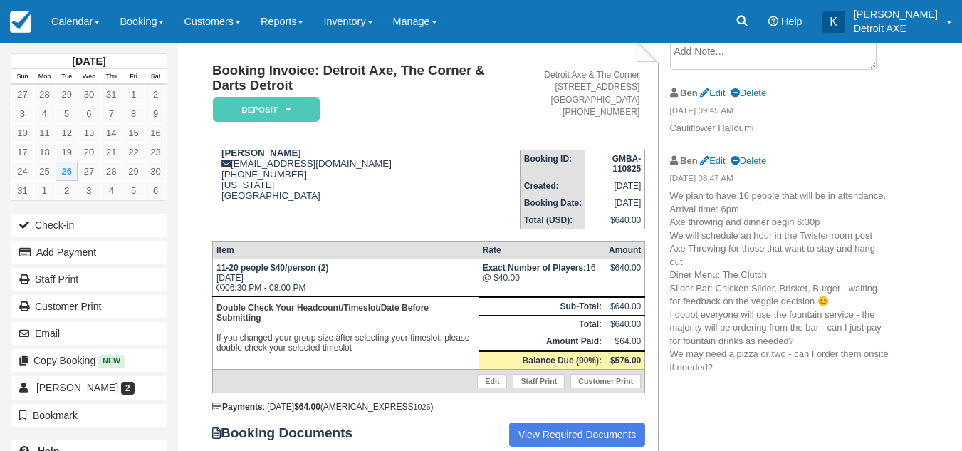
scroll to position [91, 0]
click at [412, 191] on div "Lori Kane lkane@ivimhealth.com 1 (614) 920-4625 Michigan United States" at bounding box center [365, 173] width 307 height 53
click at [107, 32] on link "Calendar" at bounding box center [75, 21] width 68 height 43
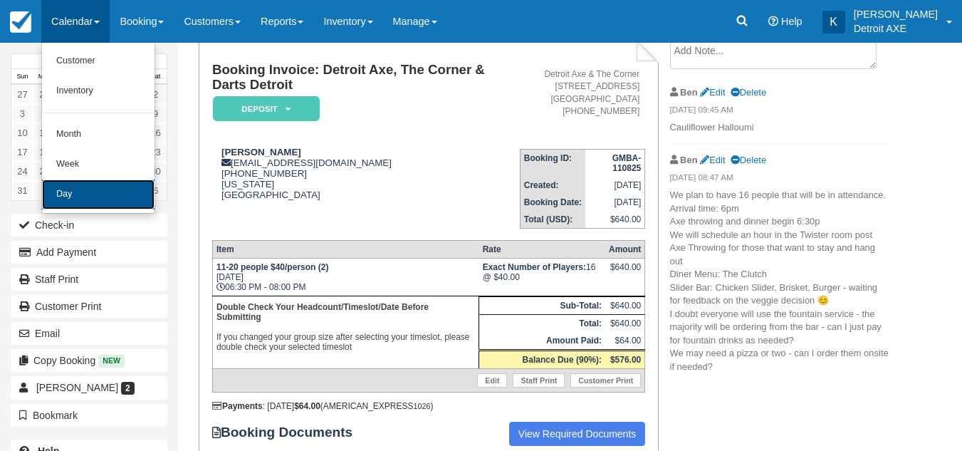
click at [85, 198] on link "Day" at bounding box center [98, 194] width 112 height 30
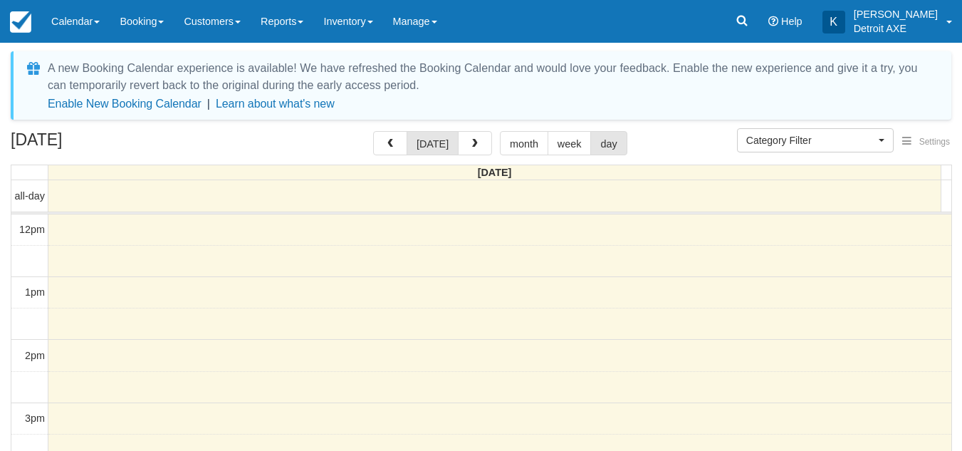
select select
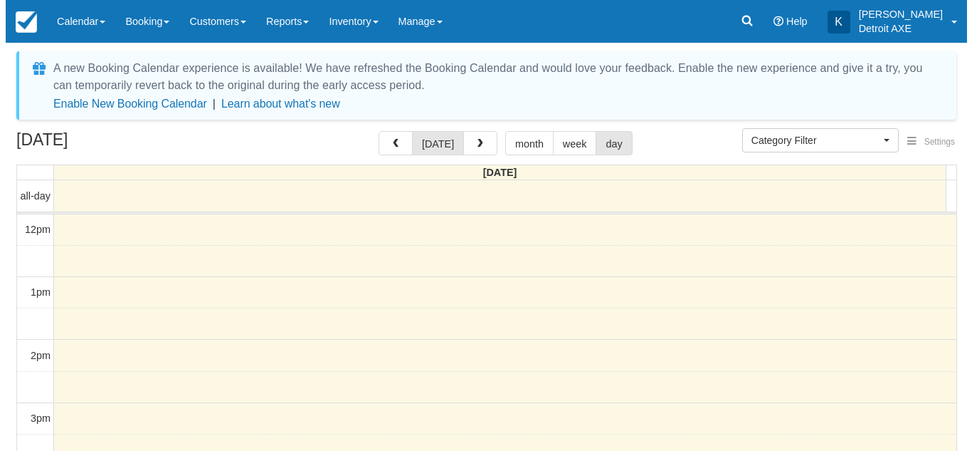
scroll to position [315, 0]
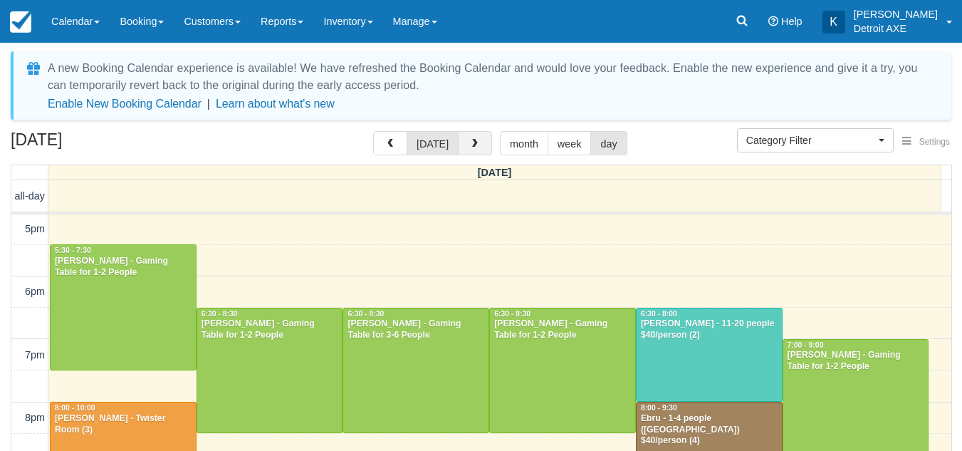
click at [474, 146] on span "button" at bounding box center [475, 144] width 10 height 10
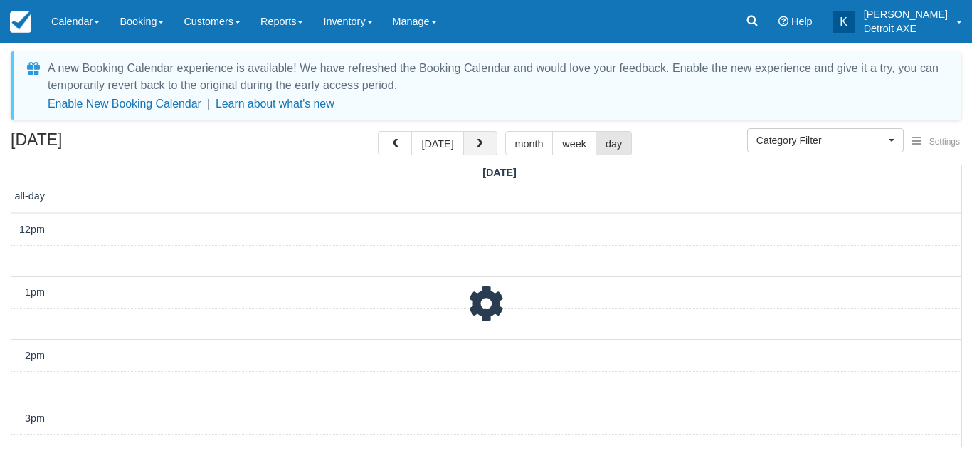
scroll to position [315, 0]
click at [475, 146] on span "button" at bounding box center [480, 144] width 10 height 10
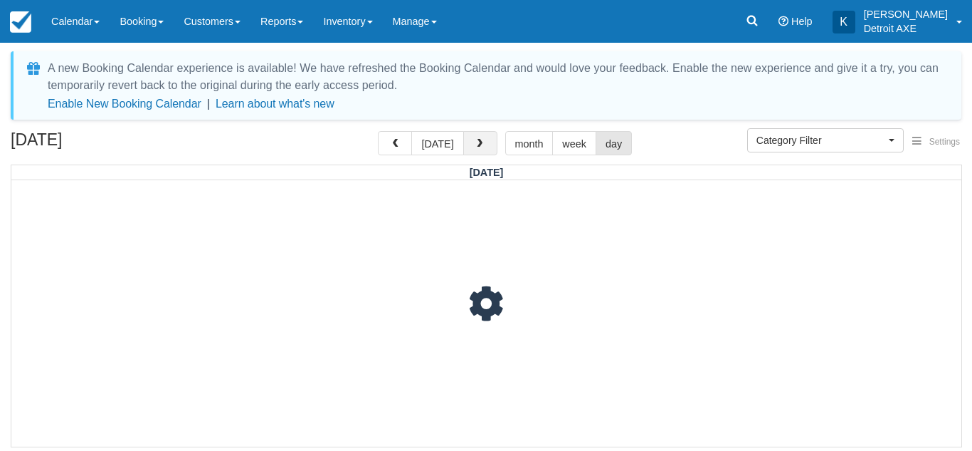
click at [475, 146] on span "button" at bounding box center [480, 144] width 10 height 10
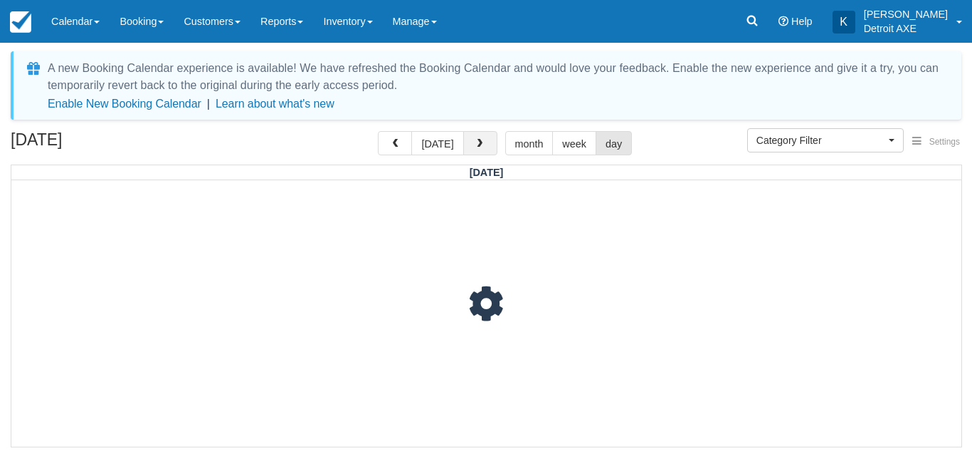
click at [475, 146] on span "button" at bounding box center [480, 144] width 10 height 10
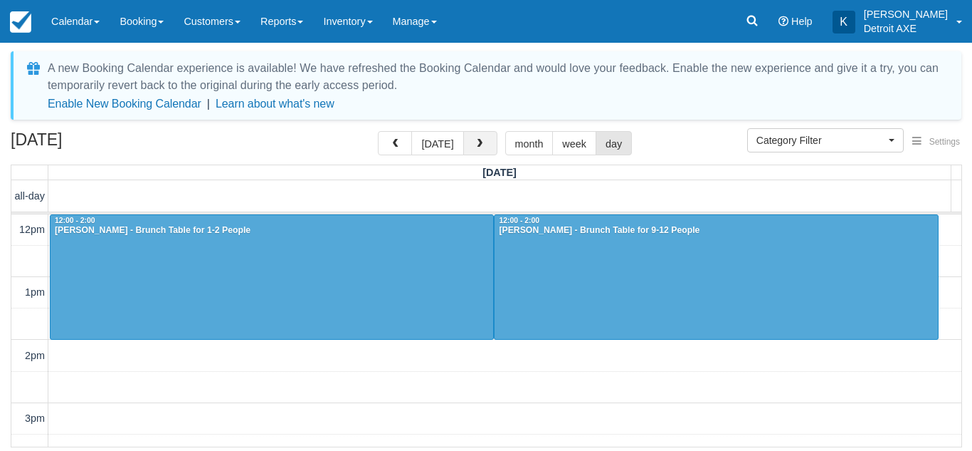
scroll to position [315, 0]
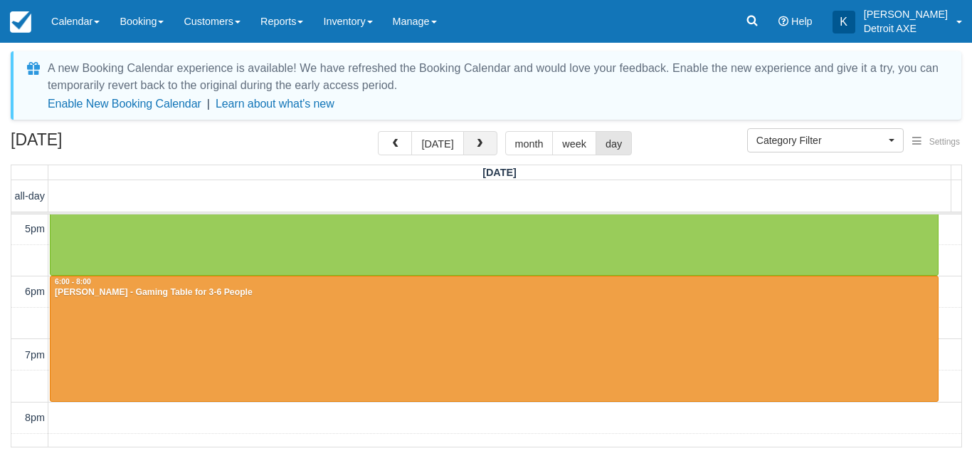
click at [475, 146] on span "button" at bounding box center [480, 144] width 10 height 10
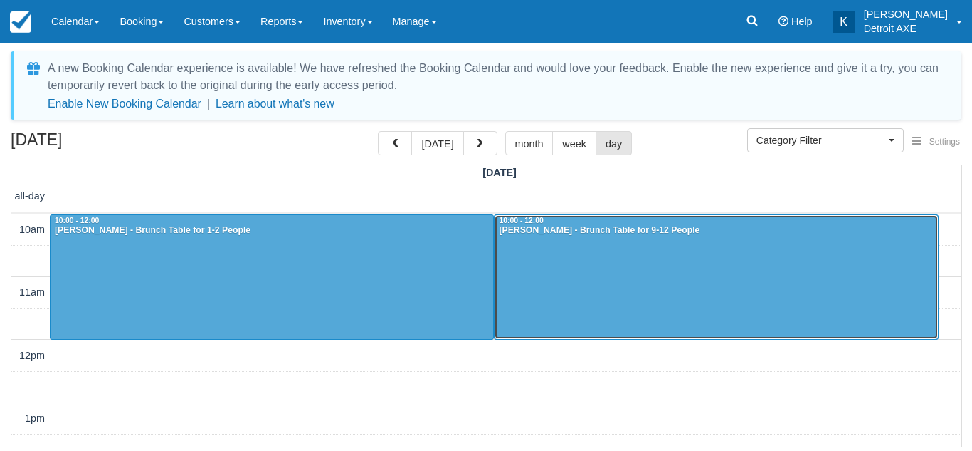
click at [567, 295] on div at bounding box center [716, 277] width 443 height 124
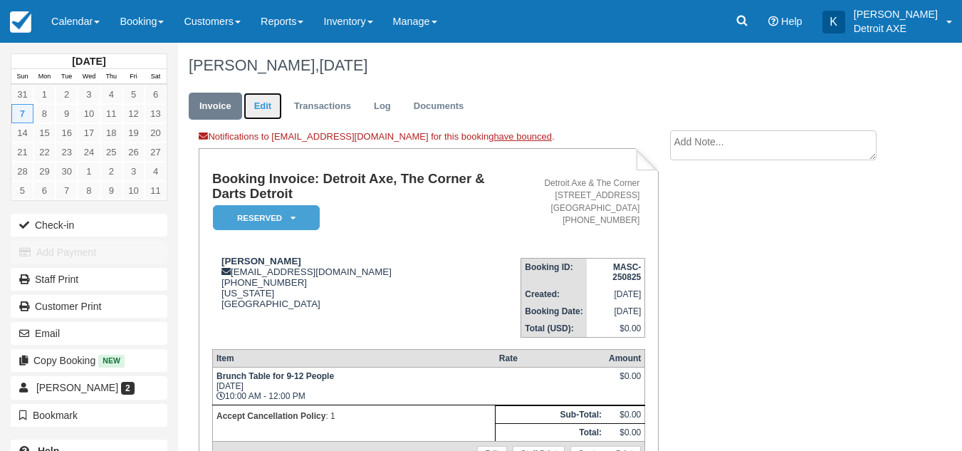
click at [264, 109] on link "Edit" at bounding box center [262, 107] width 38 height 28
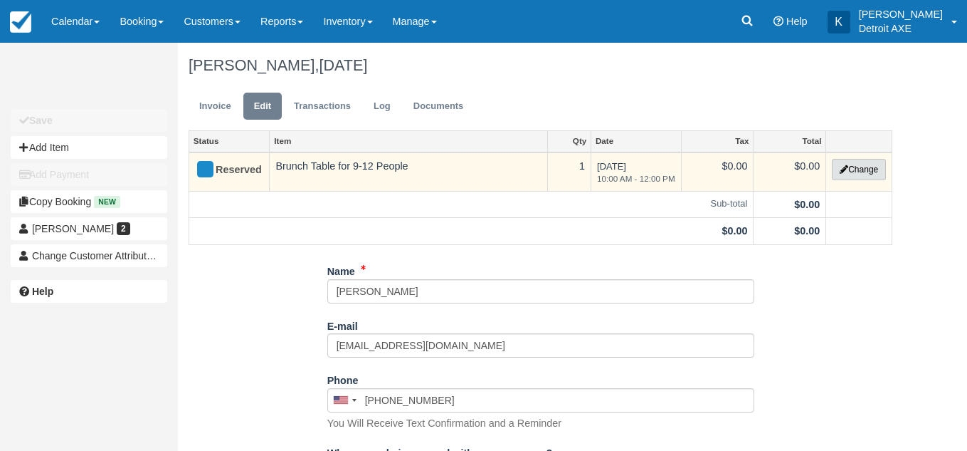
click at [855, 166] on button "Change" at bounding box center [859, 169] width 54 height 21
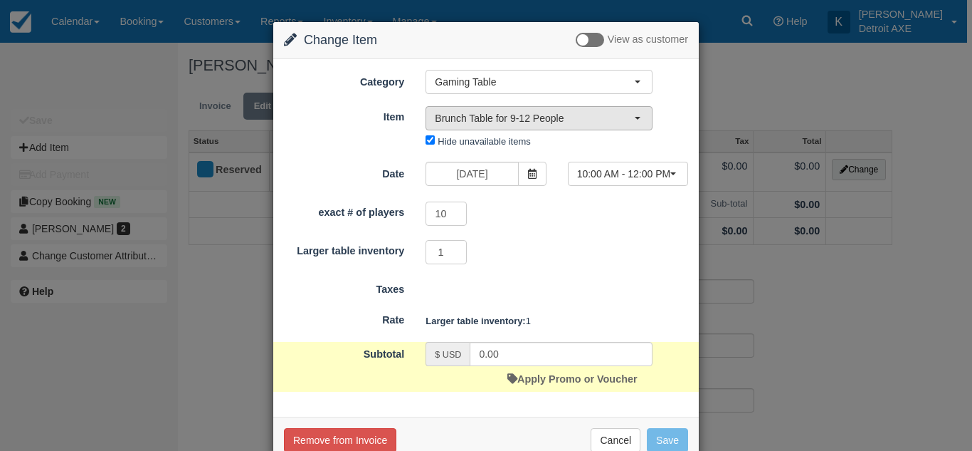
click at [540, 109] on button "Brunch Table for 9-12 People" at bounding box center [539, 118] width 227 height 24
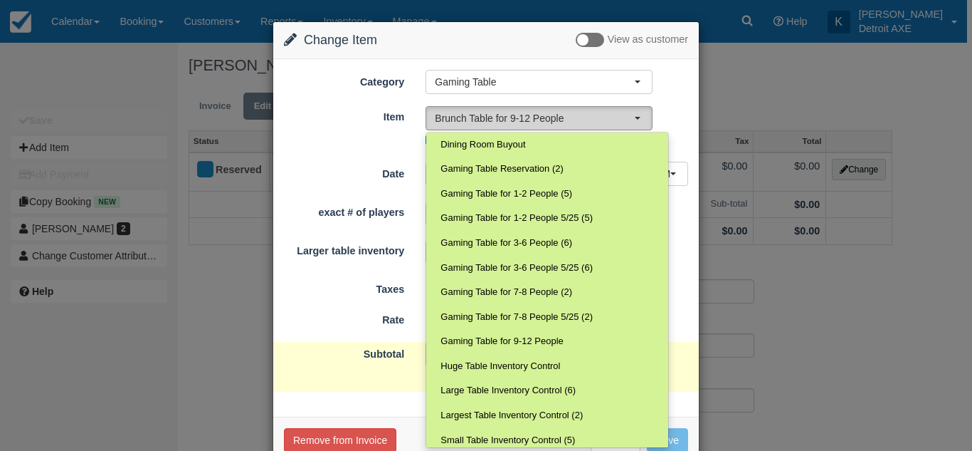
scroll to position [153, 0]
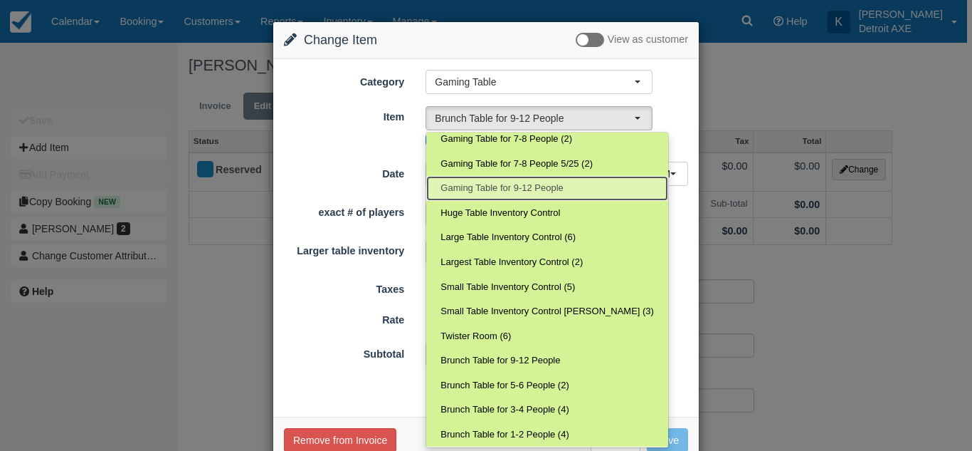
click at [537, 188] on span "Gaming Table for 9-12 People" at bounding box center [502, 189] width 122 height 14
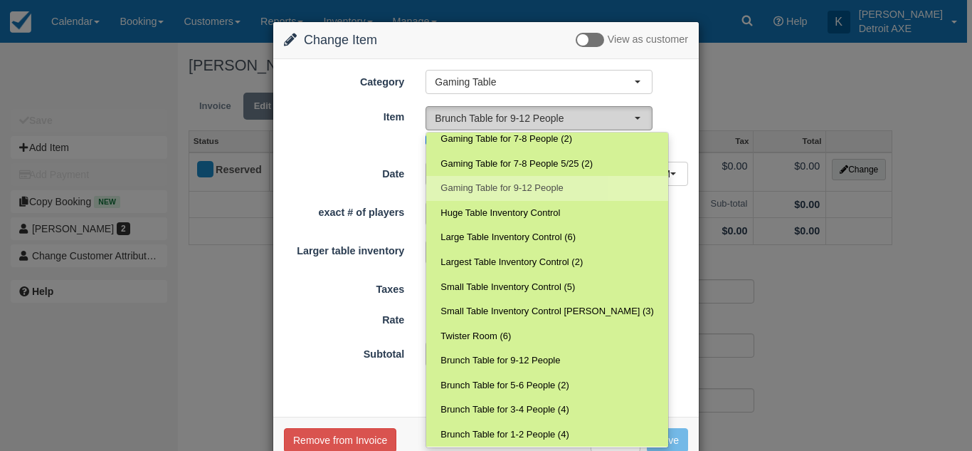
select select "182"
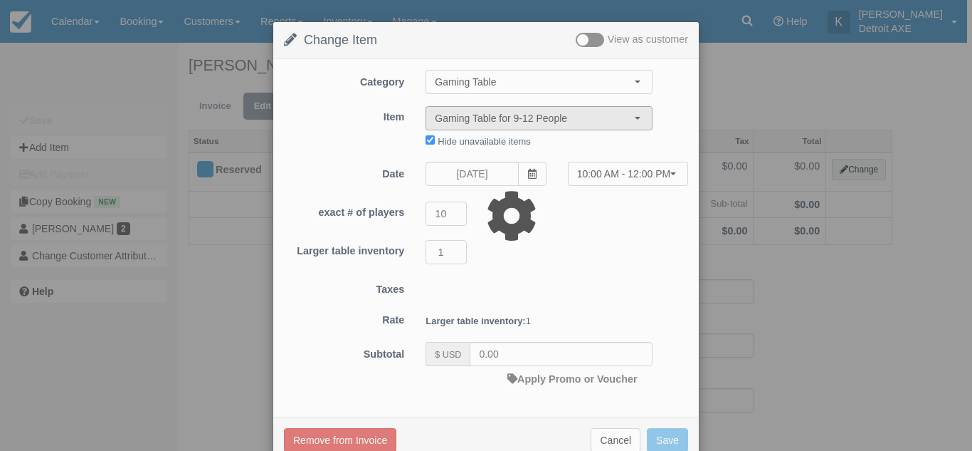
type input "27.00"
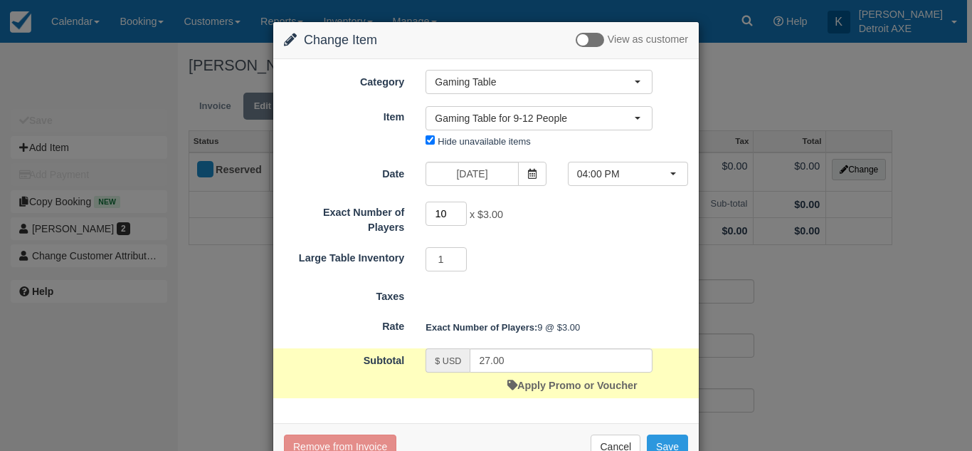
type input "10"
click at [457, 208] on input "10" at bounding box center [446, 213] width 41 height 24
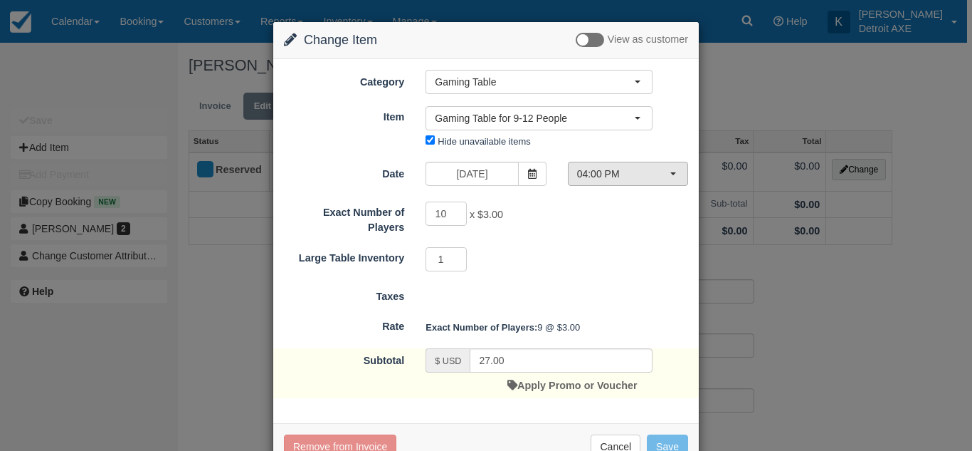
type input "30.00"
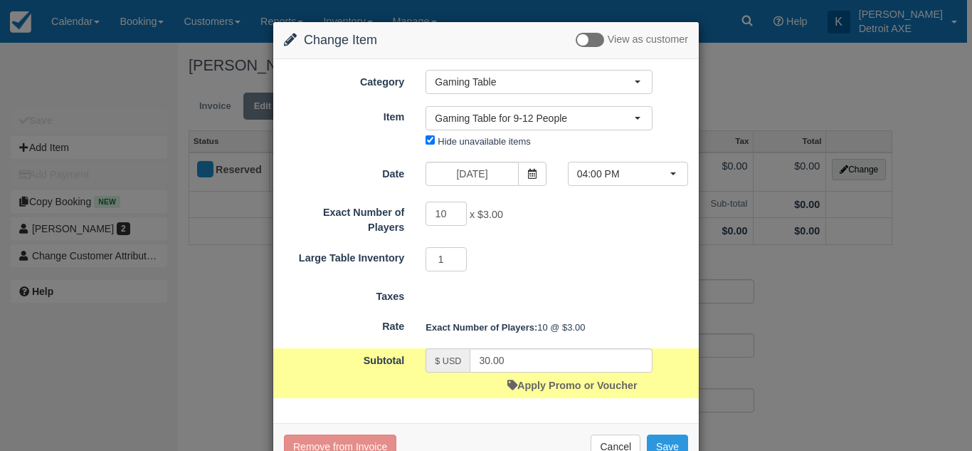
click at [612, 186] on button "04:00 PM" at bounding box center [628, 174] width 120 height 24
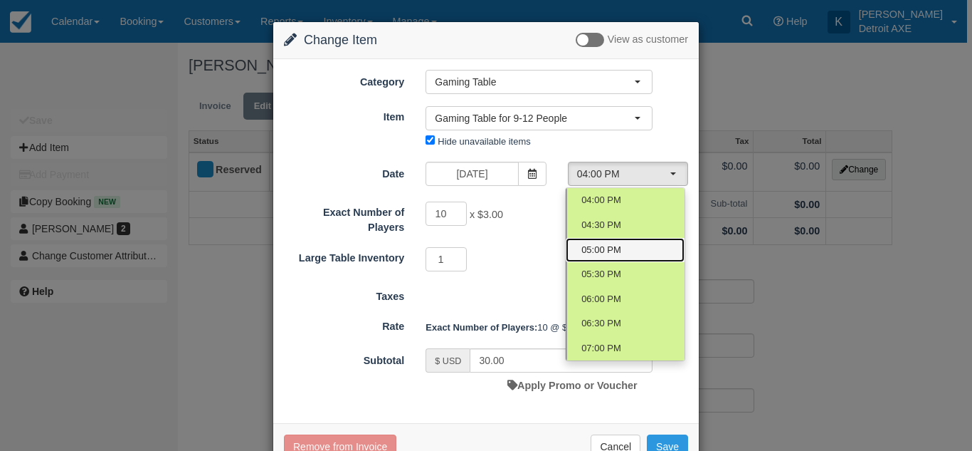
click at [625, 249] on link "05:00 PM" at bounding box center [625, 250] width 119 height 25
select select "2"
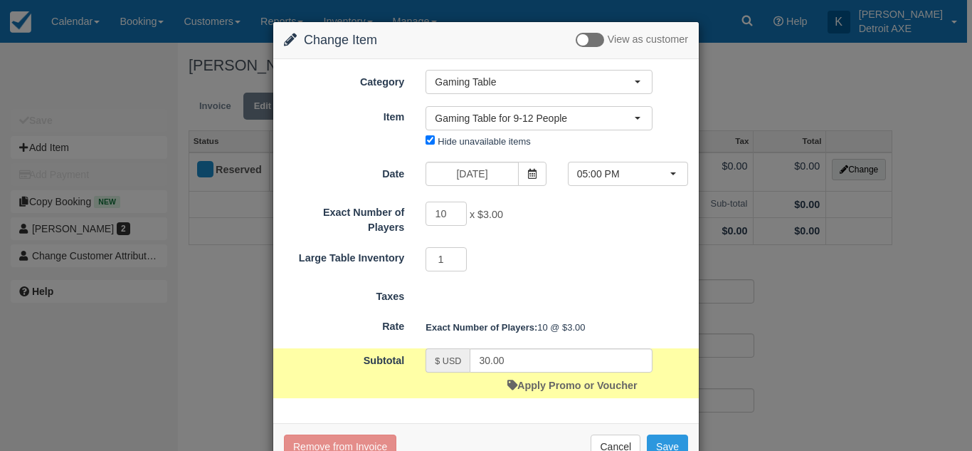
click at [573, 261] on div "1 Required.Maximum of 1" at bounding box center [539, 261] width 248 height 28
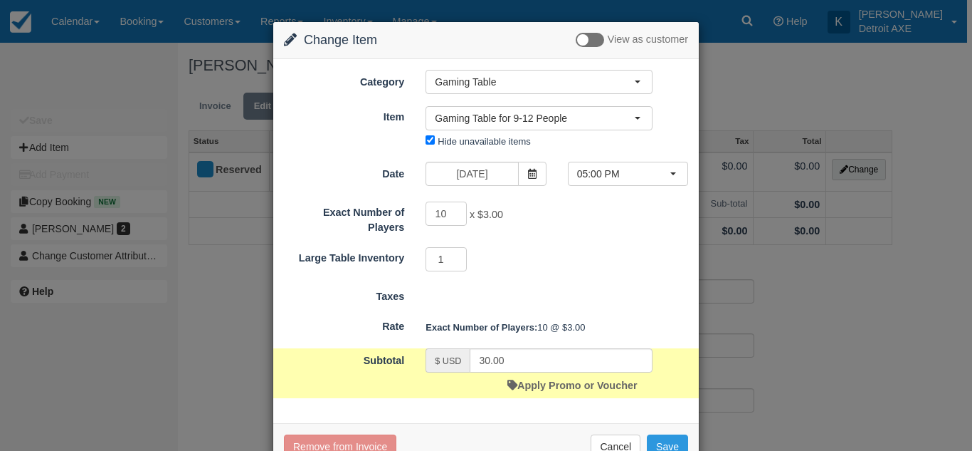
scroll to position [41, 0]
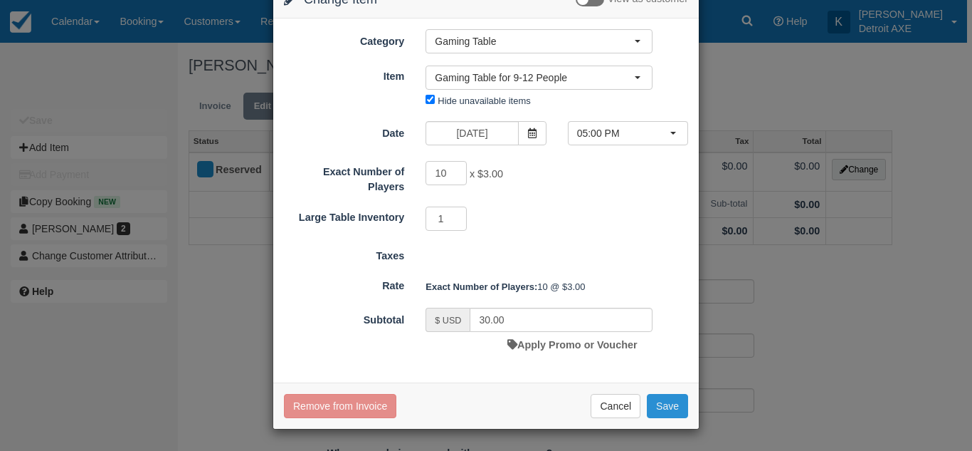
click at [663, 401] on button "Save" at bounding box center [667, 406] width 41 height 24
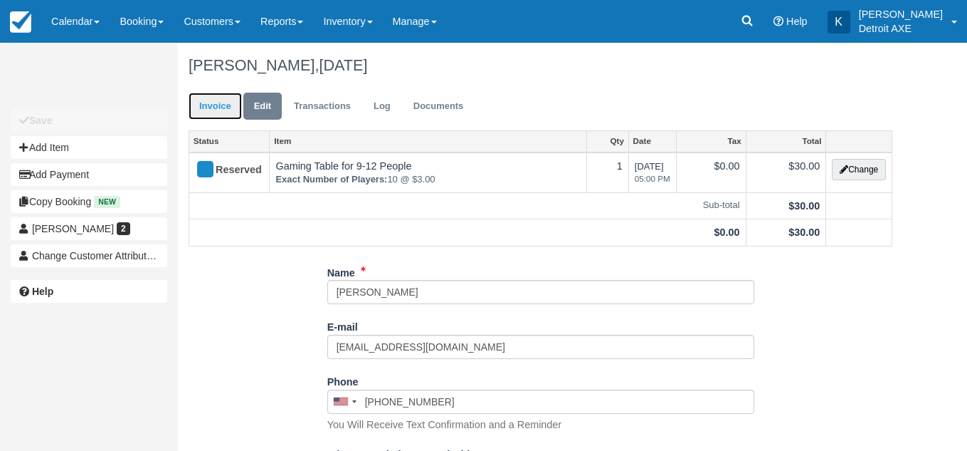
click at [227, 114] on link "Invoice" at bounding box center [215, 107] width 53 height 28
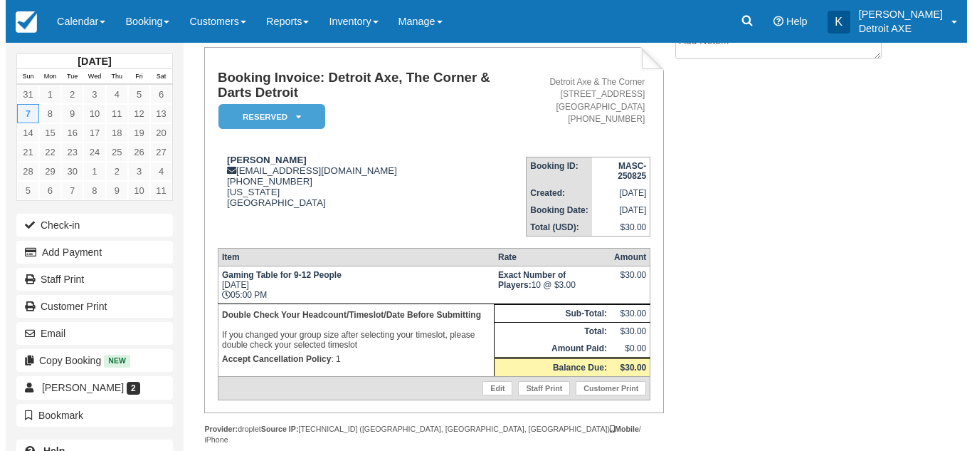
scroll to position [102, 0]
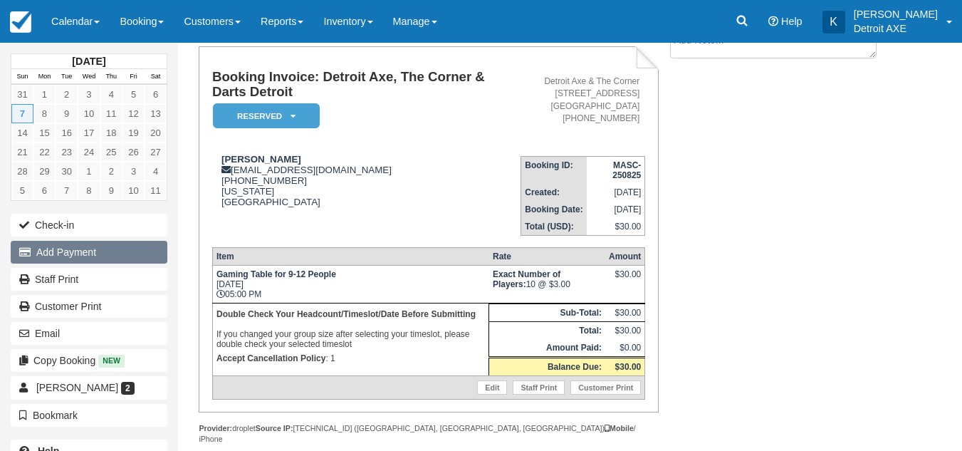
click at [122, 261] on button "Add Payment" at bounding box center [89, 252] width 157 height 23
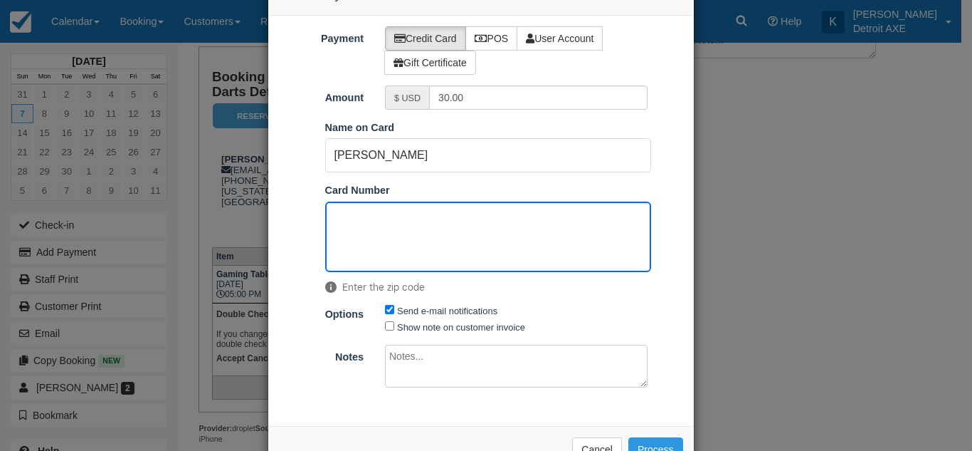
scroll to position [95, 0]
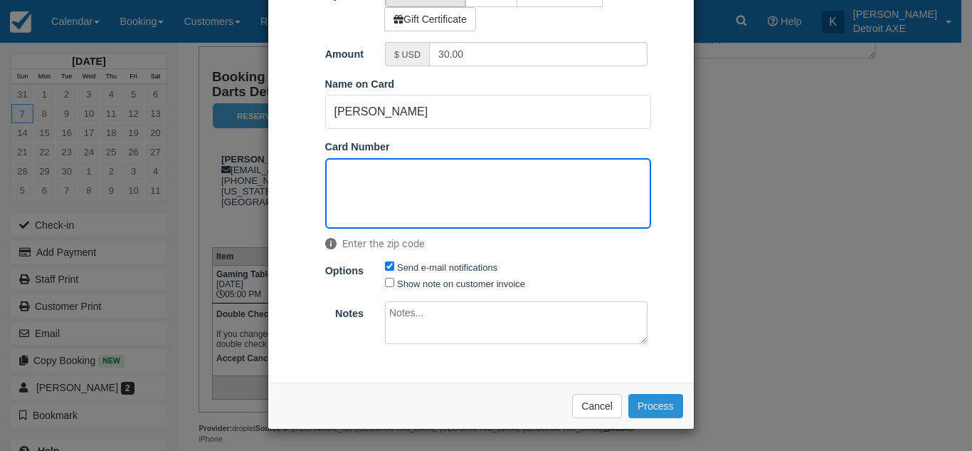
click at [661, 414] on button "Process" at bounding box center [655, 406] width 55 height 24
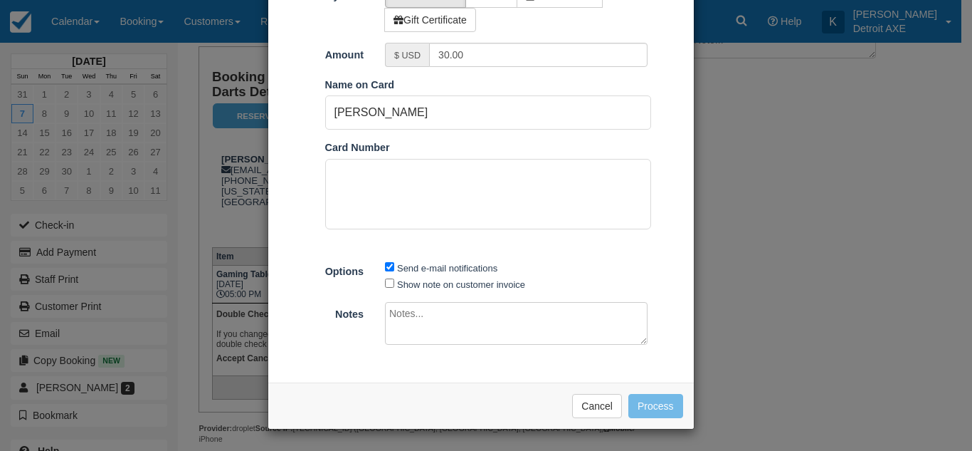
scroll to position [95, 0]
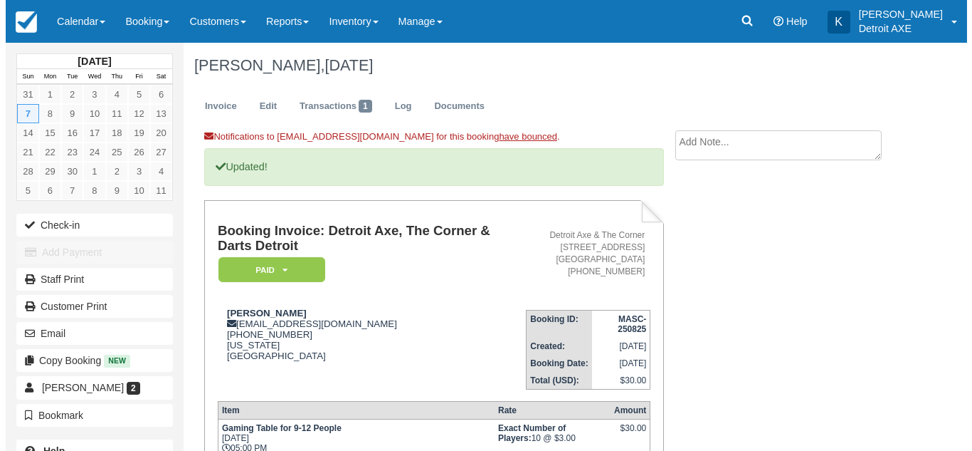
scroll to position [169, 0]
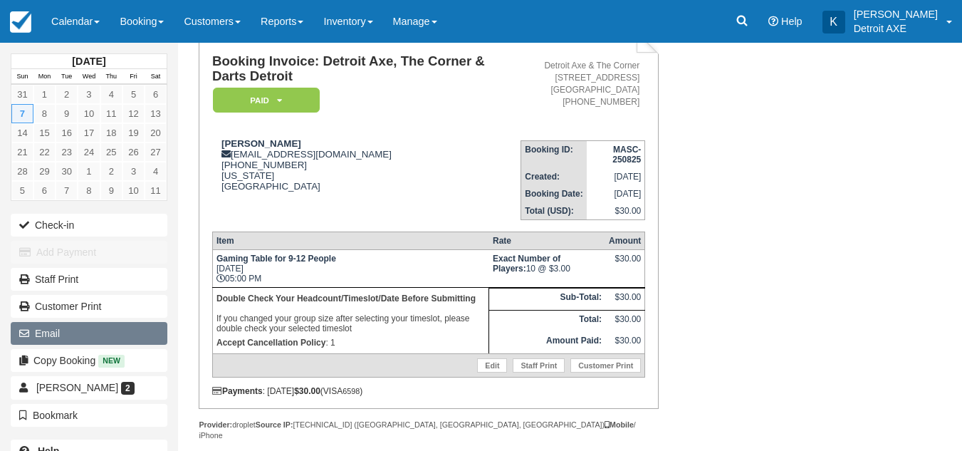
click at [105, 328] on button "Email" at bounding box center [89, 333] width 157 height 23
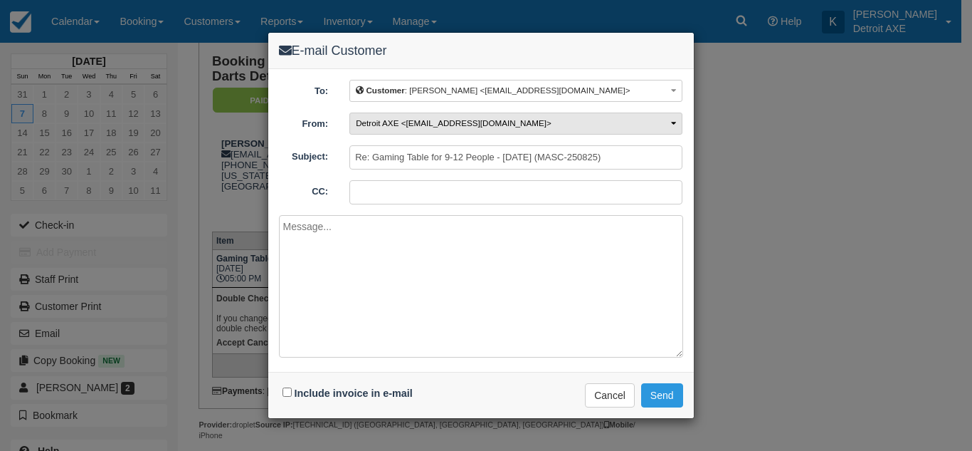
click at [511, 121] on span "Detroit AXE <ric@thecornerferndale.com>" at bounding box center [454, 122] width 196 height 9
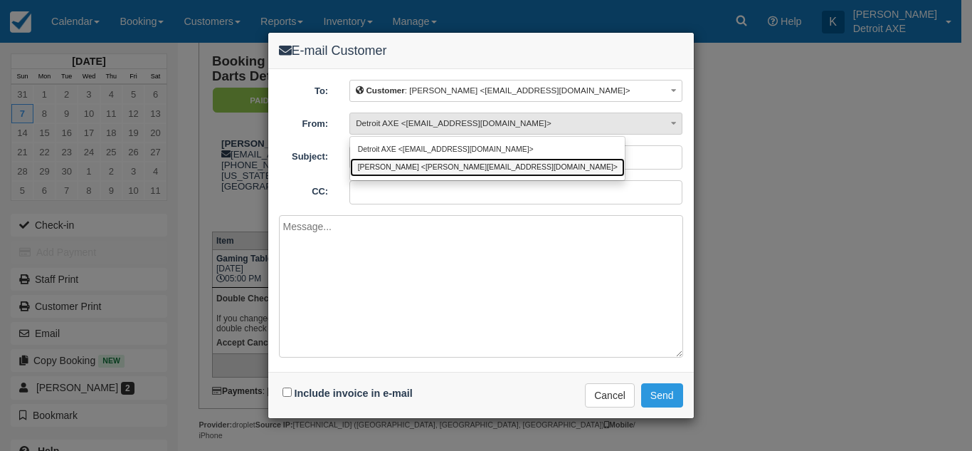
click at [488, 170] on link "Kristyn <kristyn@detroitaxe.com>" at bounding box center [487, 167] width 275 height 18
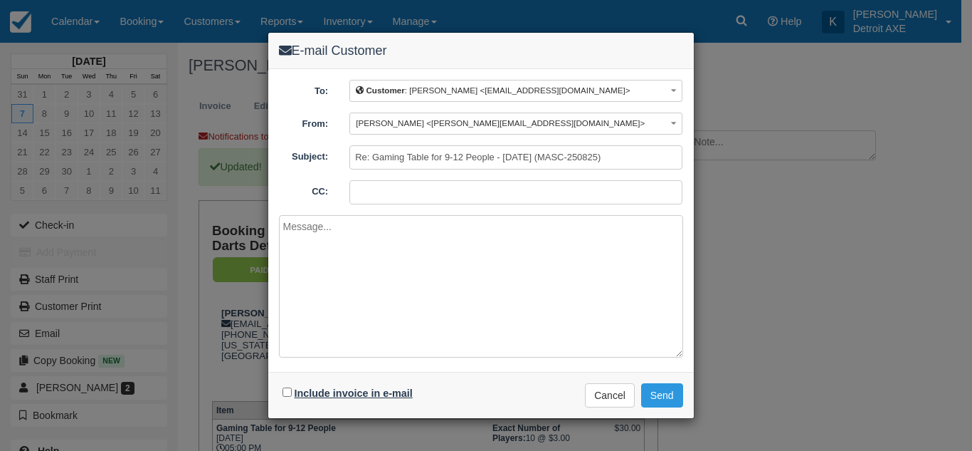
click at [359, 392] on label "Include invoice in e-mail" at bounding box center [354, 392] width 118 height 11
click at [292, 392] on input "Include invoice in e-mail" at bounding box center [287, 391] width 9 height 9
checkbox input "true"
click at [665, 390] on button "Send" at bounding box center [662, 395] width 42 height 24
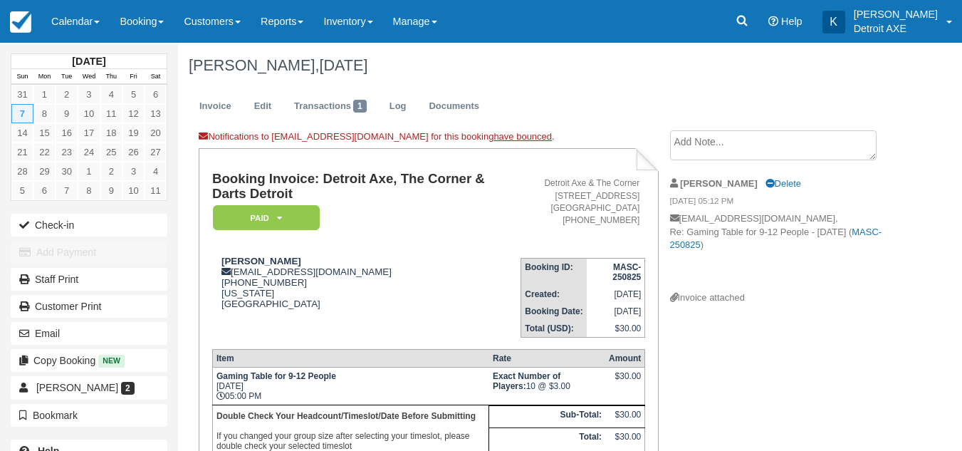
scroll to position [118, 0]
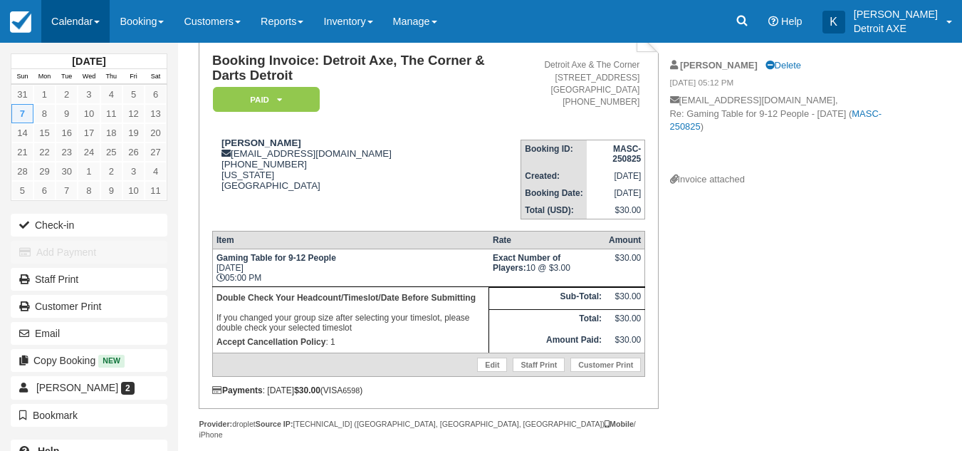
click at [97, 11] on link "Calendar" at bounding box center [75, 21] width 68 height 43
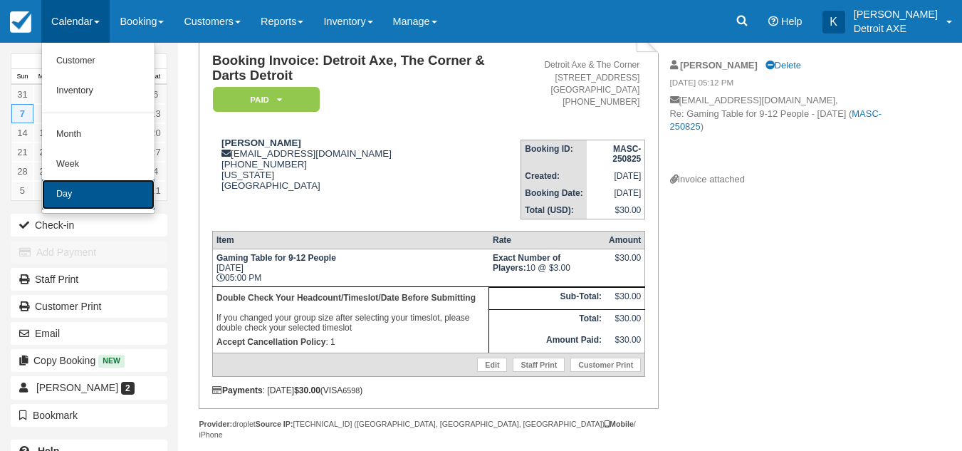
click at [68, 184] on link "Day" at bounding box center [98, 194] width 112 height 30
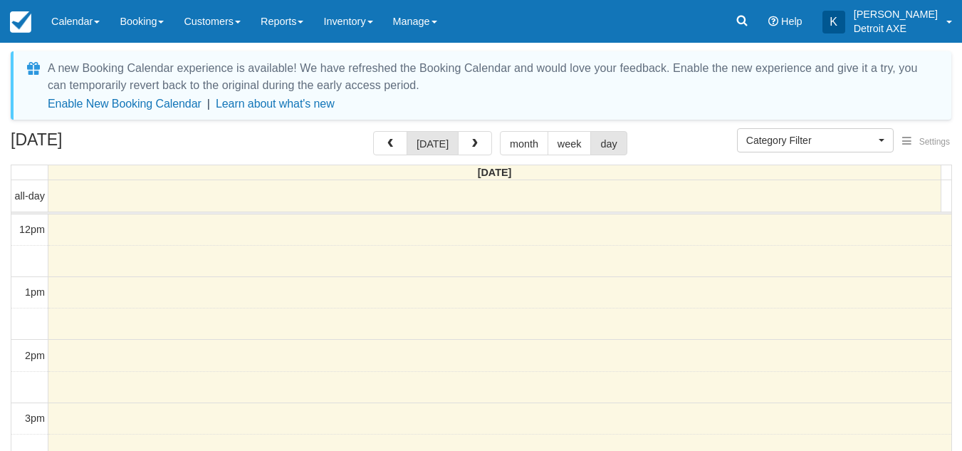
select select
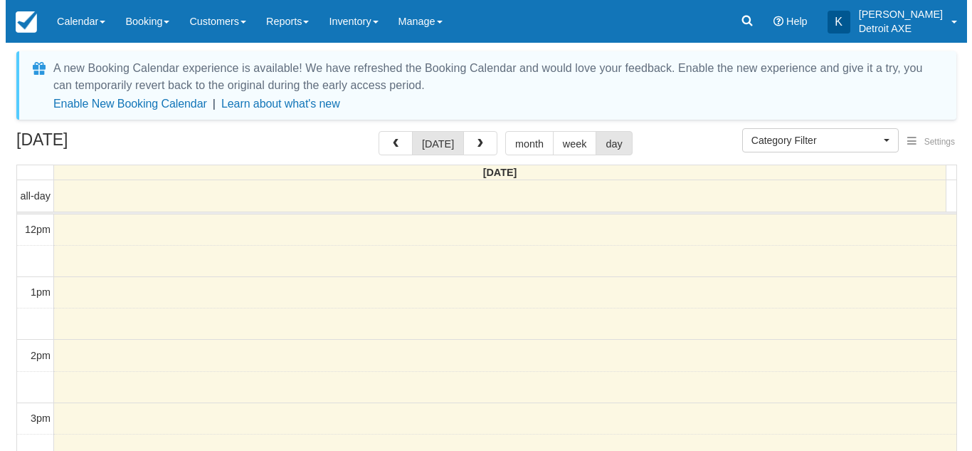
scroll to position [315, 0]
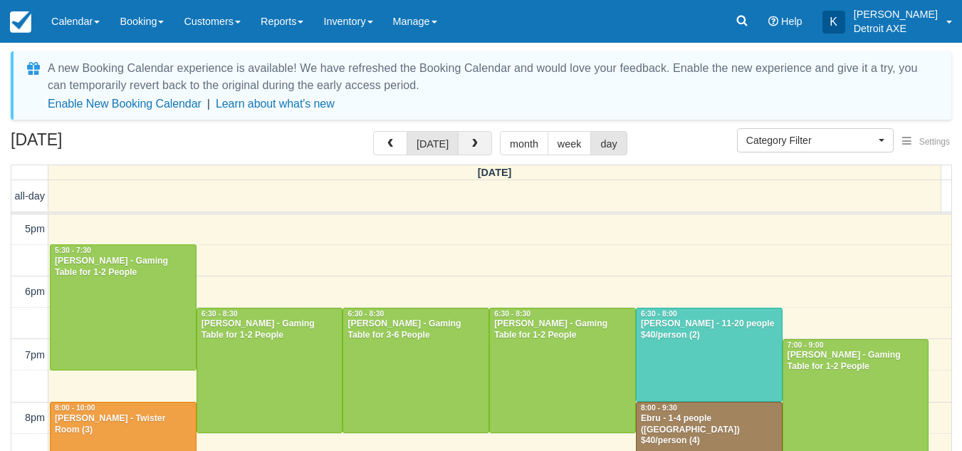
click at [458, 140] on button "button" at bounding box center [475, 143] width 34 height 24
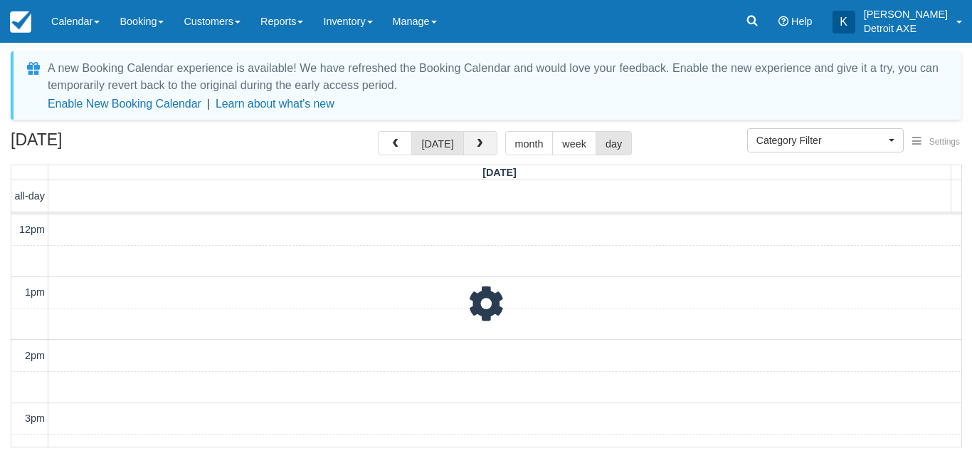
click at [458, 140] on button "today" at bounding box center [437, 143] width 52 height 24
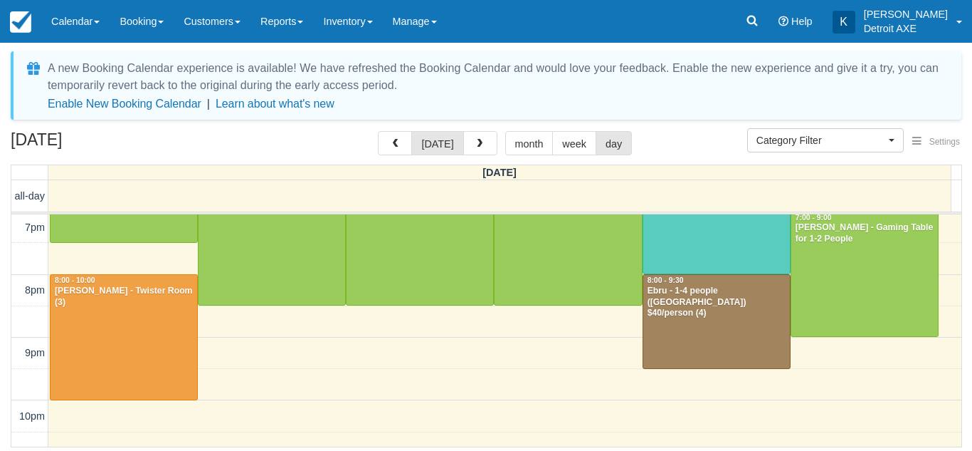
scroll to position [443, 0]
click at [695, 321] on div at bounding box center [716, 320] width 147 height 93
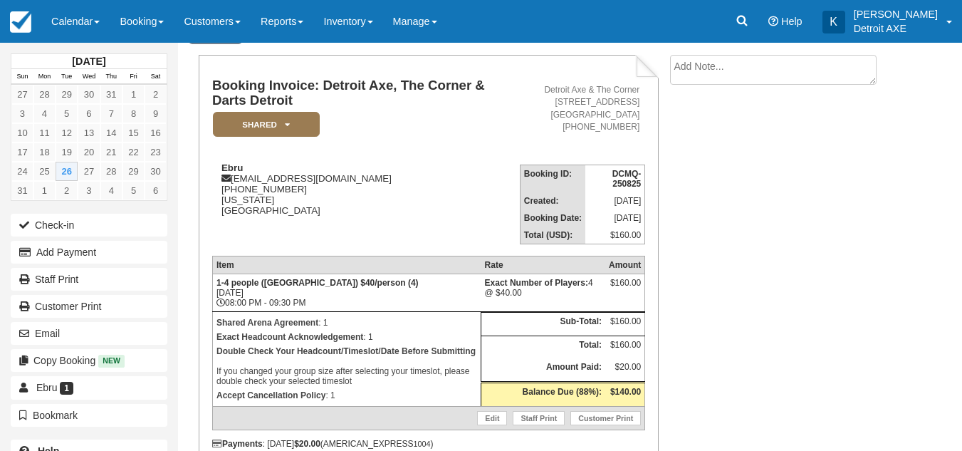
scroll to position [76, 0]
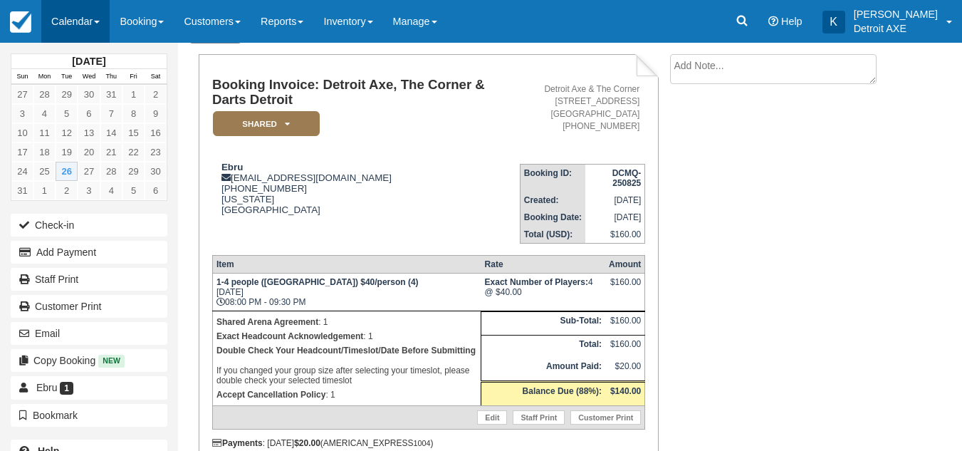
click at [85, 20] on link "Calendar" at bounding box center [75, 21] width 68 height 43
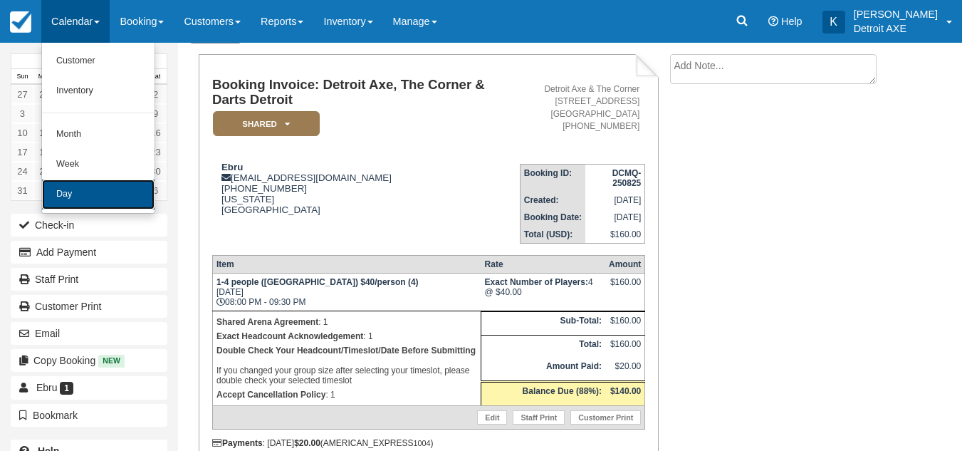
click at [83, 200] on link "Day" at bounding box center [98, 194] width 112 height 30
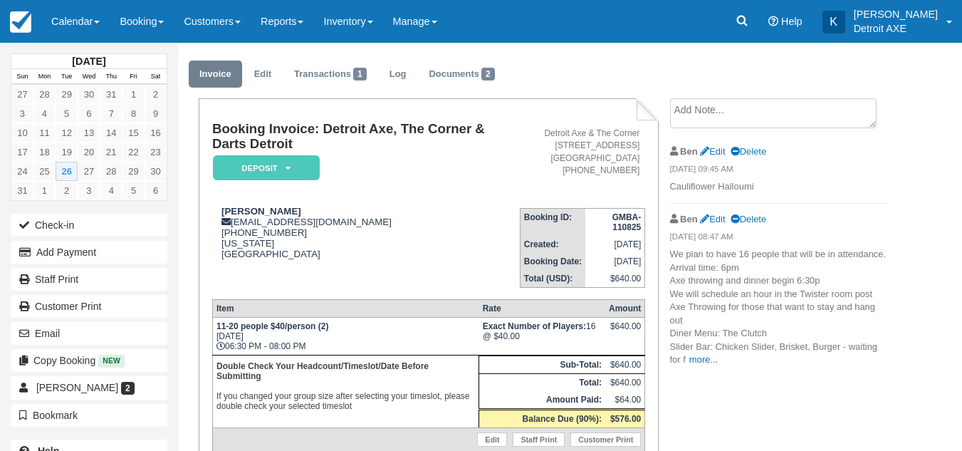
scroll to position [36, 0]
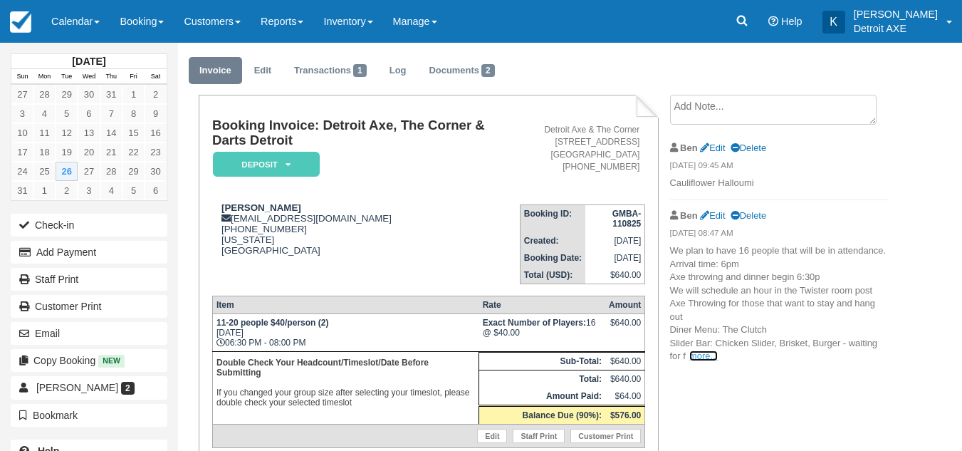
click at [694, 354] on link "more..." at bounding box center [703, 355] width 28 height 11
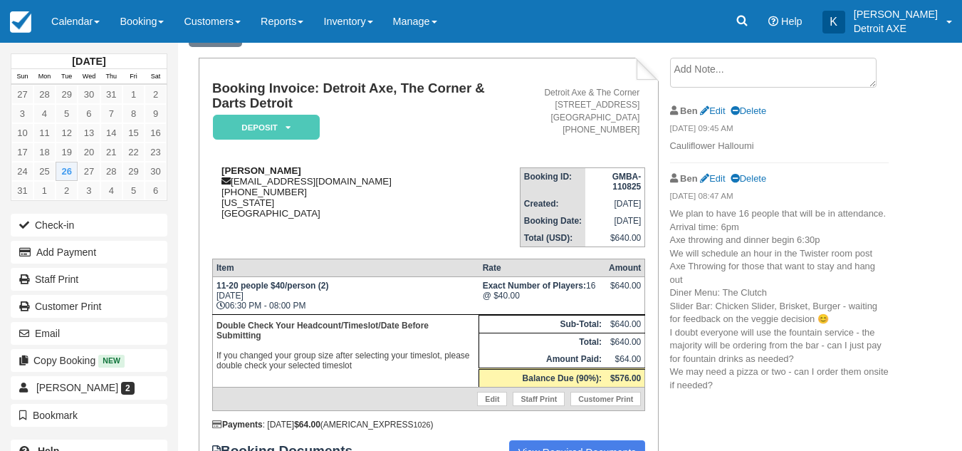
scroll to position [219, 0]
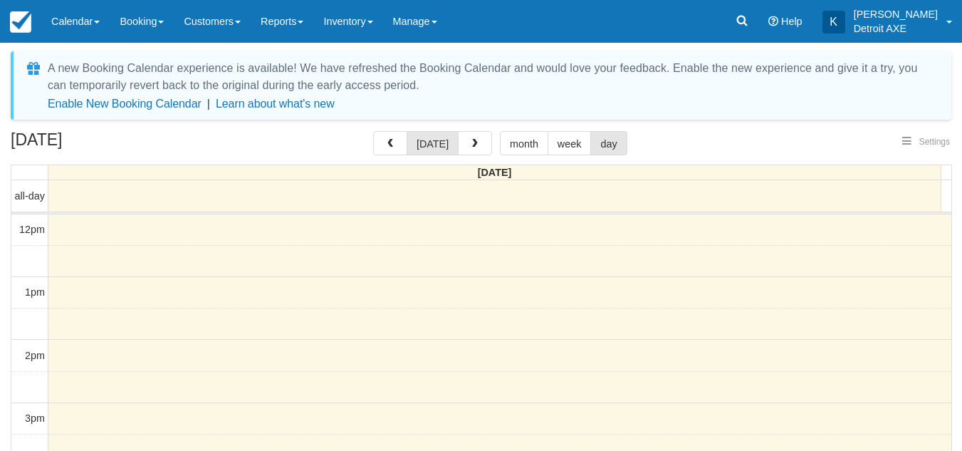
select select
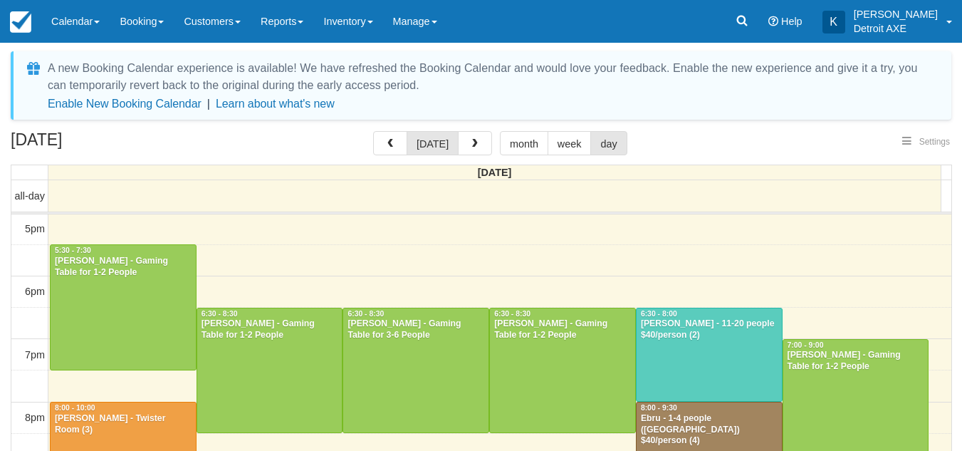
select select
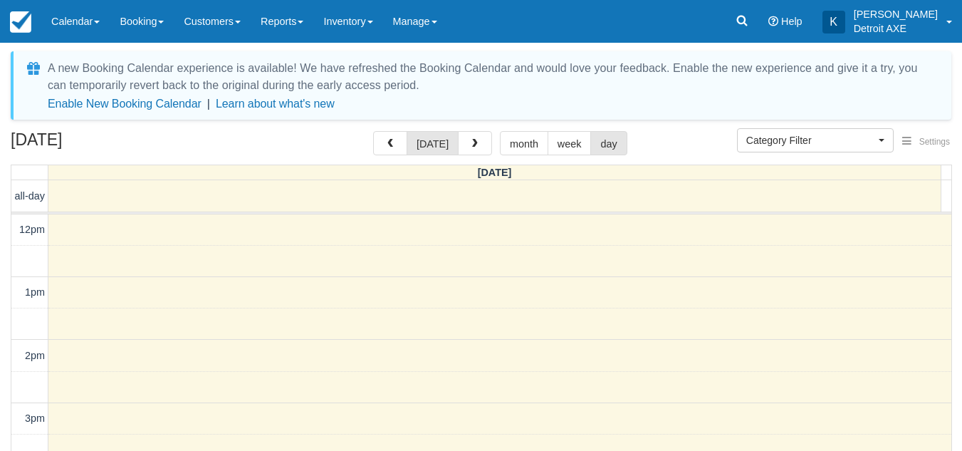
select select
